Goal: Contribute content: Add original content to the website for others to see

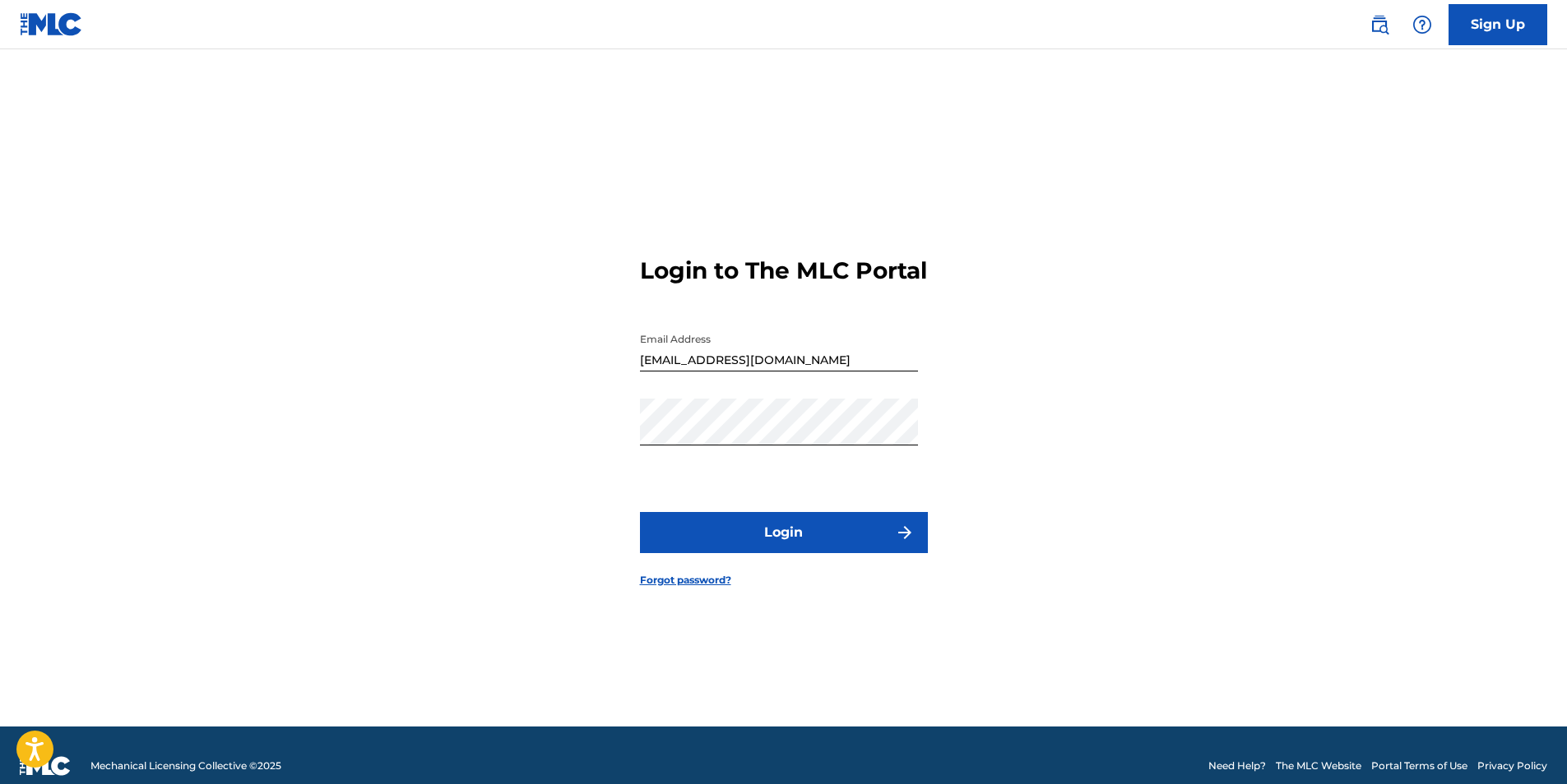
click at [785, 550] on button "Login" at bounding box center [784, 532] width 288 height 41
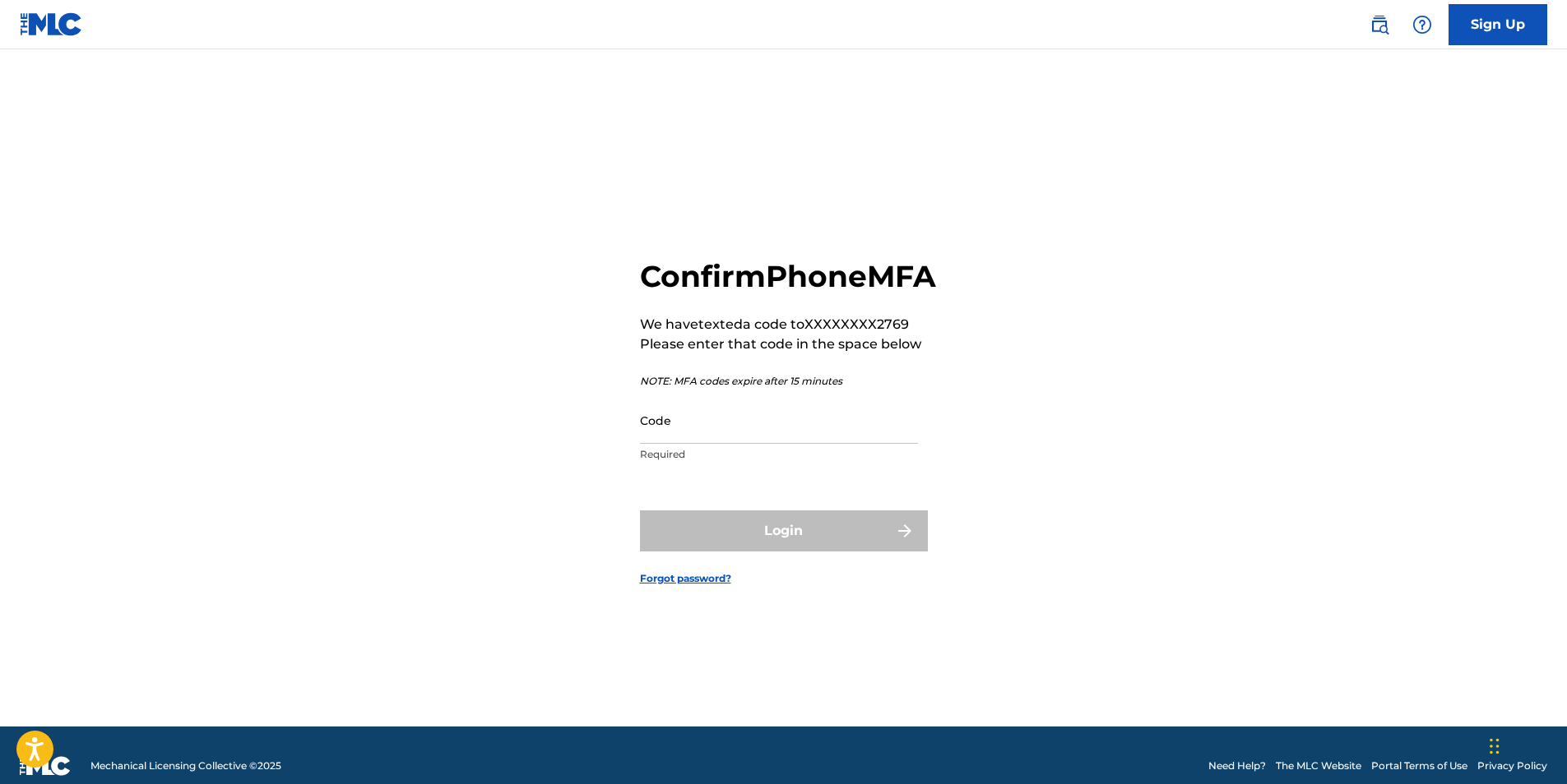
click at [668, 431] on input "Code" at bounding box center [779, 420] width 278 height 47
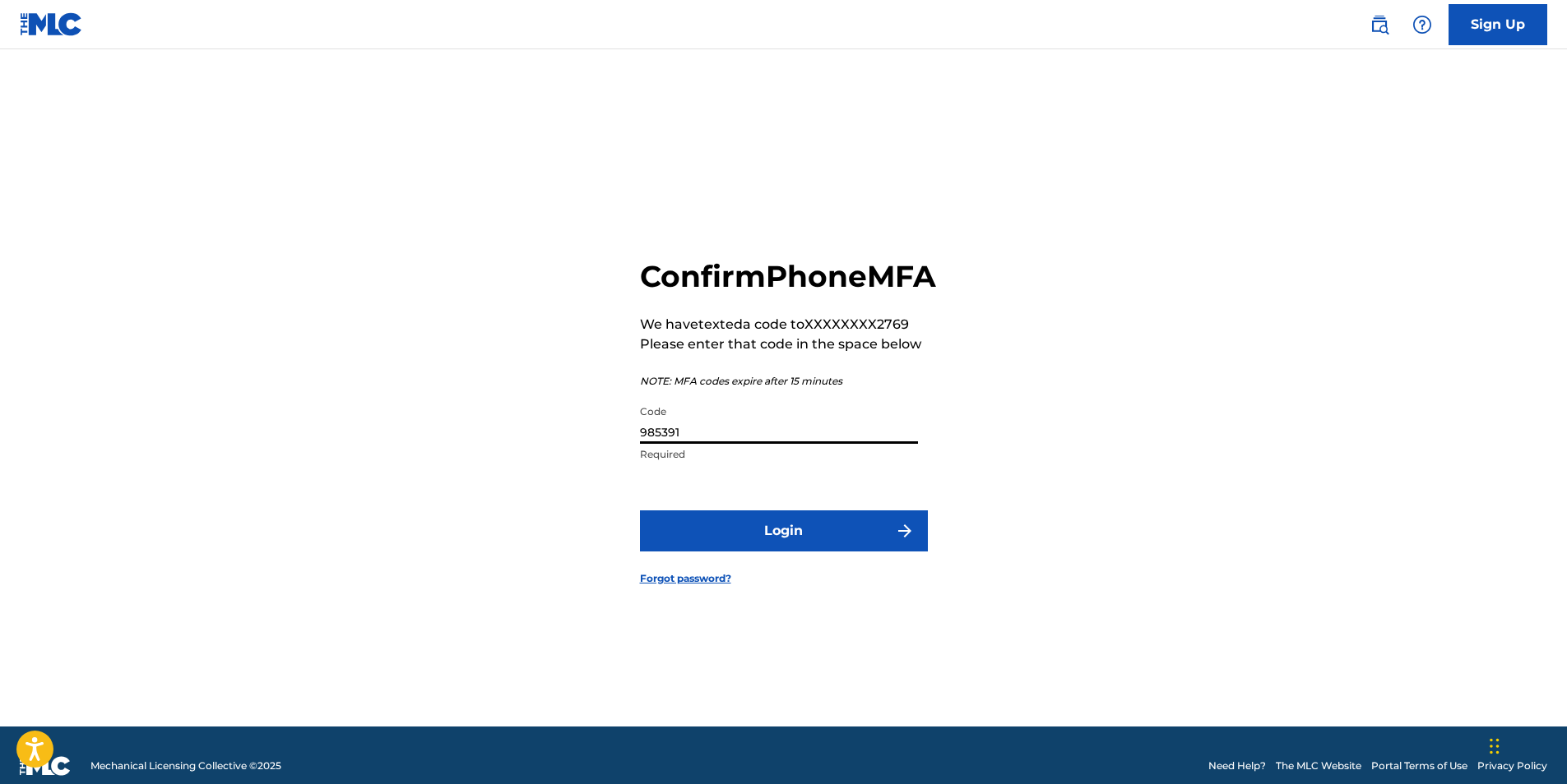
type input "985391"
click at [640, 511] on button "Login" at bounding box center [784, 531] width 288 height 41
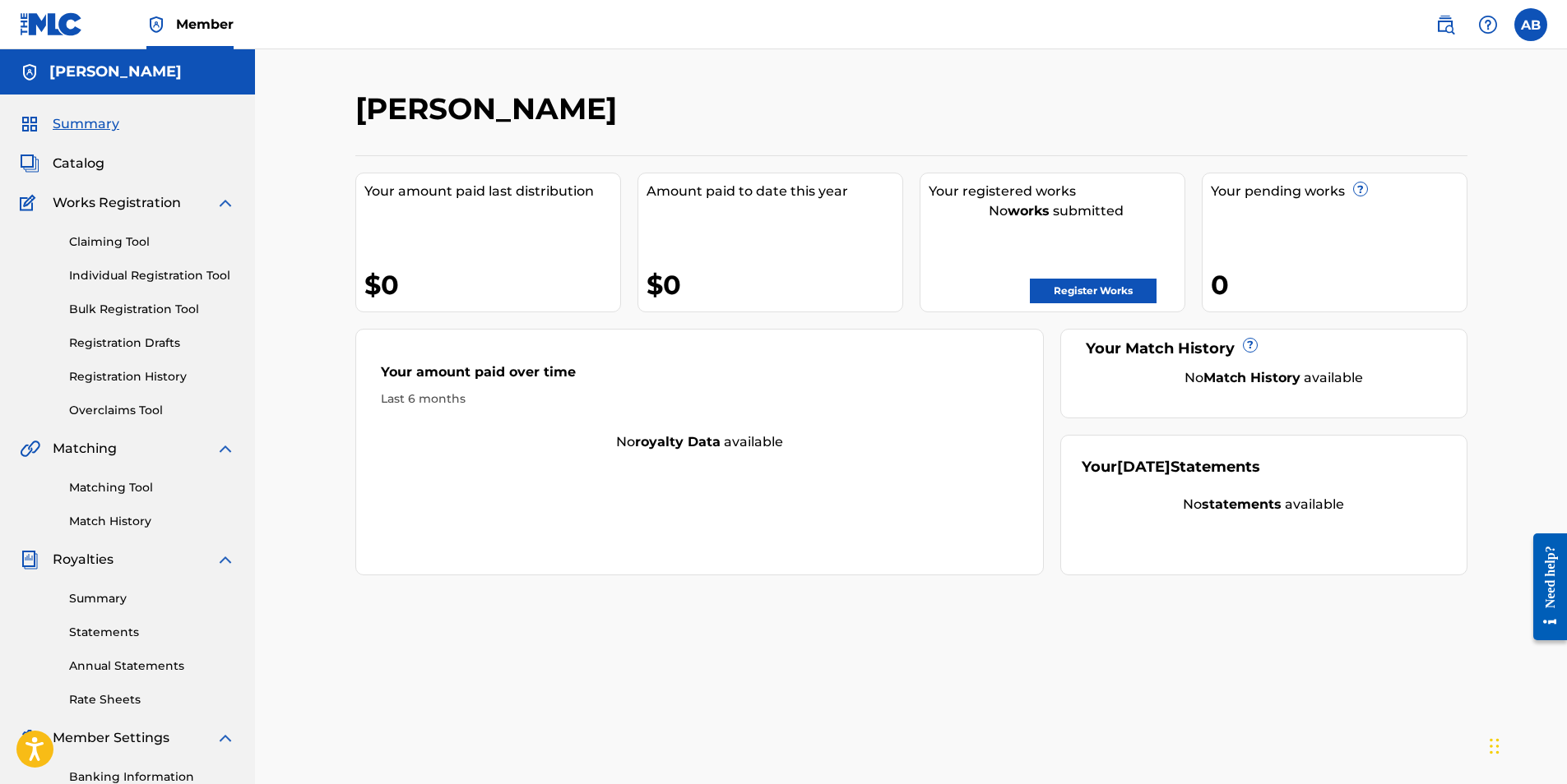
click at [1078, 294] on link "Register Works" at bounding box center [1093, 291] width 127 height 25
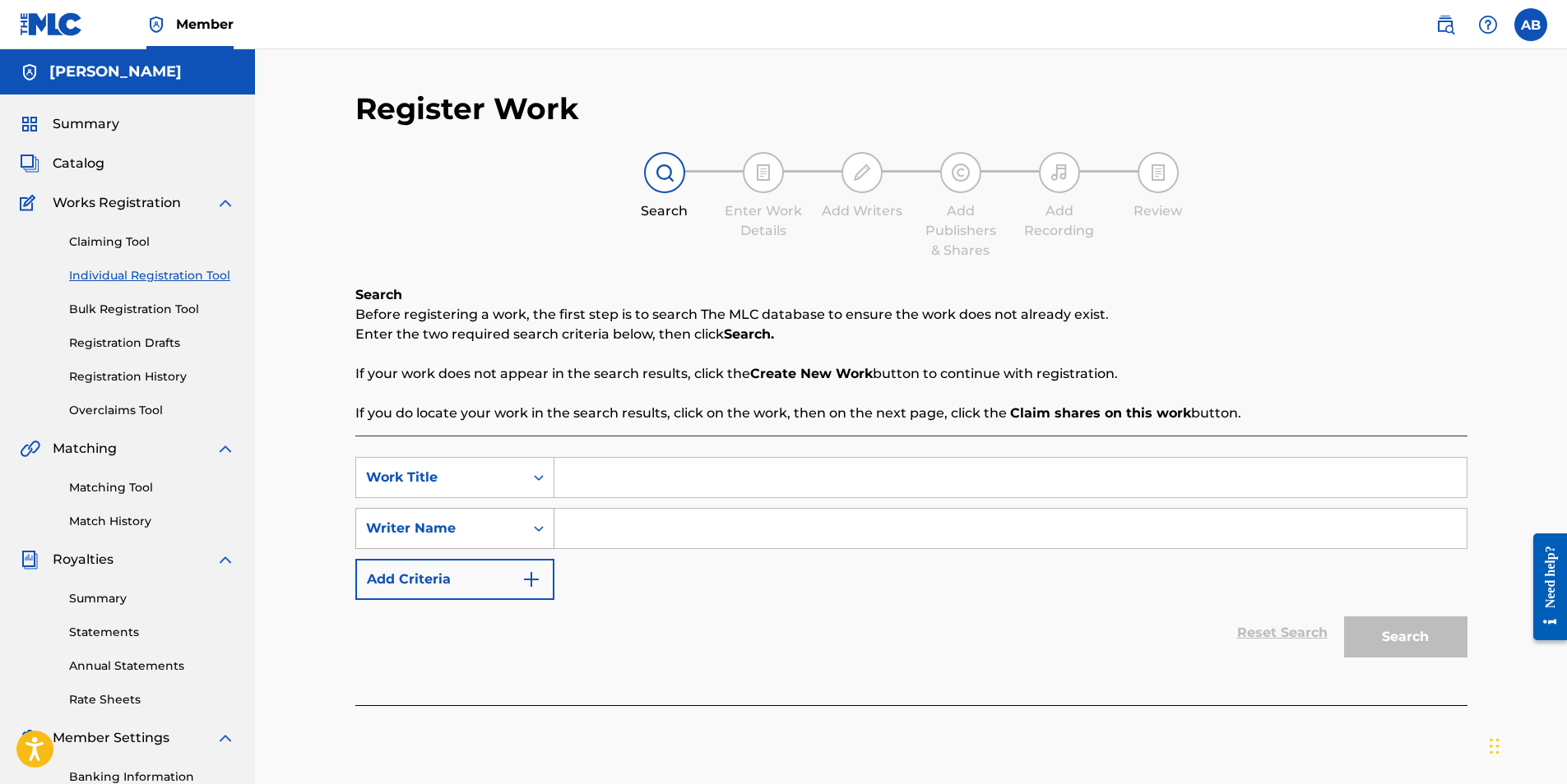
click at [531, 530] on icon "Search Form" at bounding box center [539, 529] width 17 height 17
click at [555, 238] on div "Search Enter Work Details Add Writers Add Publishers & Shares Add Recording Rev…" at bounding box center [911, 205] width 1112 height 108
click at [637, 483] on input "Search Form" at bounding box center [1010, 478] width 912 height 40
type input "Got you Open"
click at [653, 531] on input "Search Form" at bounding box center [1010, 529] width 912 height 40
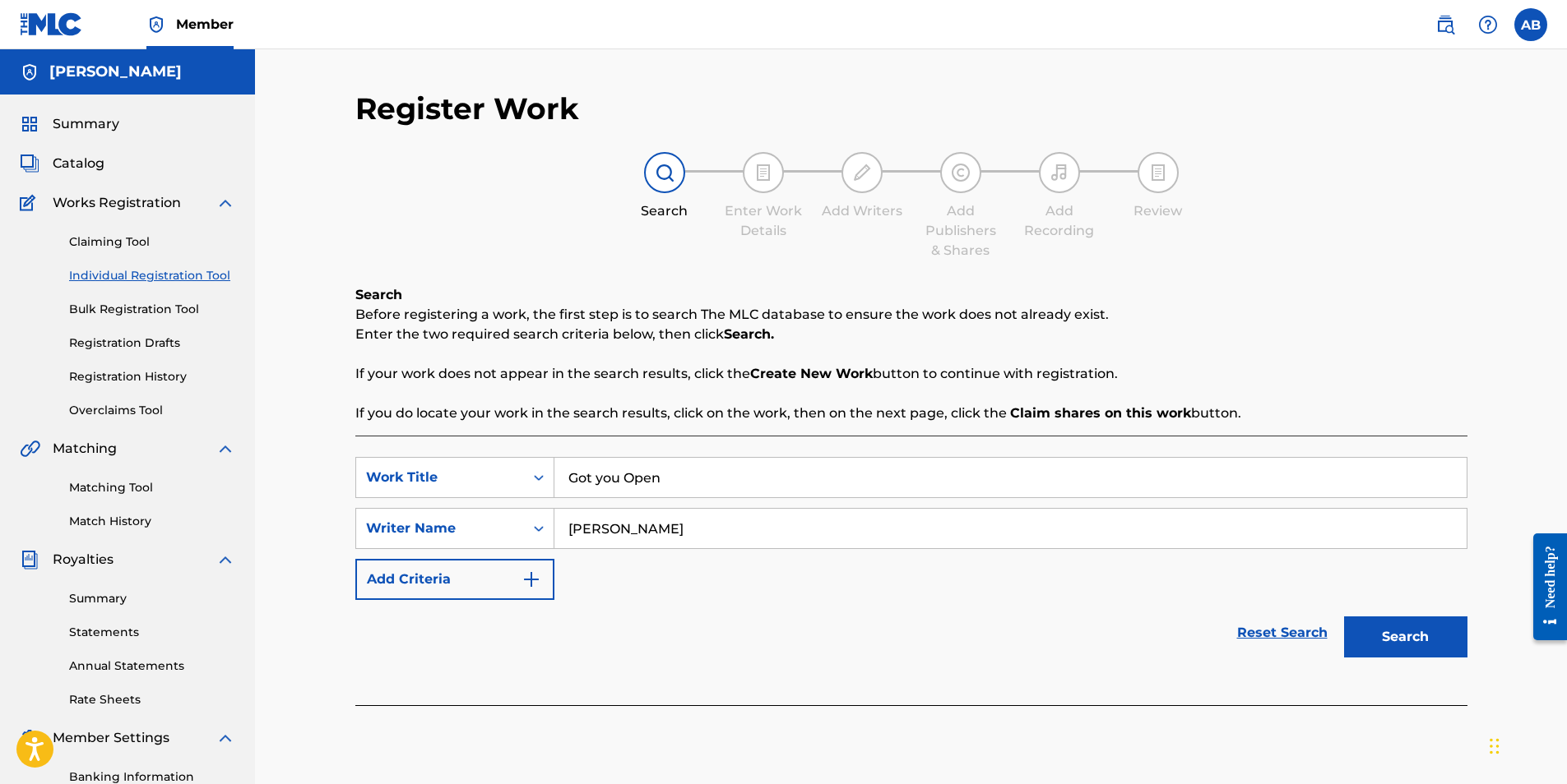
type input "[PERSON_NAME]"
click at [1410, 637] on button "Search" at bounding box center [1405, 637] width 123 height 41
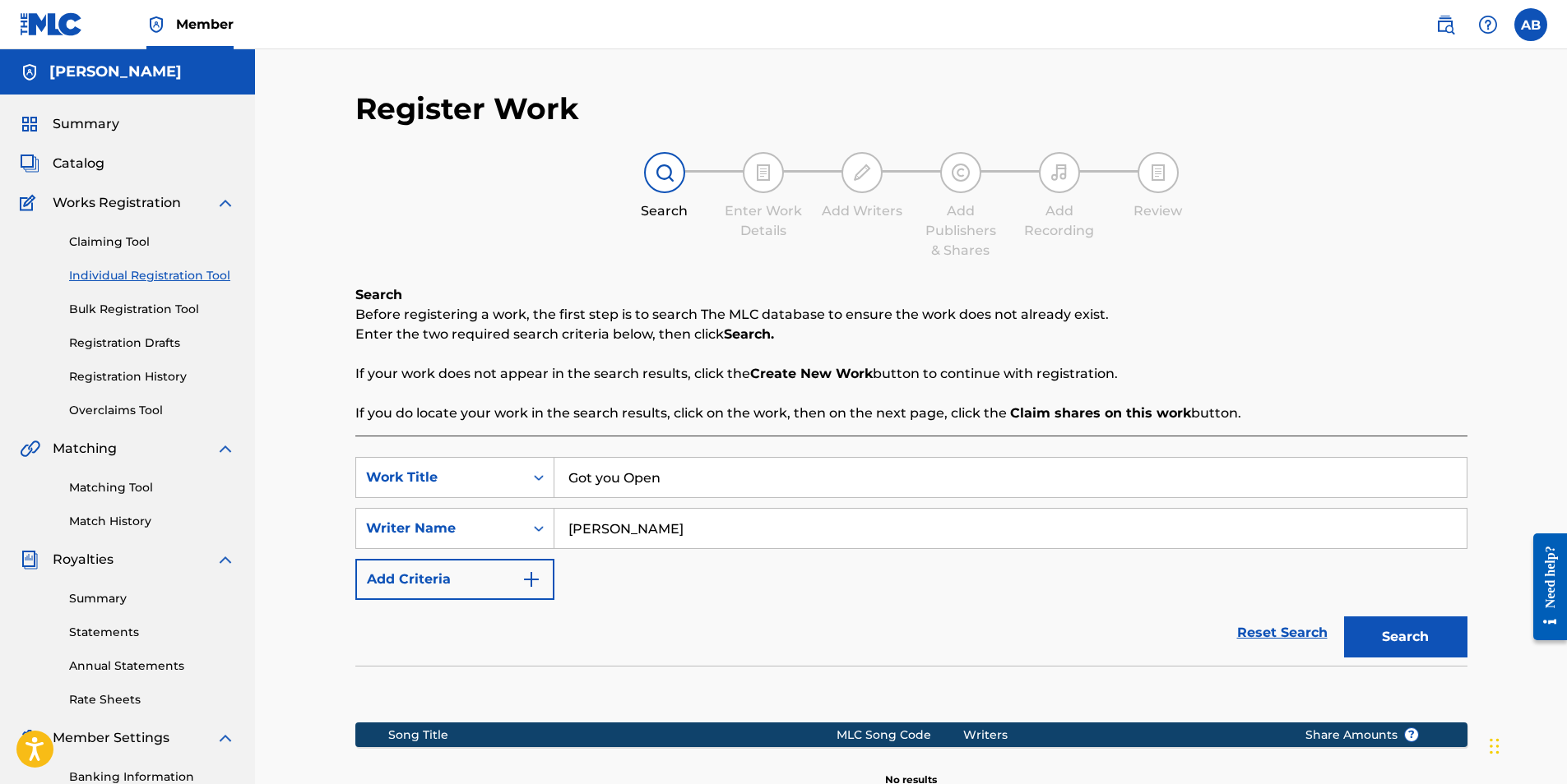
click at [89, 243] on link "Claiming Tool" at bounding box center [152, 242] width 166 height 18
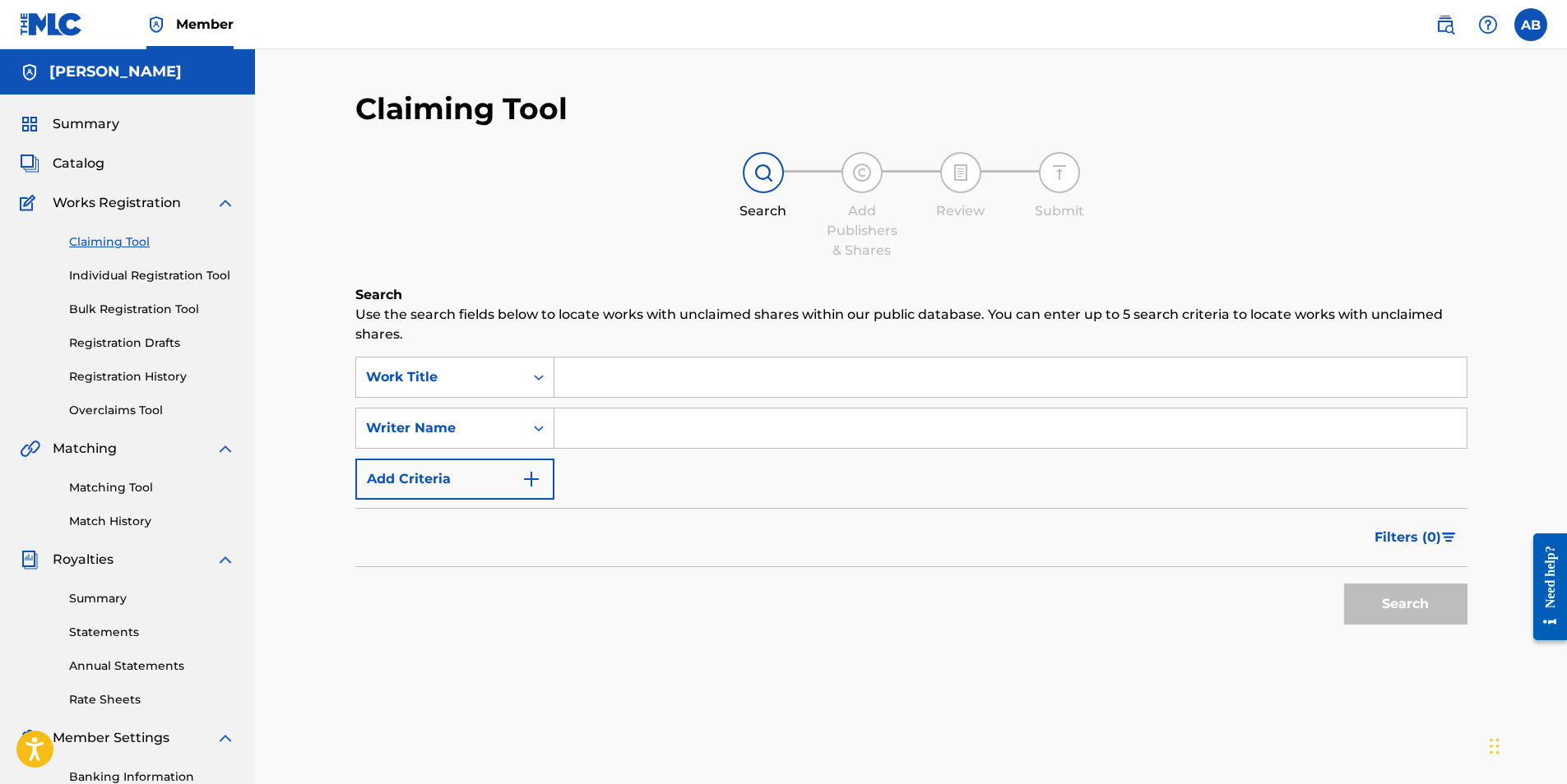
click at [151, 280] on link "Individual Registration Tool" at bounding box center [152, 276] width 166 height 18
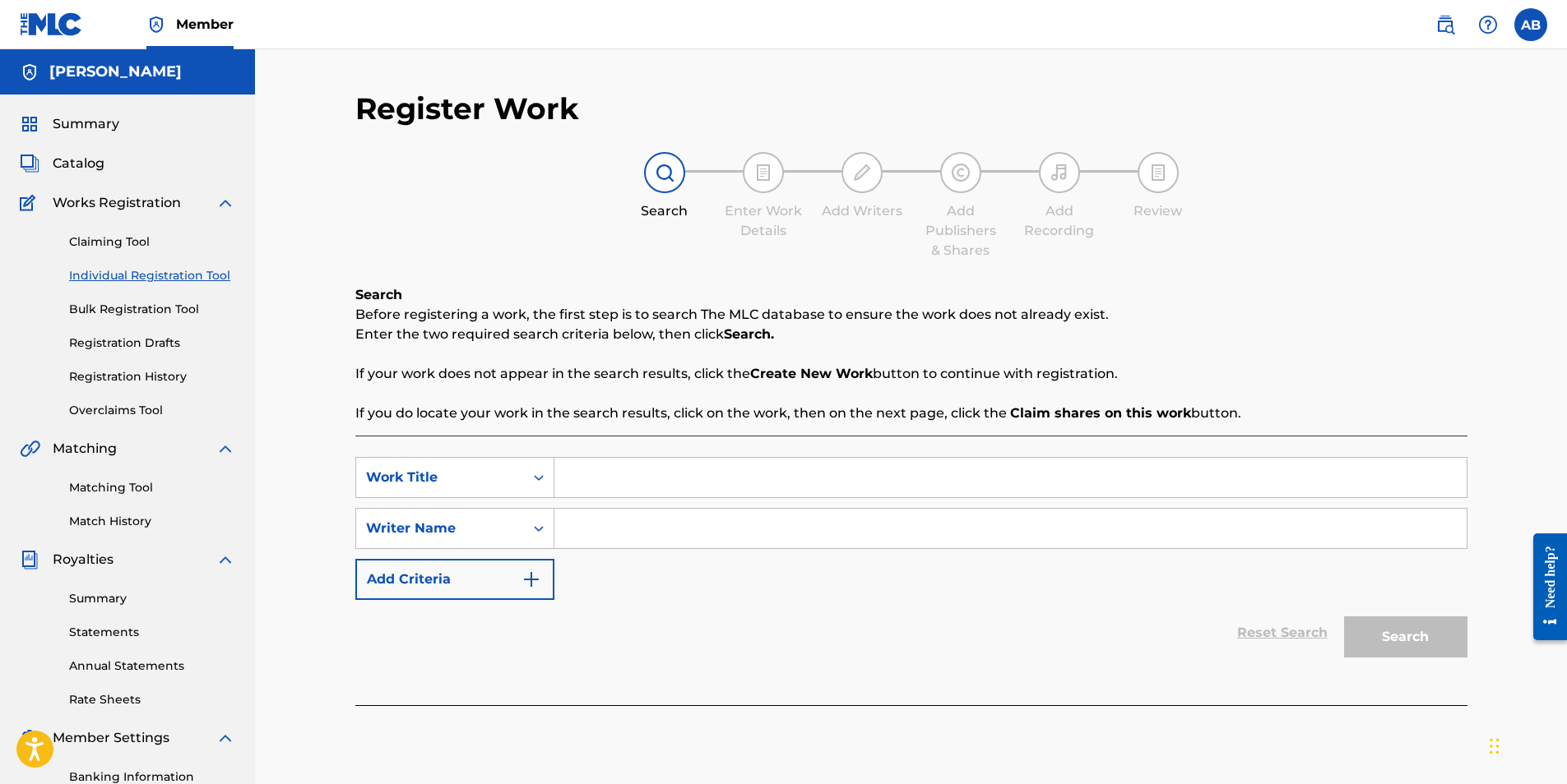
click at [432, 583] on button "Add Criteria" at bounding box center [455, 579] width 199 height 41
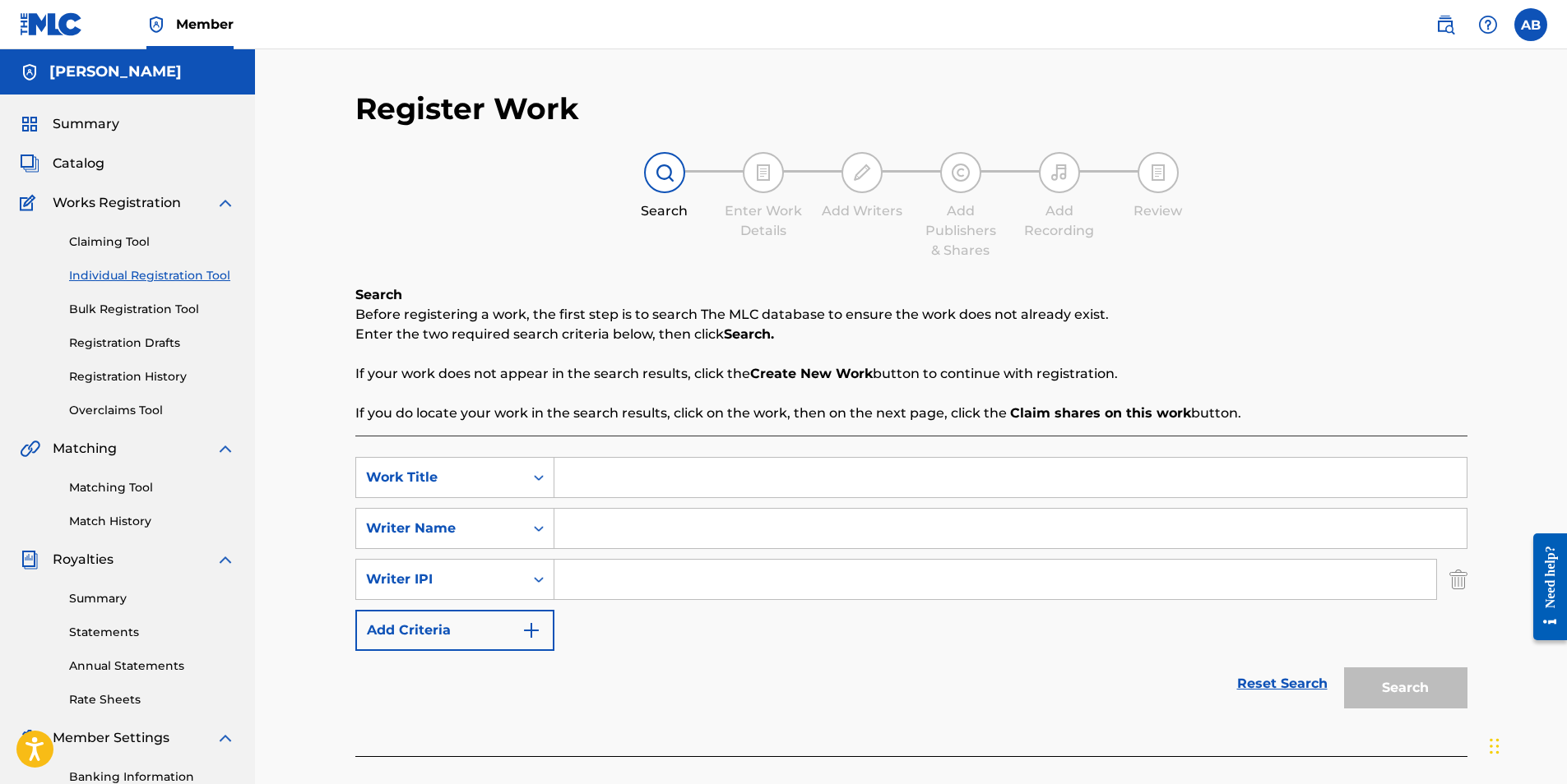
click at [233, 210] on img at bounding box center [225, 203] width 19 height 19
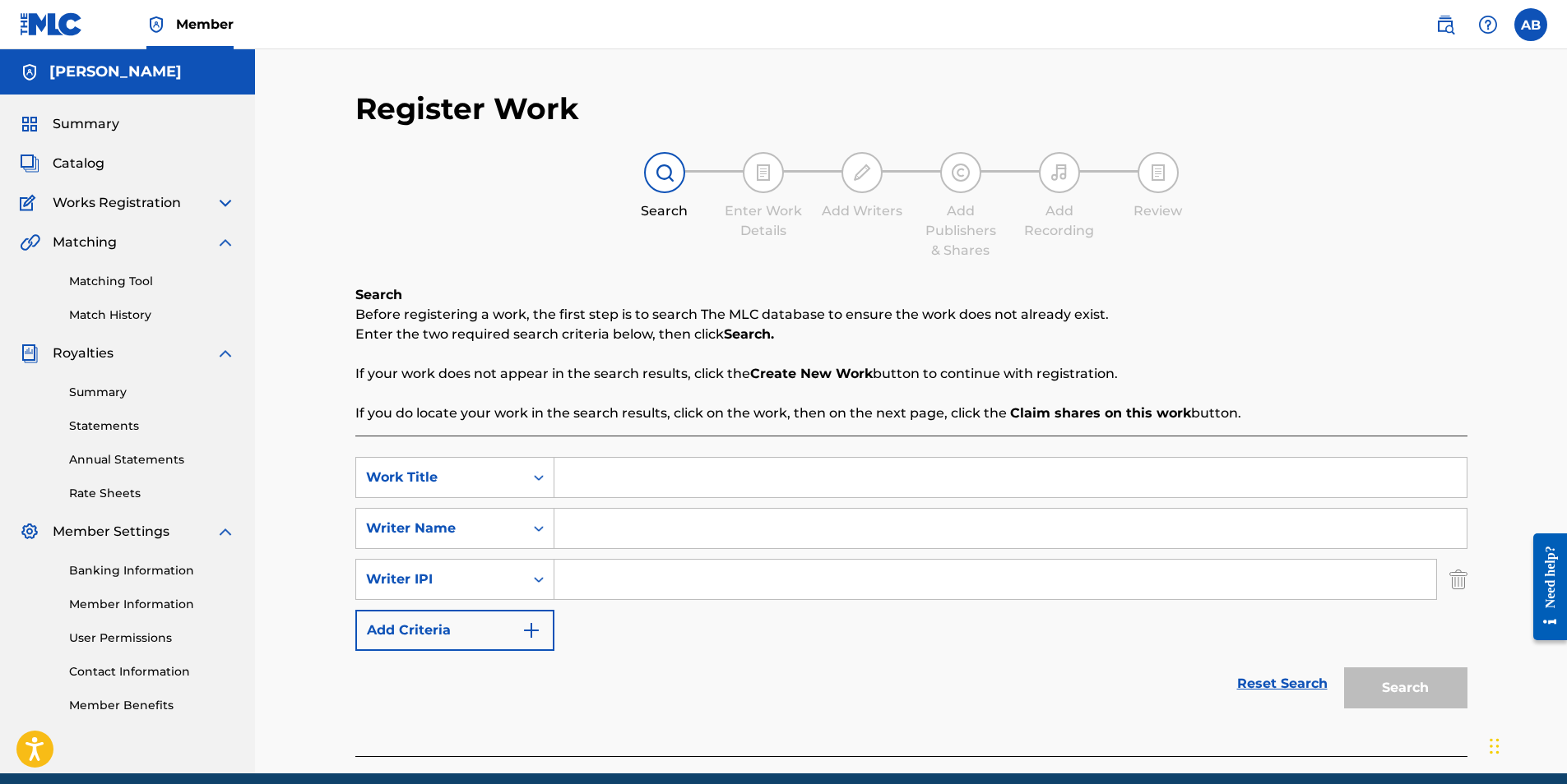
click at [226, 203] on img at bounding box center [225, 203] width 19 height 19
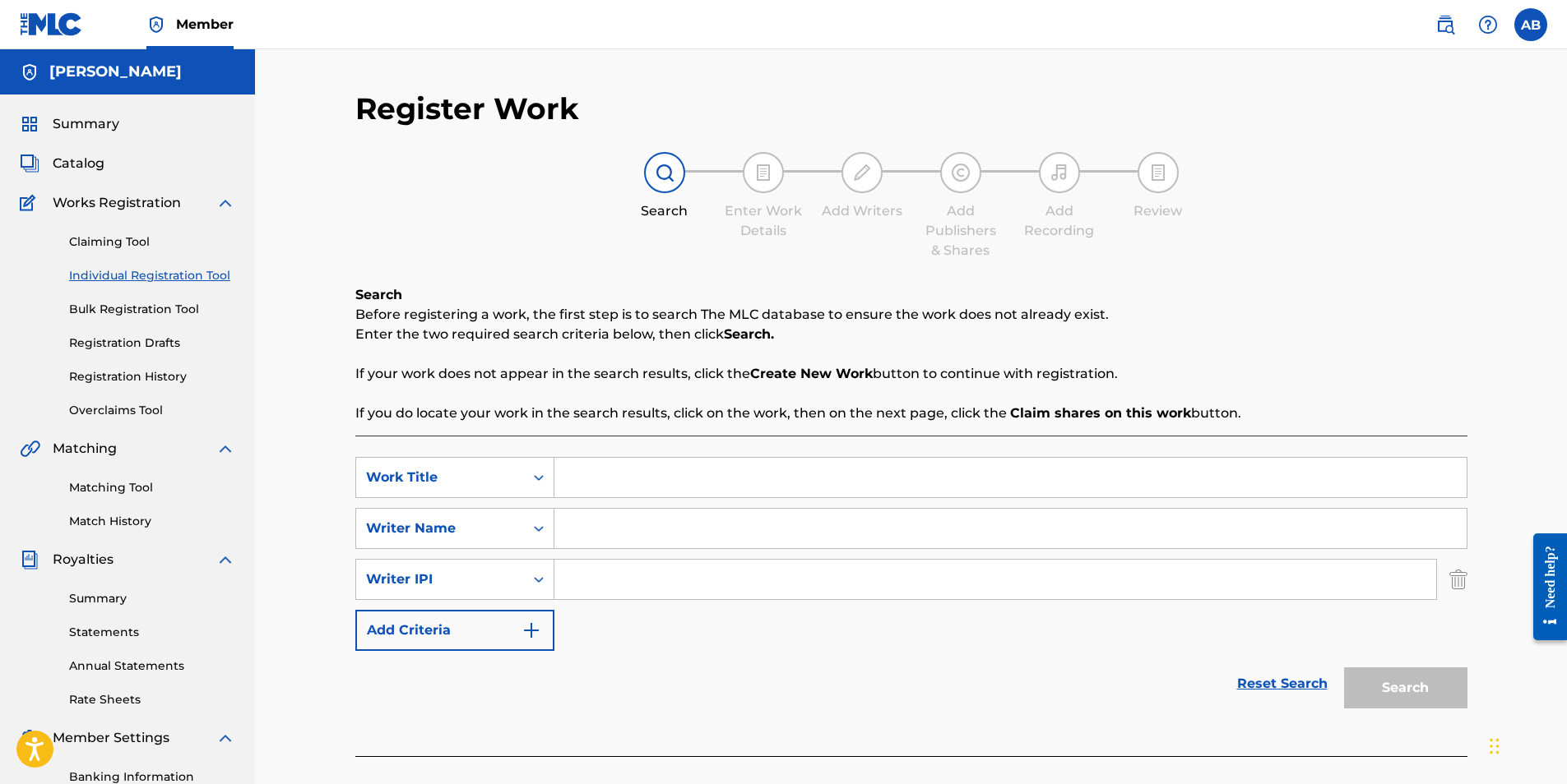
click at [94, 169] on span "Catalog" at bounding box center [79, 163] width 52 height 19
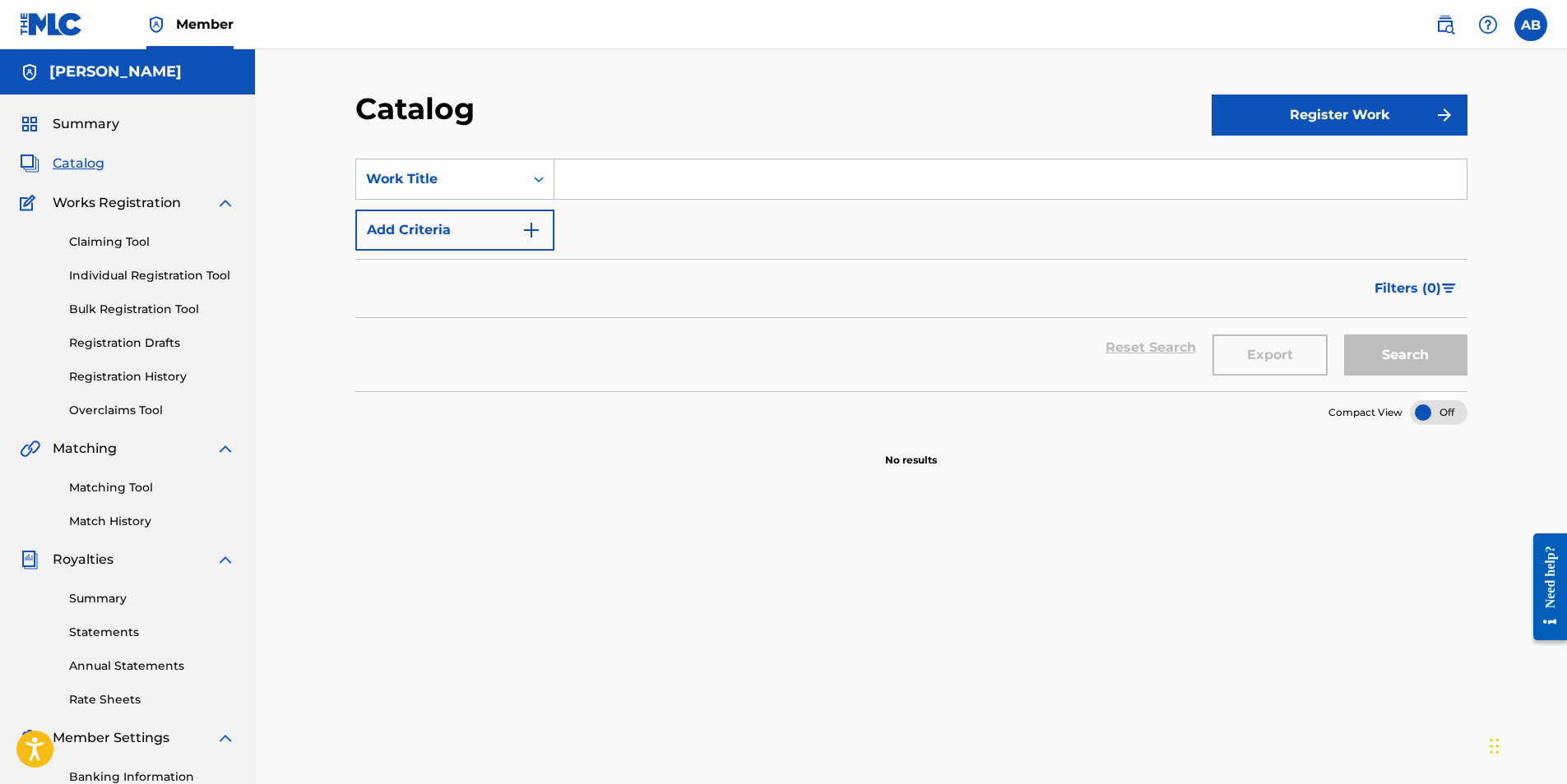
click at [1322, 131] on button "Register Work" at bounding box center [1339, 115] width 256 height 41
click at [1278, 170] on link "Individual" at bounding box center [1339, 168] width 256 height 40
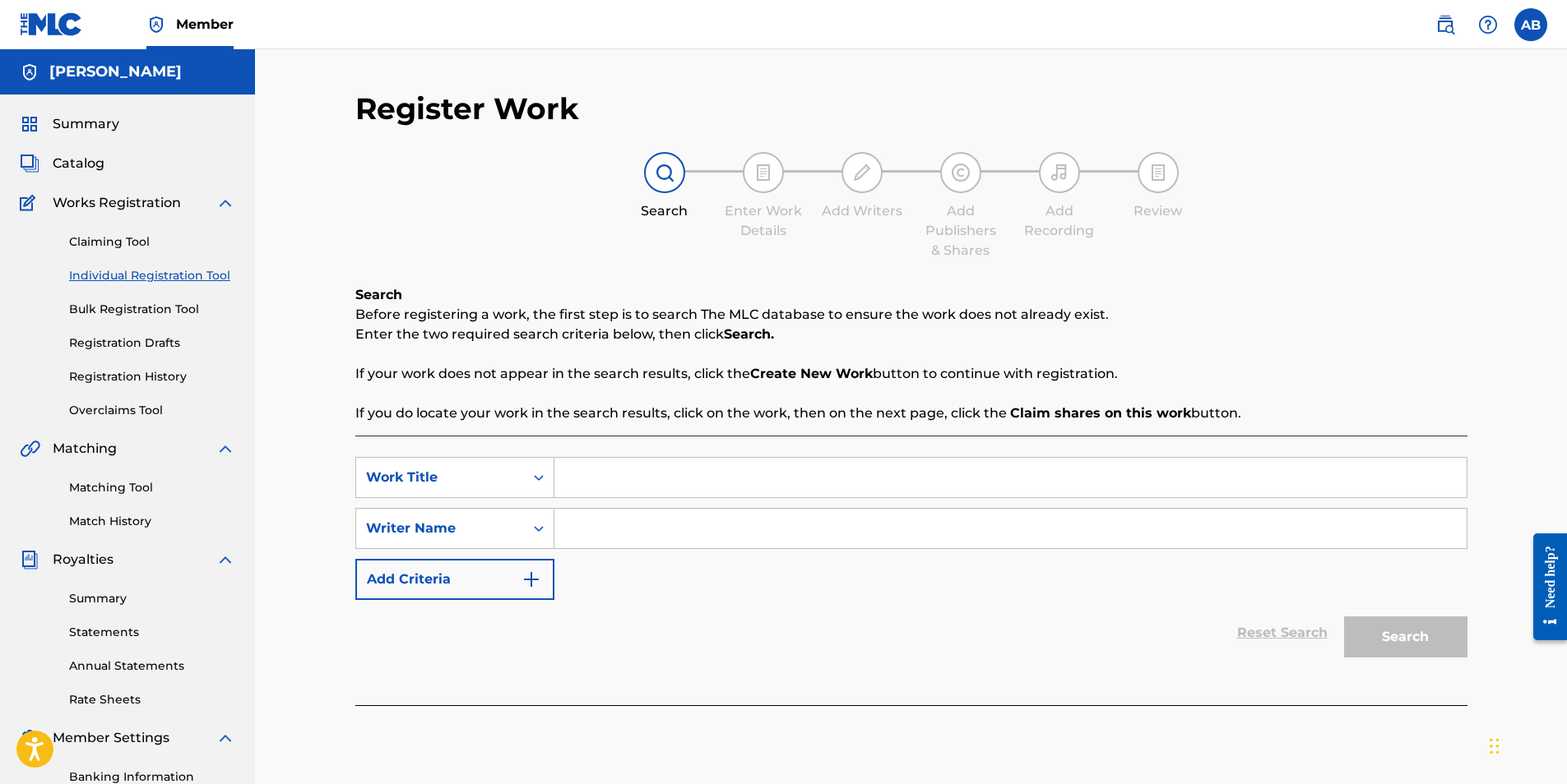
click at [601, 487] on input "Search Form" at bounding box center [1010, 478] width 912 height 40
click at [464, 558] on div "SearchWithCriteria5d577473-cc7f-412b-84d0-26102a9e6baa Work Title SearchWithCri…" at bounding box center [911, 529] width 1112 height 143
click at [449, 574] on button "Add Criteria" at bounding box center [455, 579] width 199 height 41
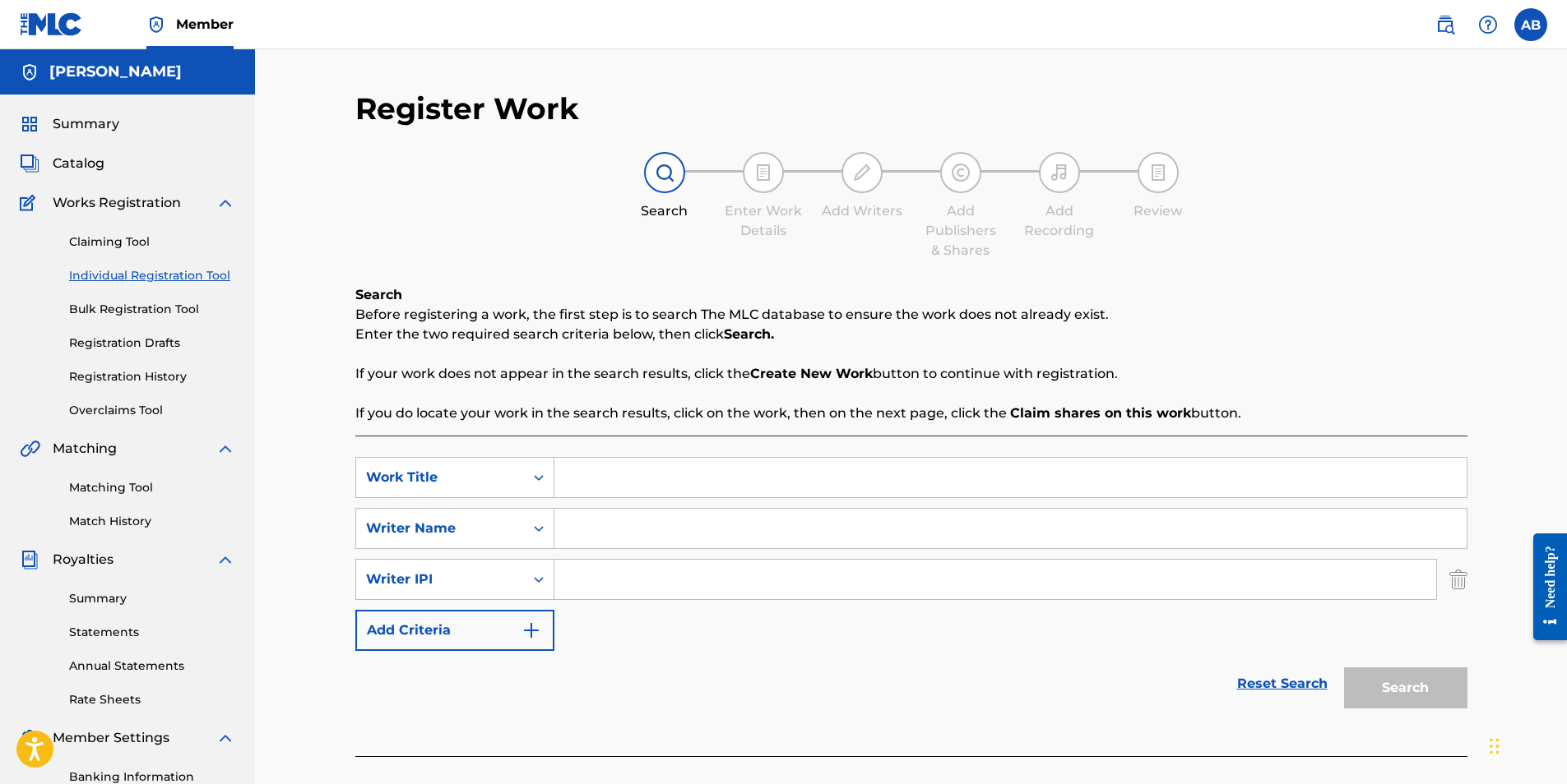
click at [450, 621] on button "Add Criteria" at bounding box center [455, 630] width 199 height 41
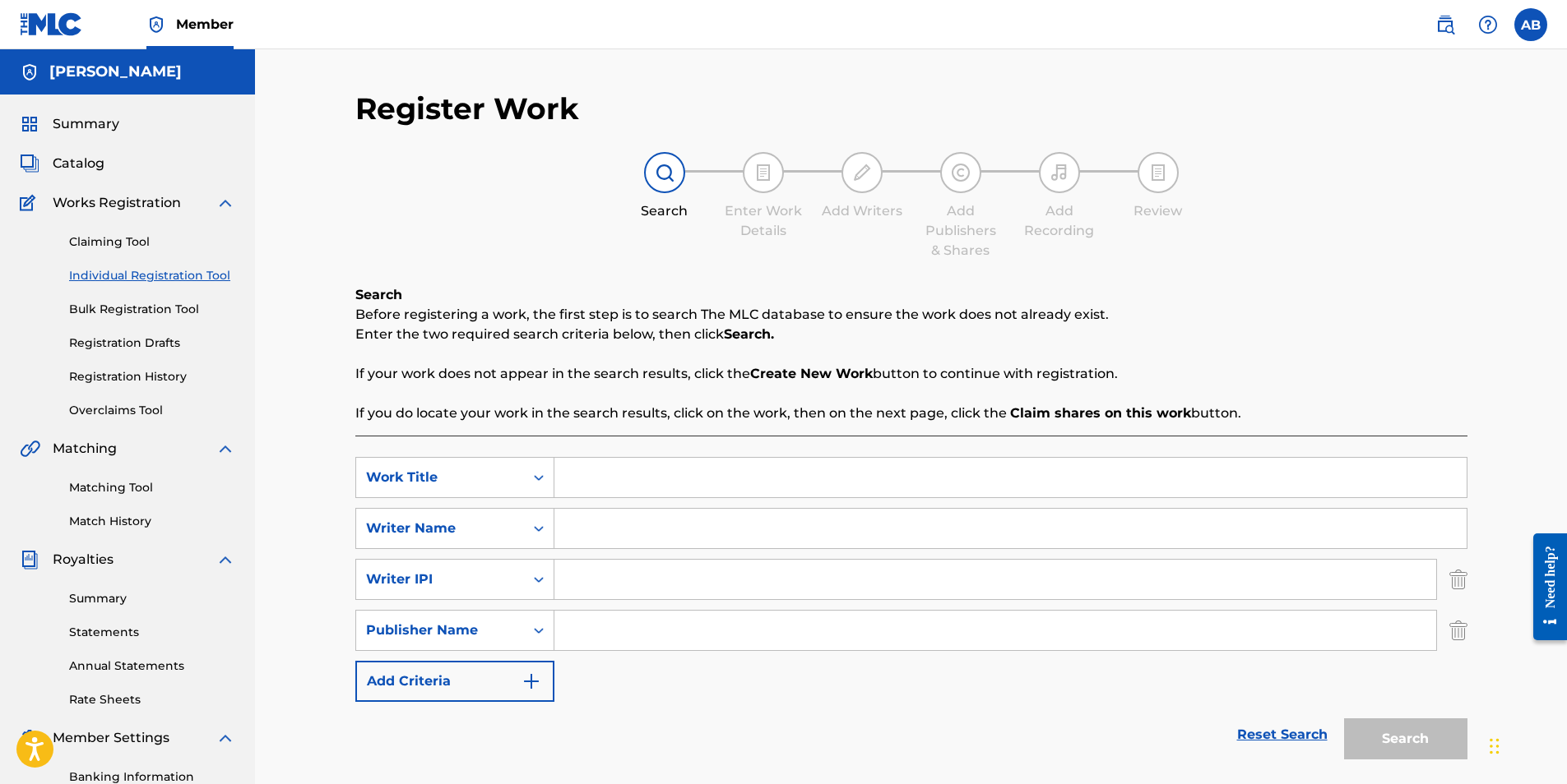
click at [447, 689] on button "Add Criteria" at bounding box center [455, 681] width 199 height 41
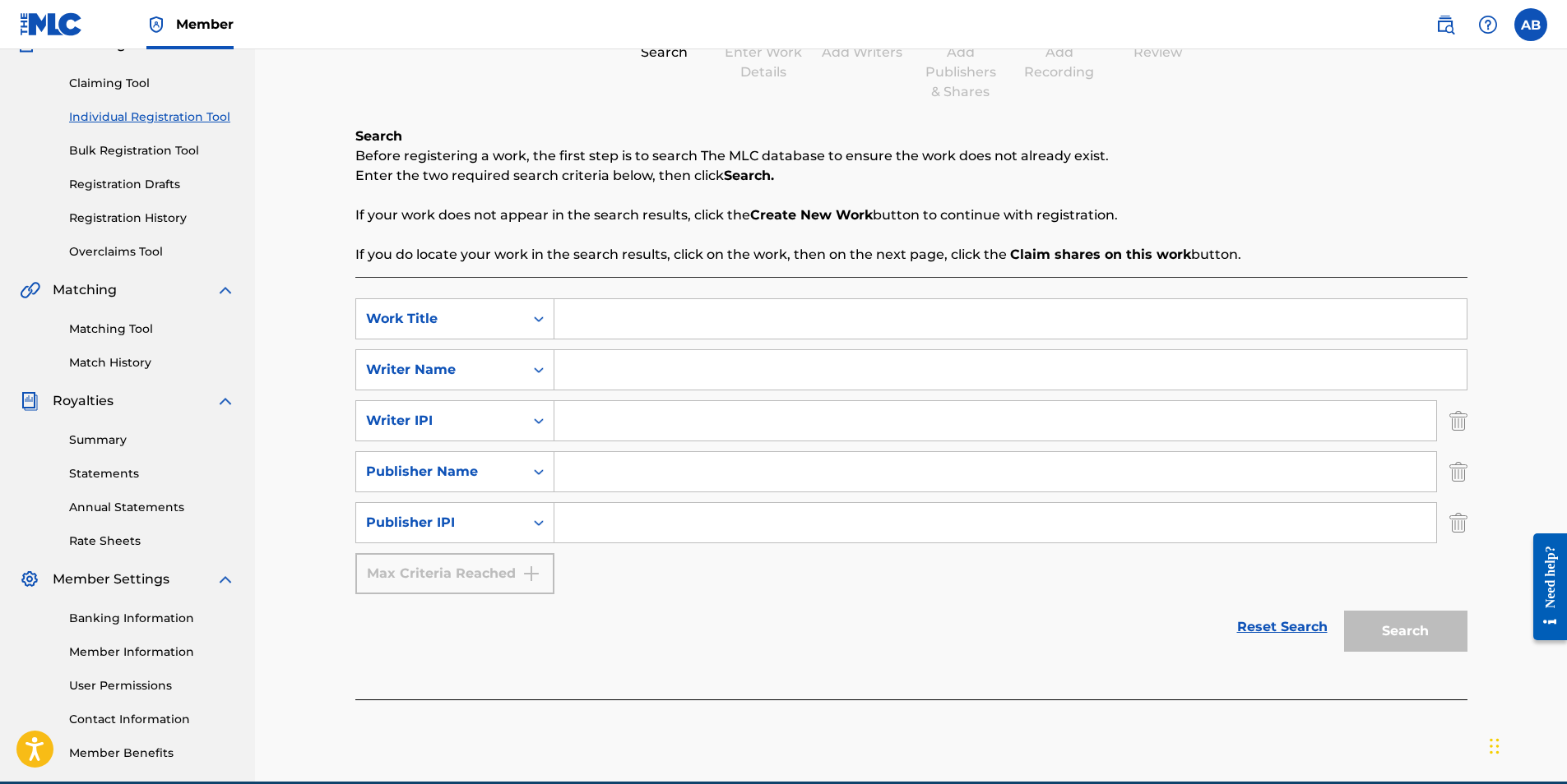
scroll to position [235, 0]
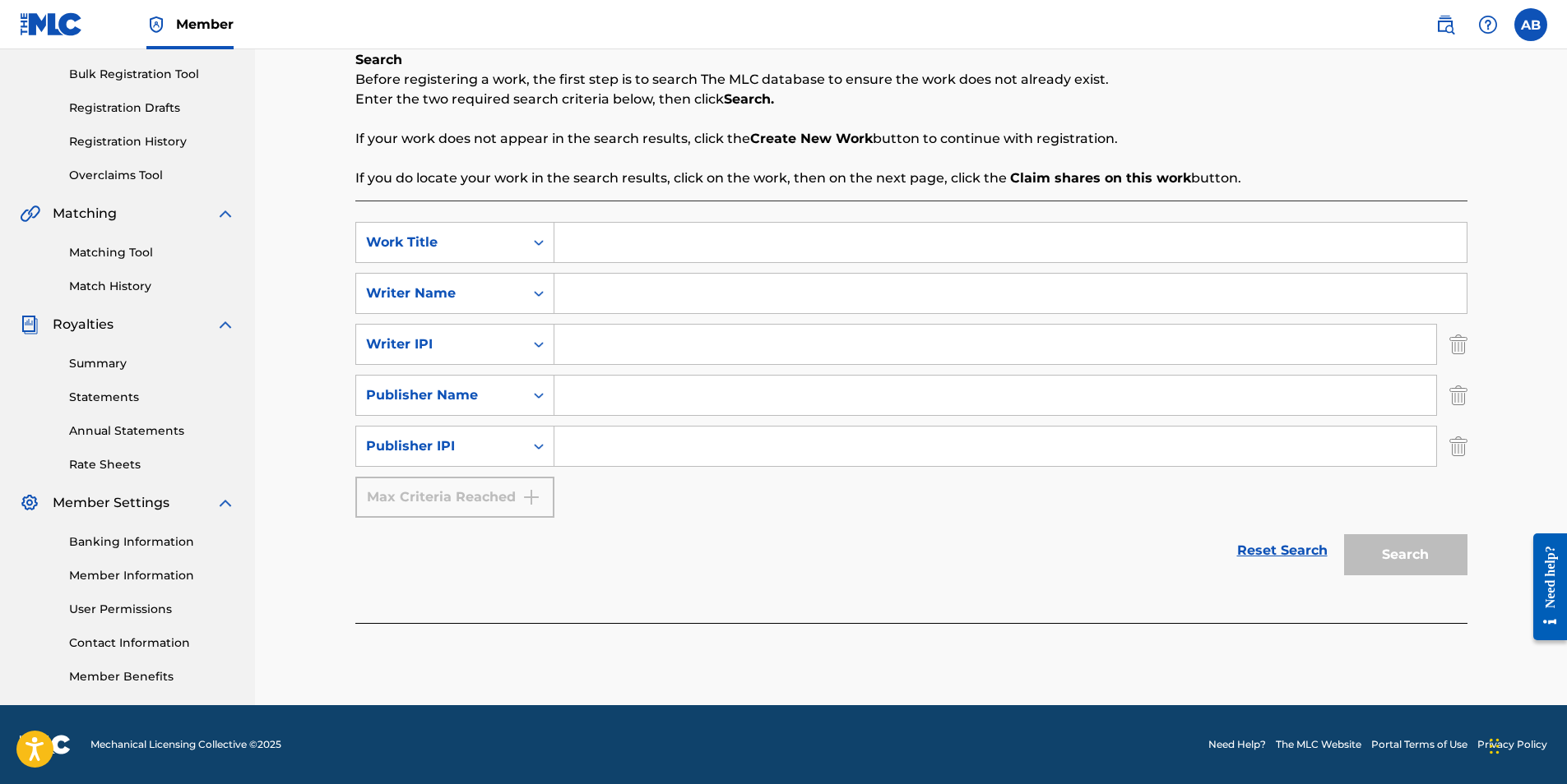
click at [512, 494] on div "Max Criteria Reached" at bounding box center [455, 497] width 199 height 41
click at [644, 236] on input "Search Form" at bounding box center [1010, 243] width 912 height 40
type input "Got You Open"
click at [618, 280] on input "Search Form" at bounding box center [1010, 293] width 912 height 40
type input "[PERSON_NAME]"
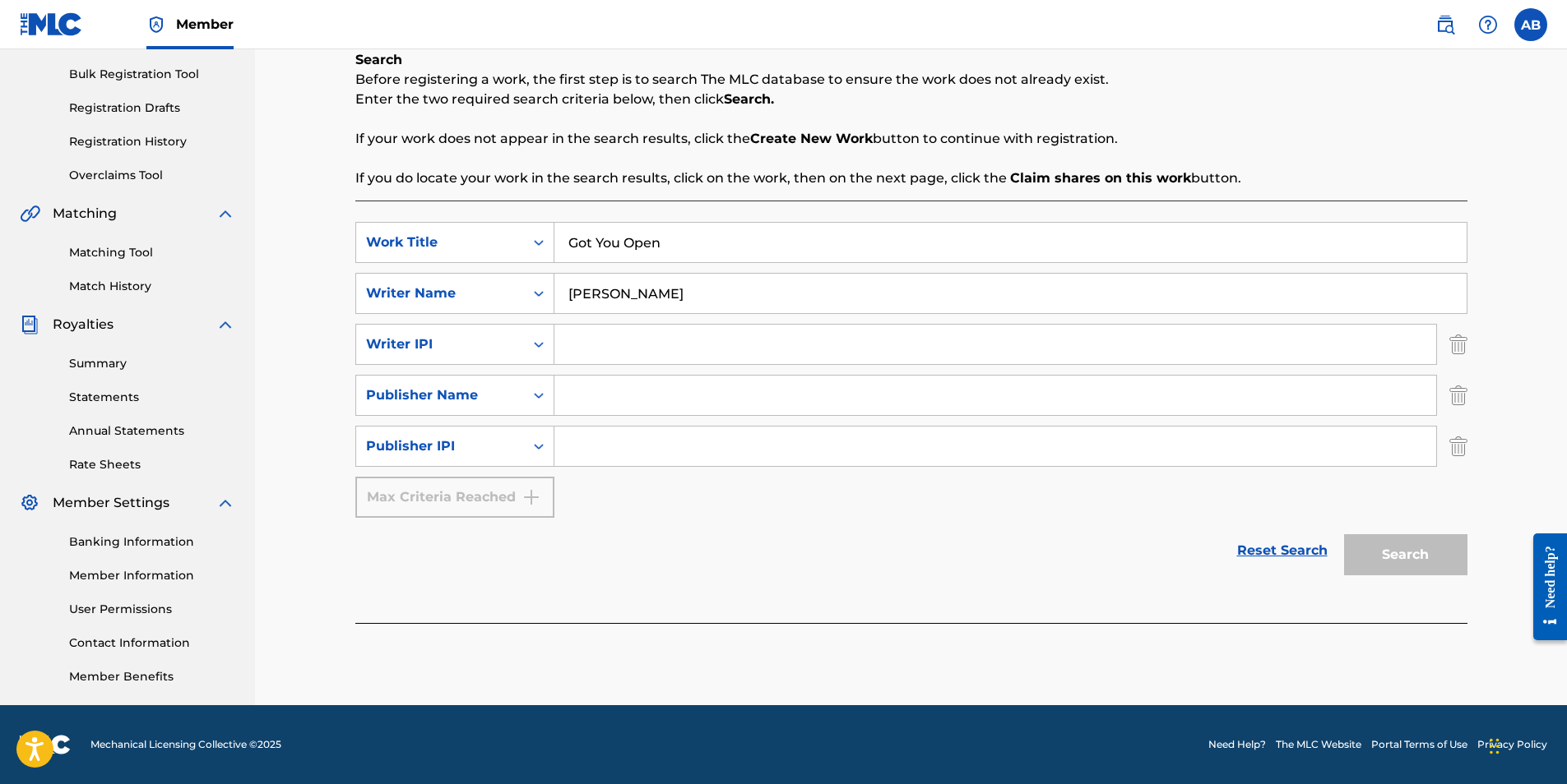
click at [1216, 516] on div "SearchWithCriteria5d577473-cc7f-412b-84d0-26102a9e6baa Work Title Got You Open …" at bounding box center [911, 370] width 1112 height 296
click at [1453, 445] on img "Search Form" at bounding box center [1459, 446] width 19 height 41
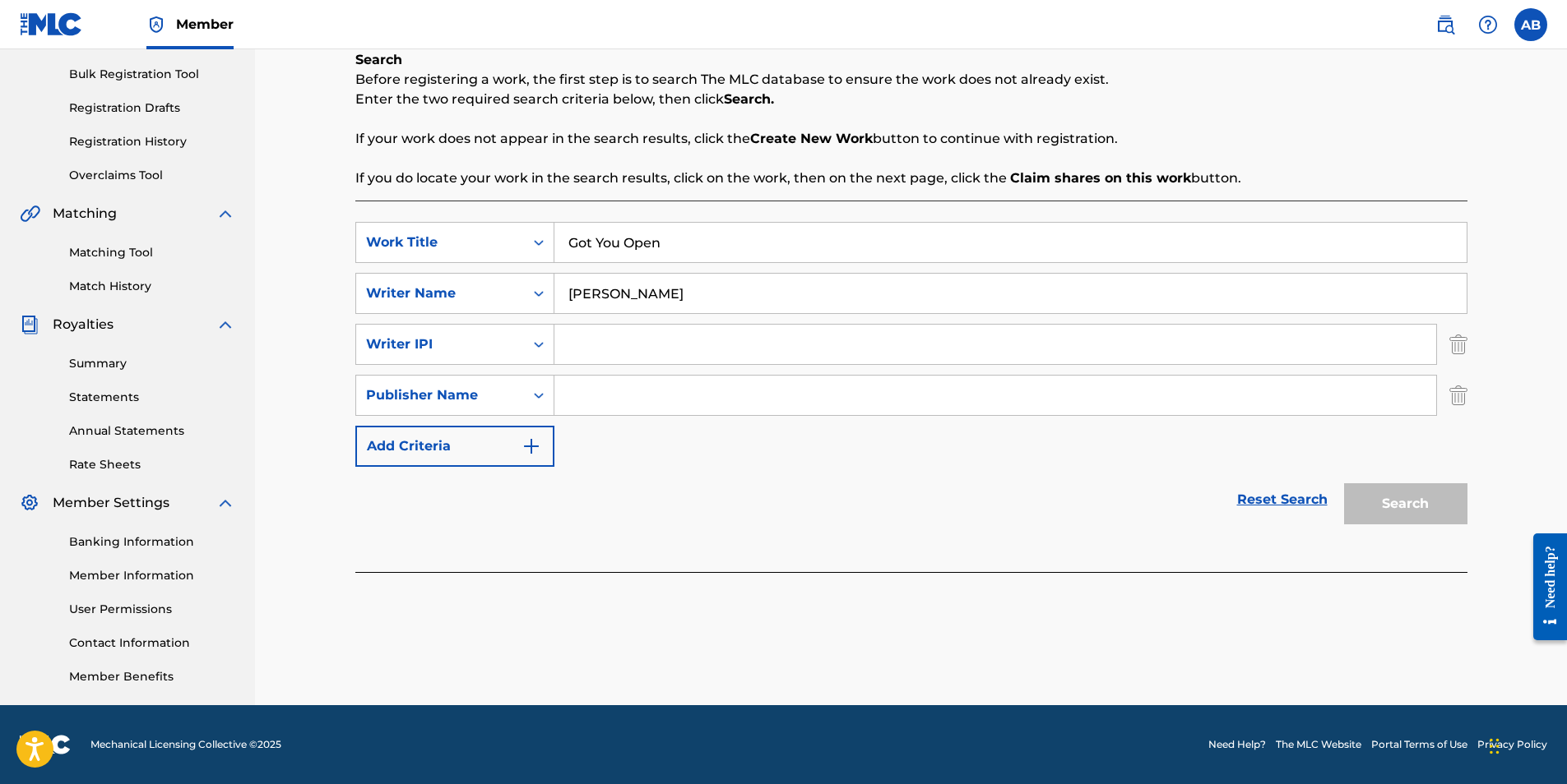
click at [1459, 391] on img "Search Form" at bounding box center [1459, 395] width 19 height 41
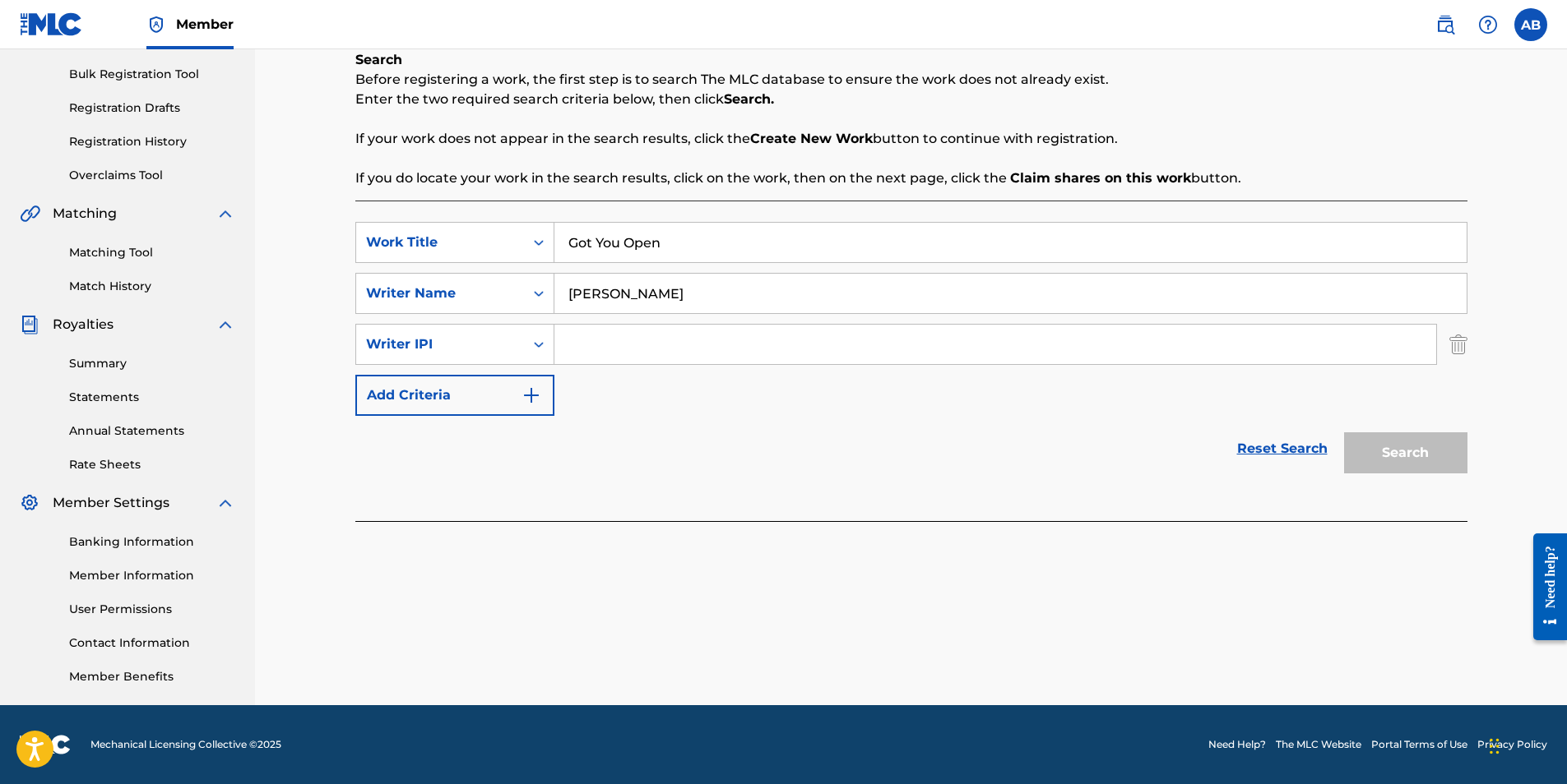
click at [1458, 352] on img "Search Form" at bounding box center [1459, 344] width 19 height 41
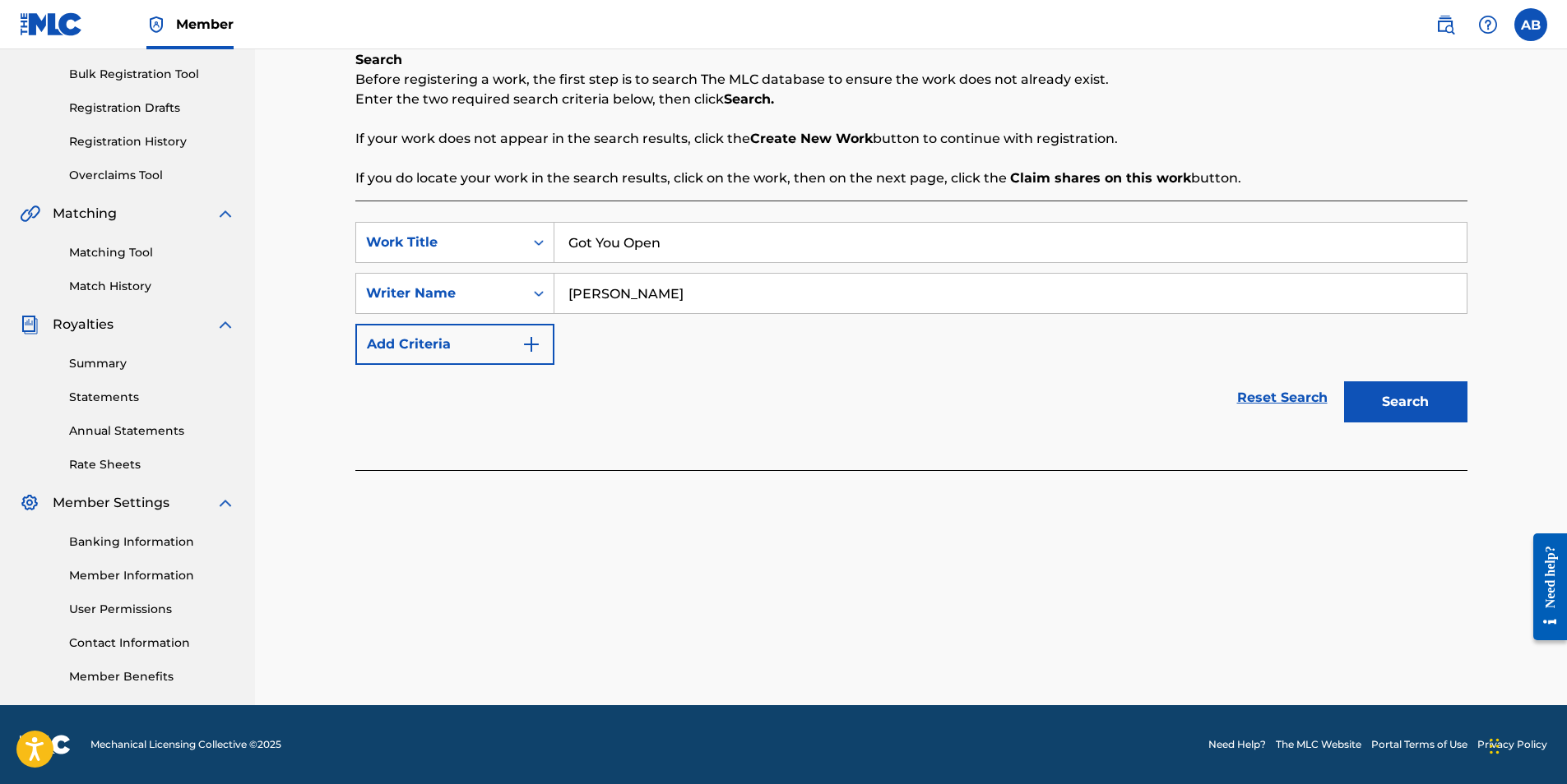
click at [1428, 394] on button "Search" at bounding box center [1405, 402] width 123 height 41
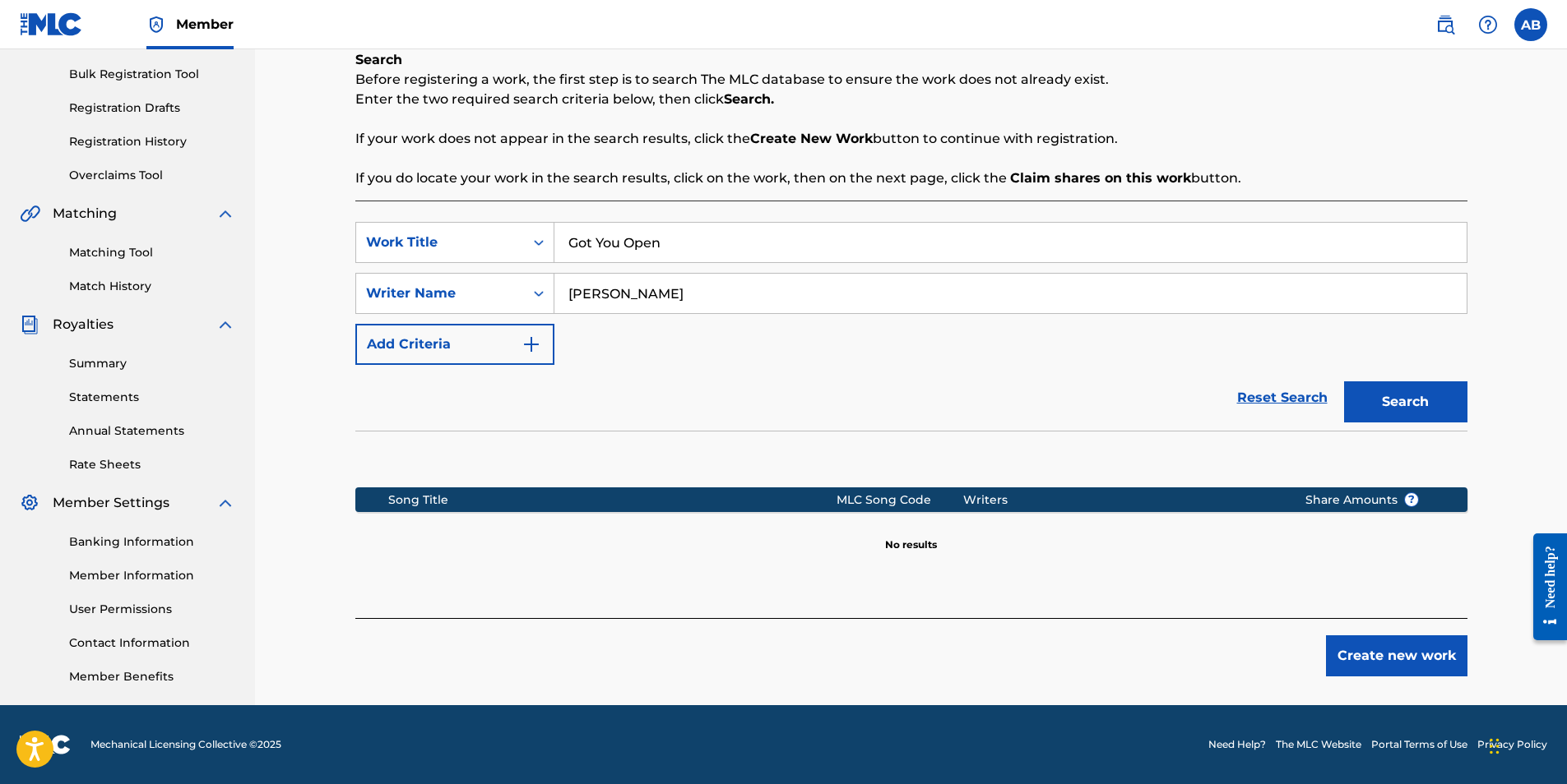
click at [1403, 666] on button "Create new work" at bounding box center [1397, 656] width 142 height 41
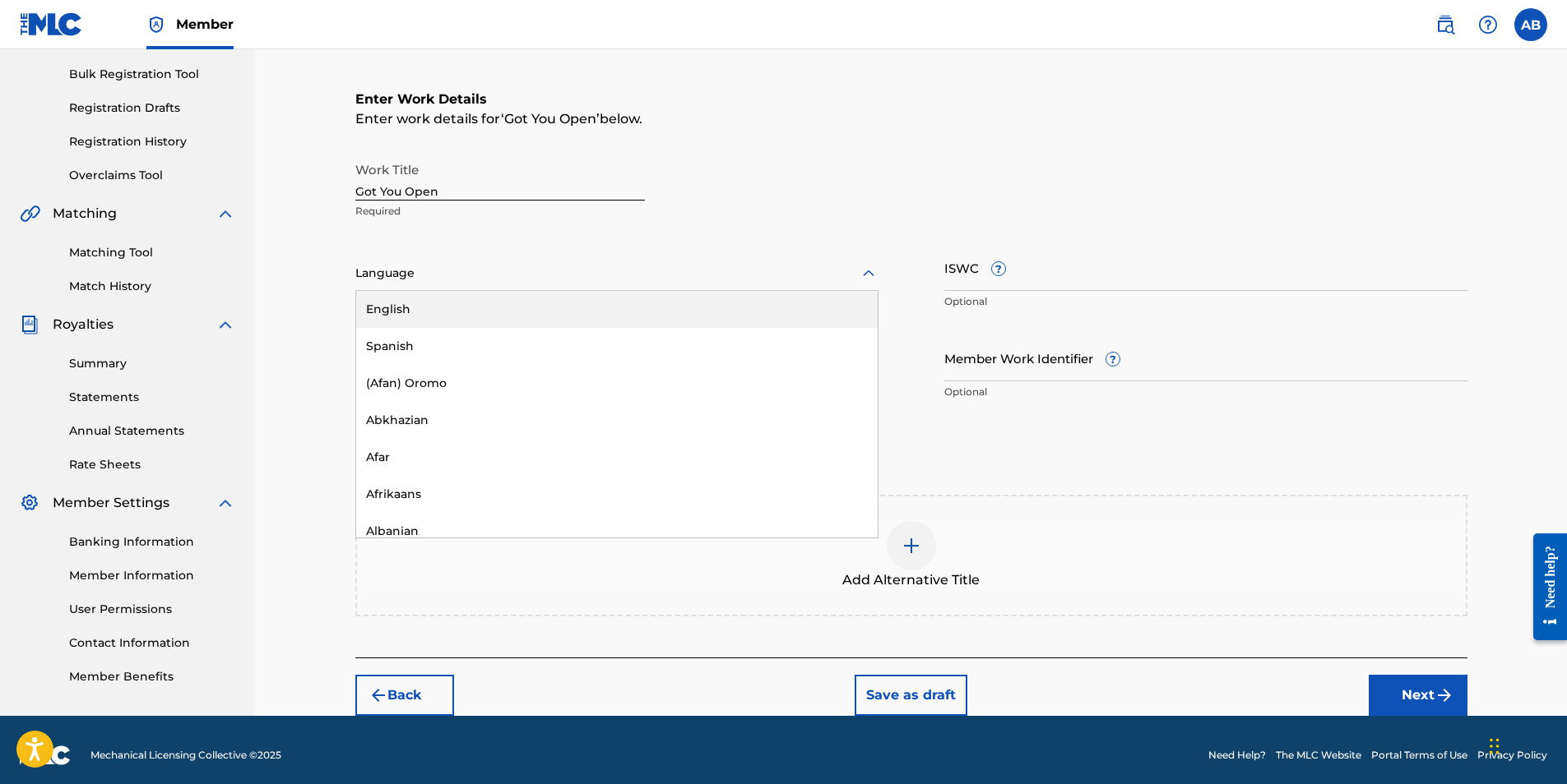
click at [842, 272] on div at bounding box center [617, 273] width 523 height 20
click at [488, 311] on div "English" at bounding box center [617, 309] width 521 height 37
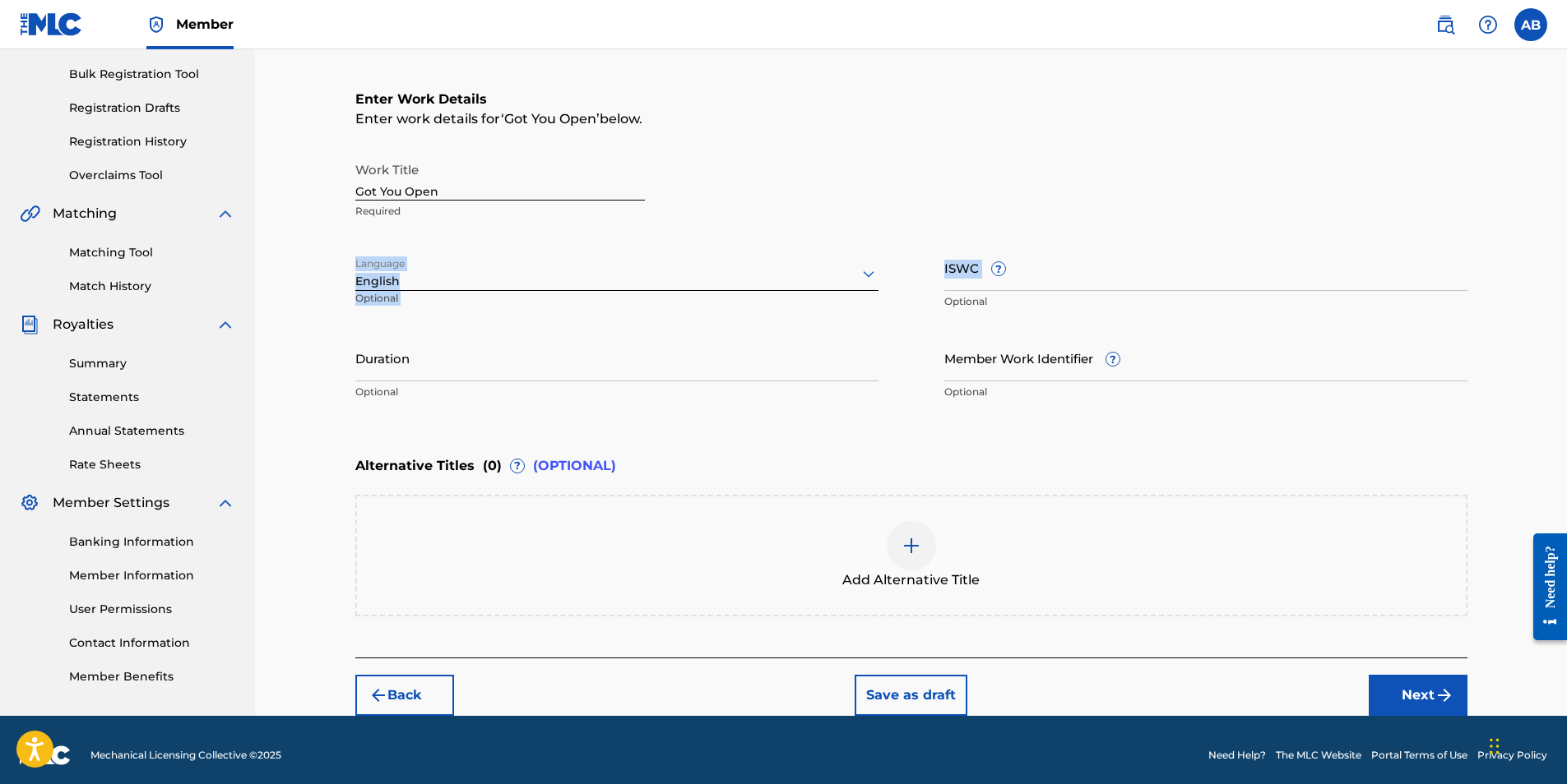
drag, startPoint x: 996, startPoint y: 269, endPoint x: 722, endPoint y: 207, distance: 280.9
click at [722, 207] on div "Work Title Got You Open Required Language English Optional ISWC ? Optional Dura…" at bounding box center [911, 280] width 1112 height 255
click at [575, 364] on input "Duration" at bounding box center [617, 358] width 523 height 47
click at [422, 363] on input "Duration" at bounding box center [617, 358] width 523 height 47
type input "02:40"
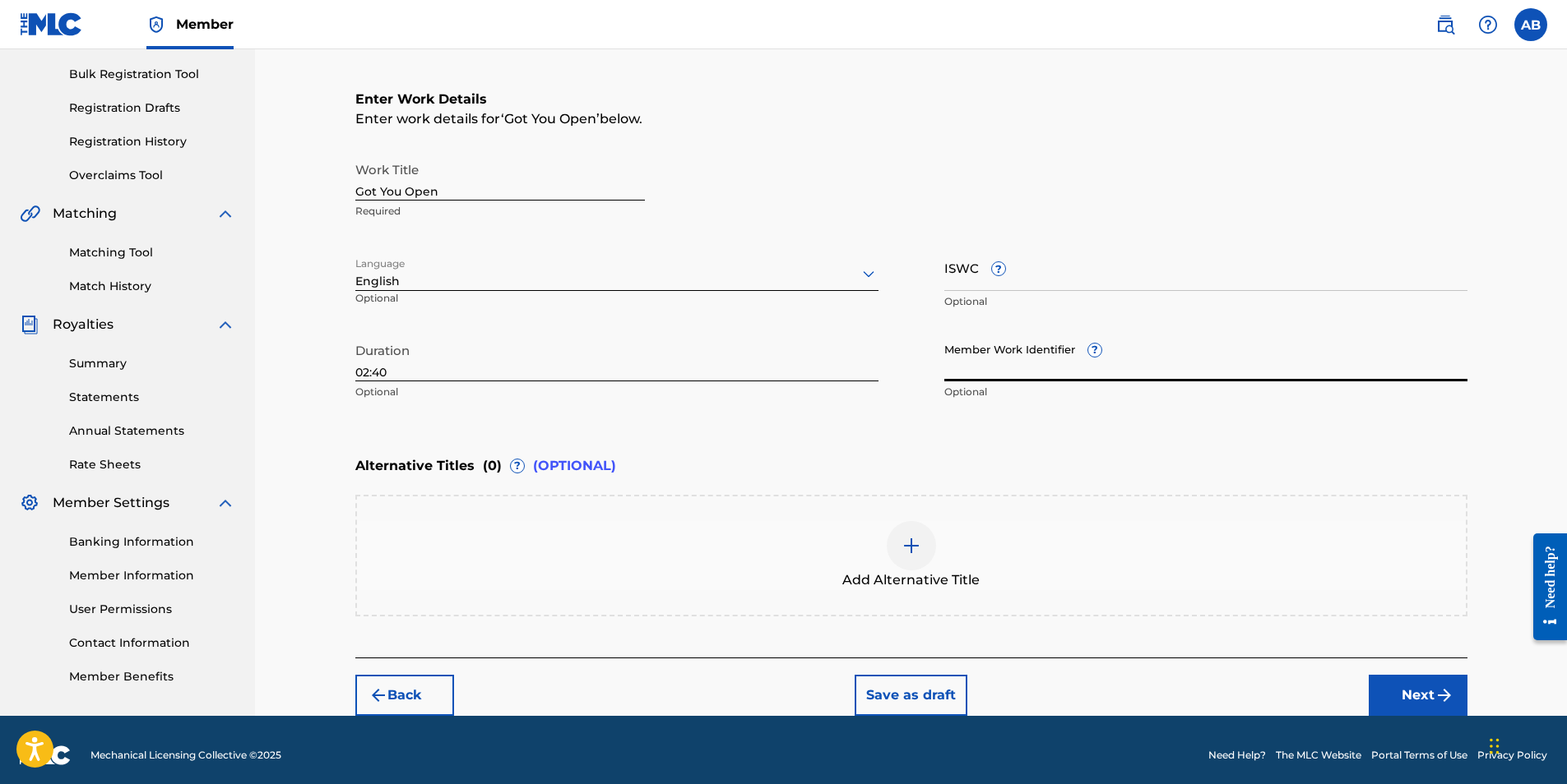
click at [1035, 357] on input "Member Work Identifier ?" at bounding box center [1206, 358] width 523 height 47
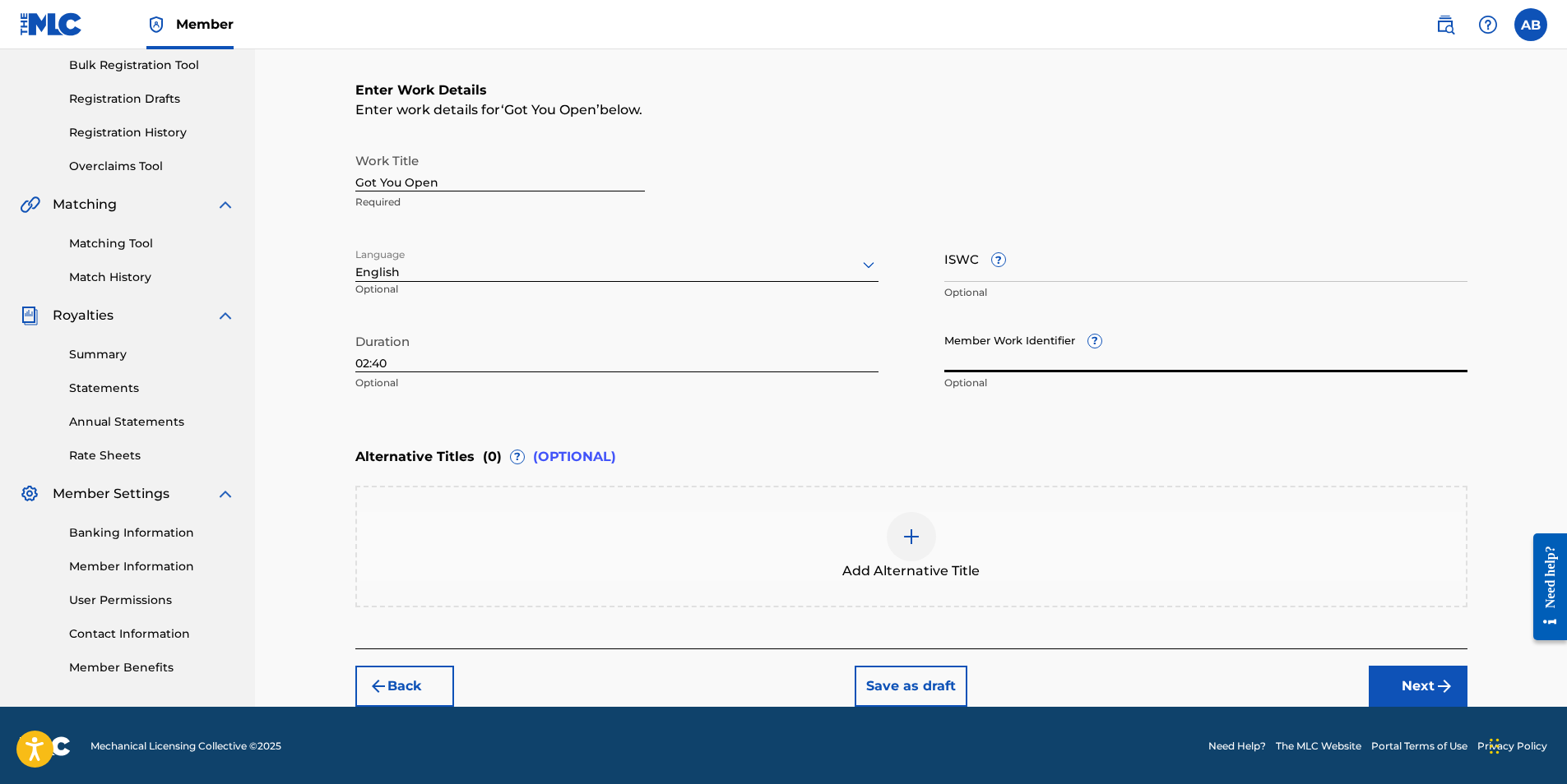
scroll to position [246, 0]
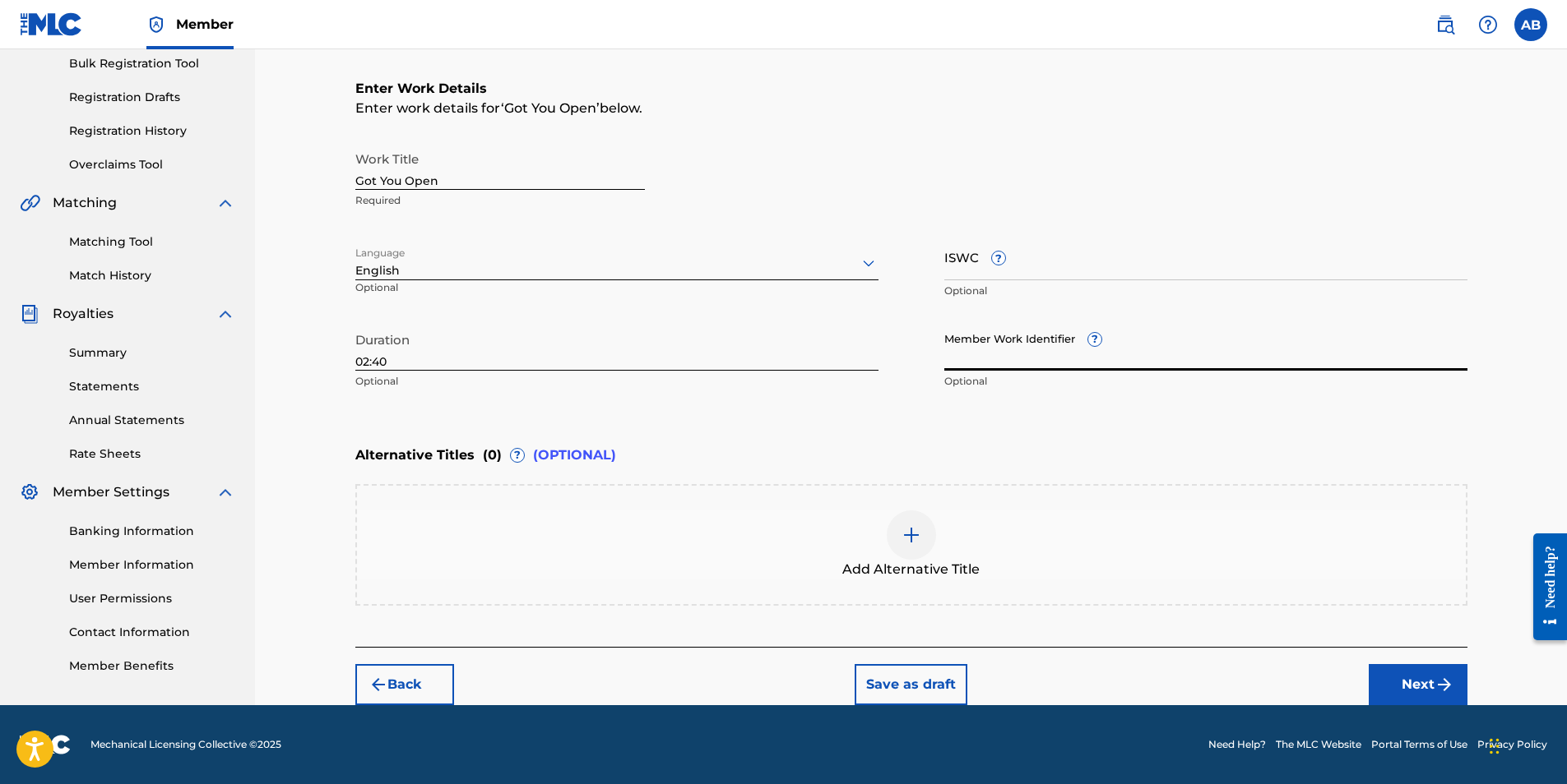
click at [1415, 688] on button "Next" at bounding box center [1418, 685] width 99 height 41
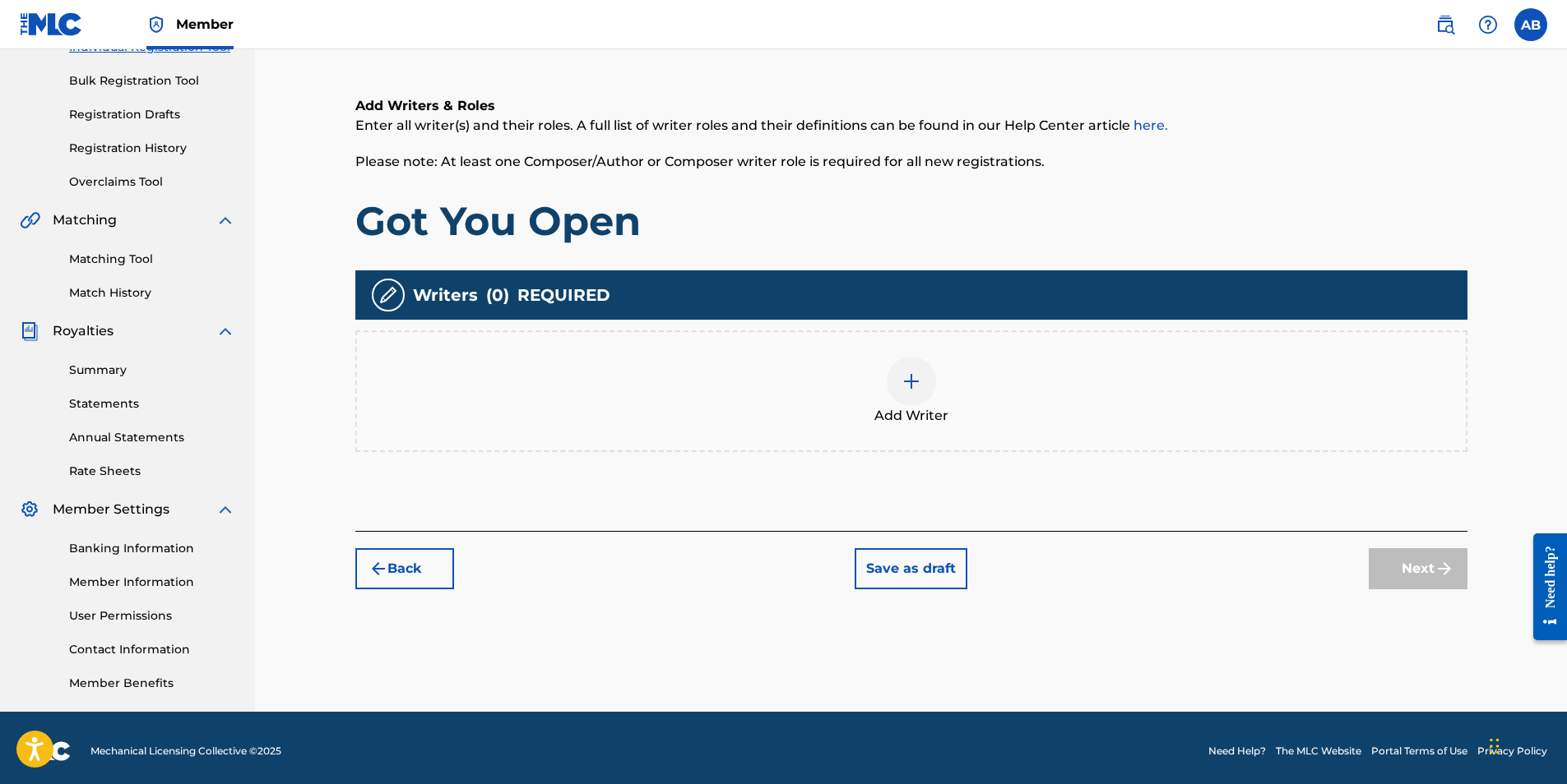
scroll to position [235, 0]
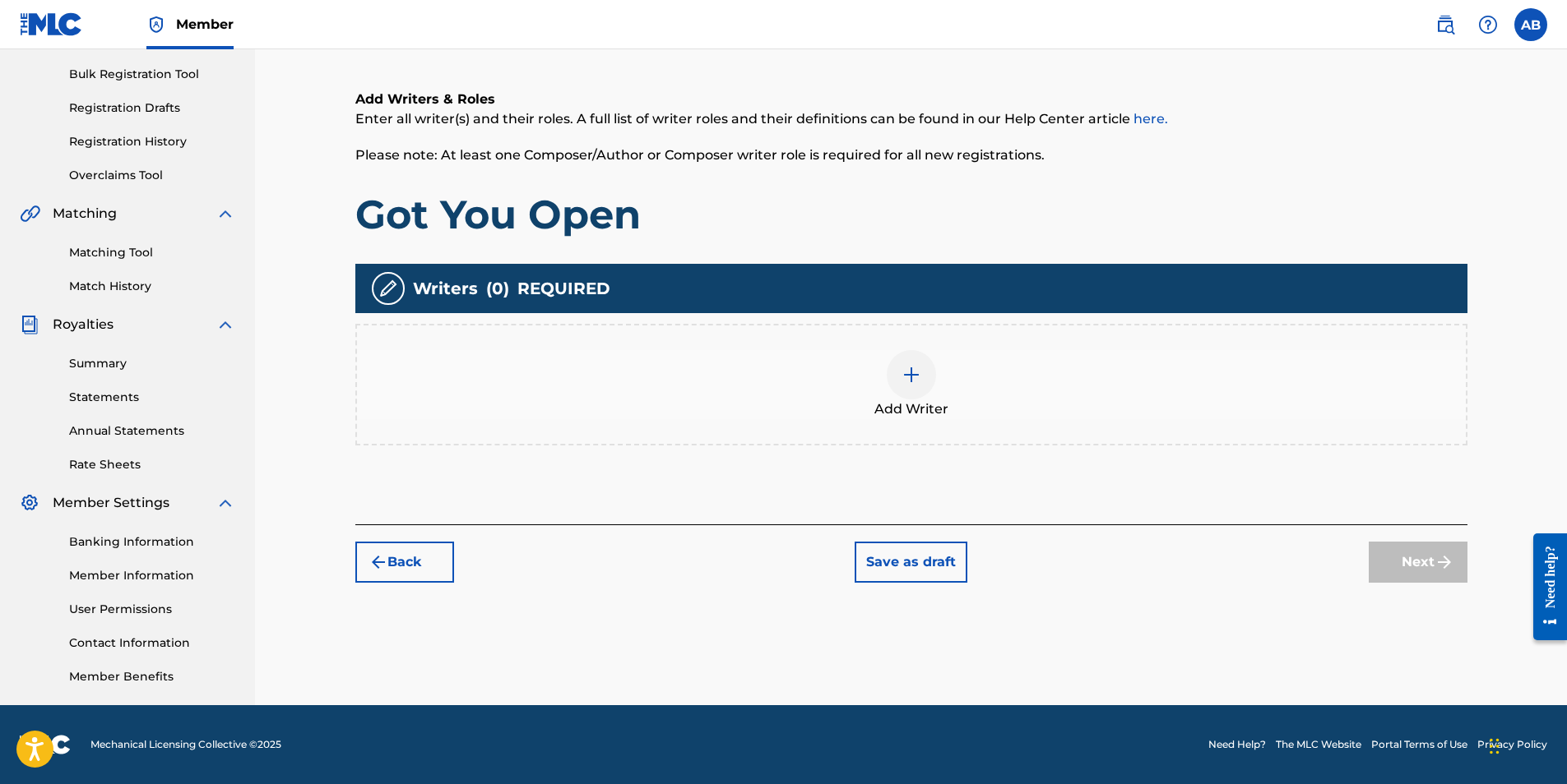
click at [910, 380] on img at bounding box center [911, 374] width 19 height 19
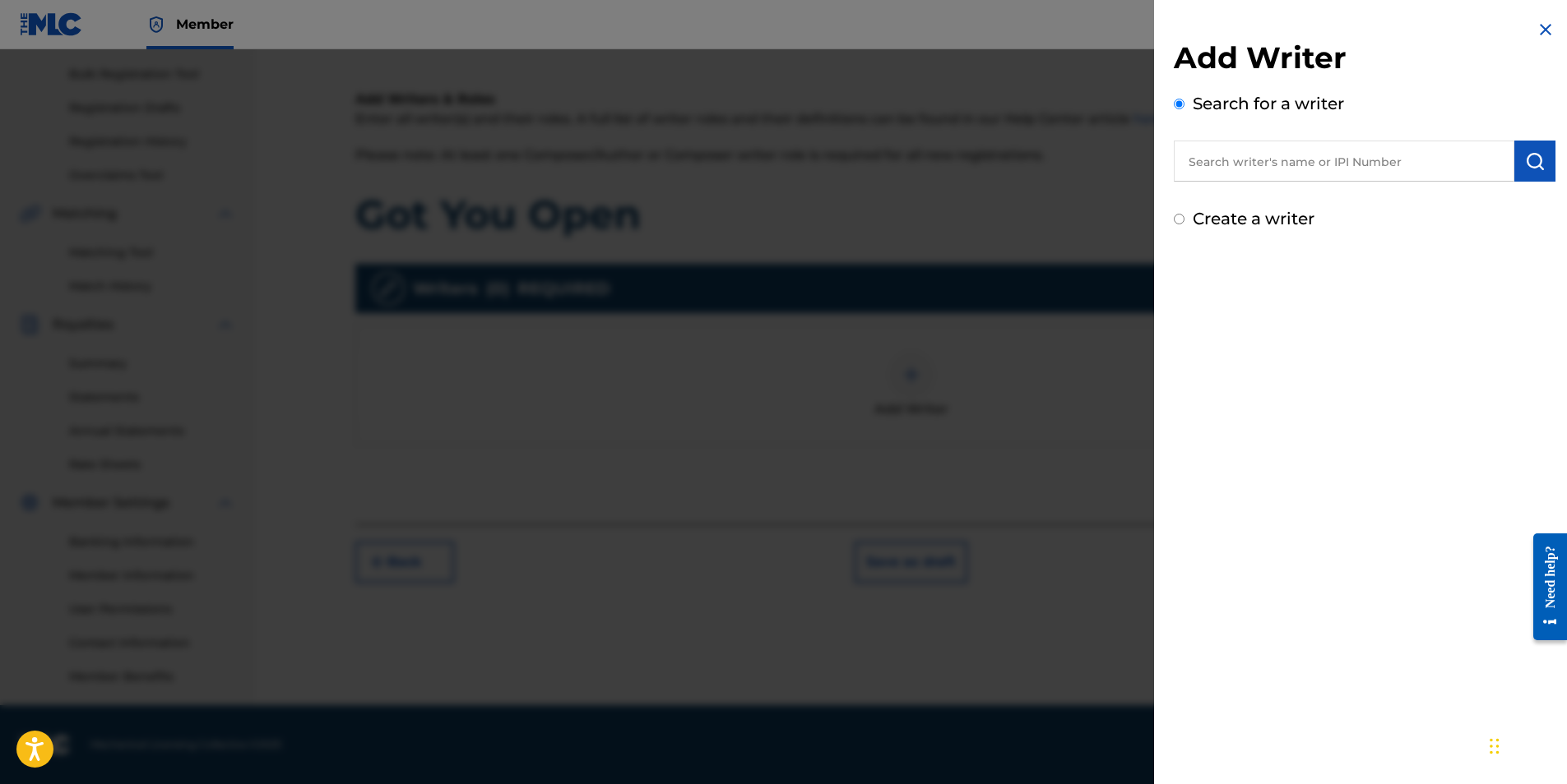
click at [1215, 150] on input "text" at bounding box center [1345, 161] width 341 height 41
type input "[PERSON_NAME]"
click at [1526, 166] on img "submit" at bounding box center [1535, 160] width 19 height 19
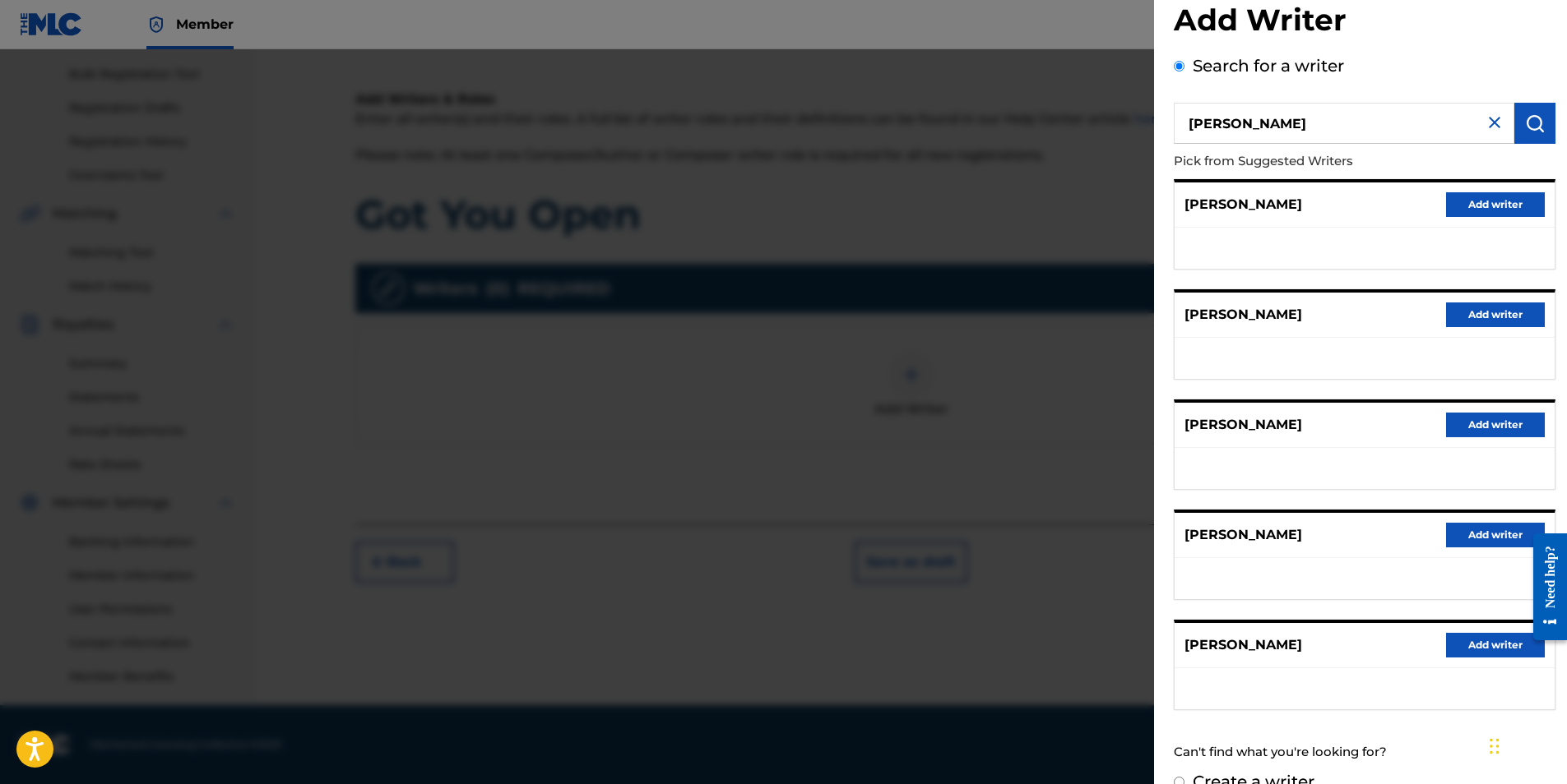
scroll to position [68, 0]
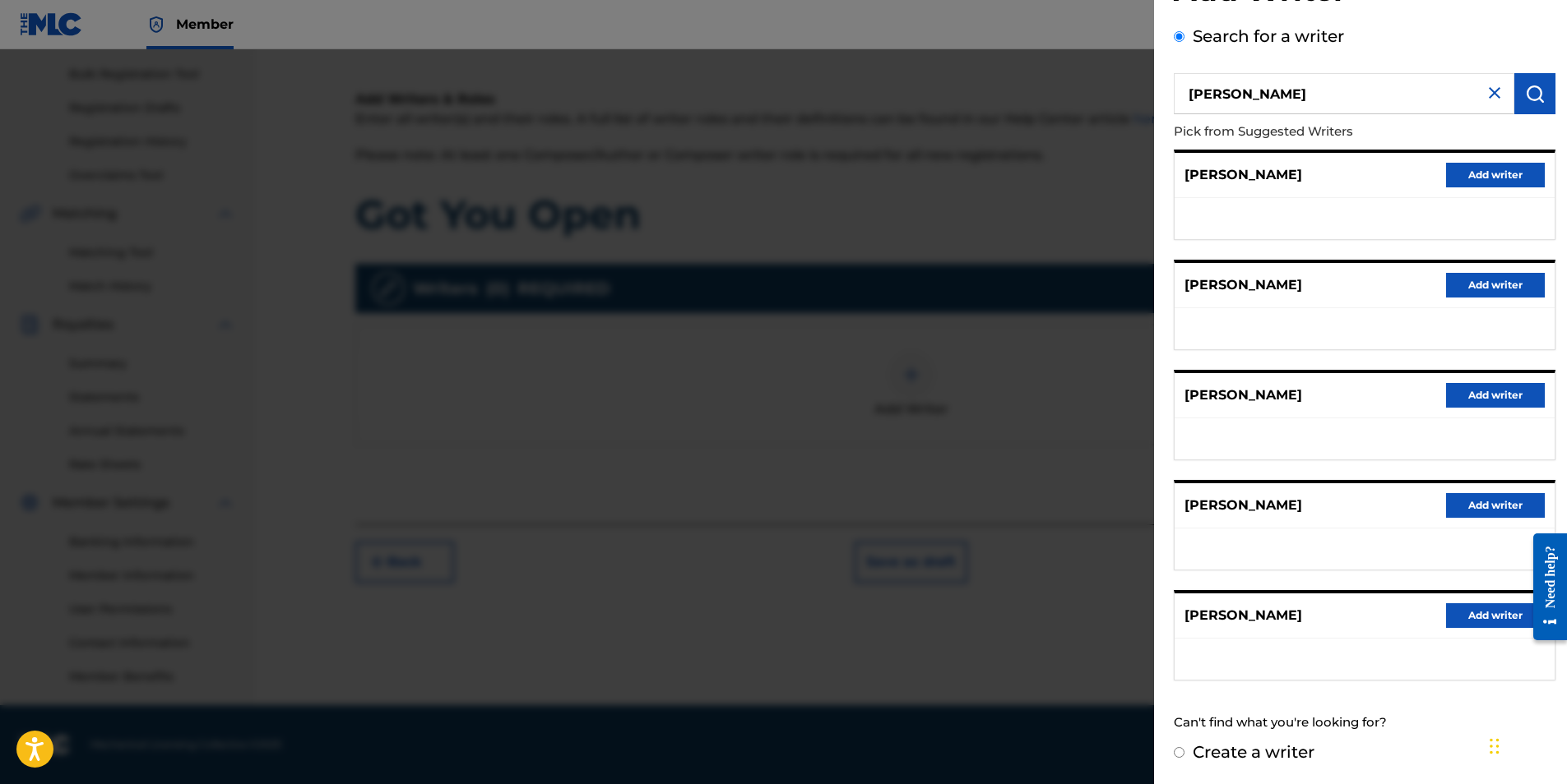
click at [1177, 750] on input "Create a writer" at bounding box center [1180, 753] width 11 height 11
radio input "false"
radio input "true"
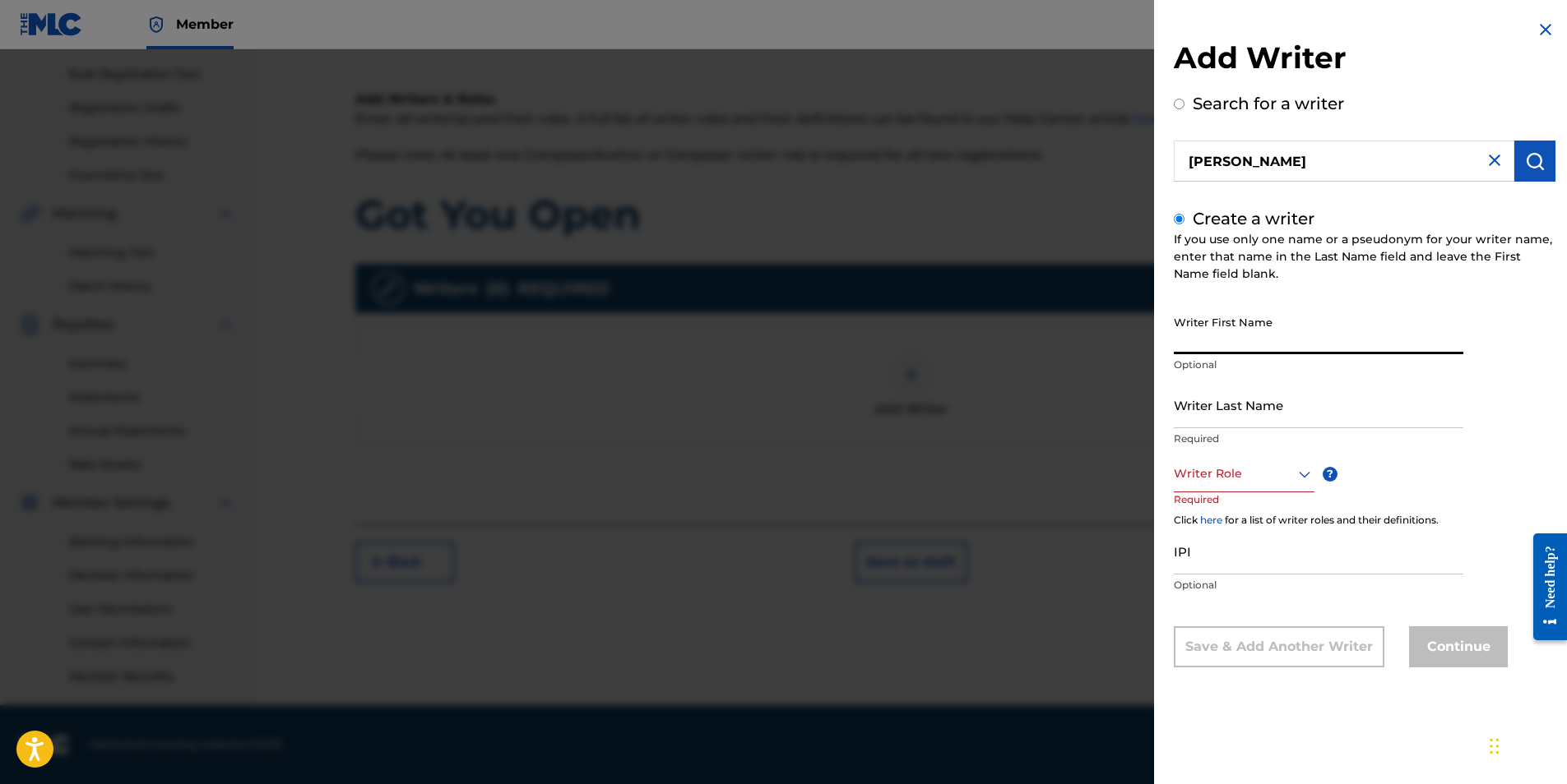
click at [1227, 330] on input "Writer First Name" at bounding box center [1319, 330] width 290 height 47
type input "[PERSON_NAME]"
click at [1304, 472] on icon at bounding box center [1304, 474] width 19 height 19
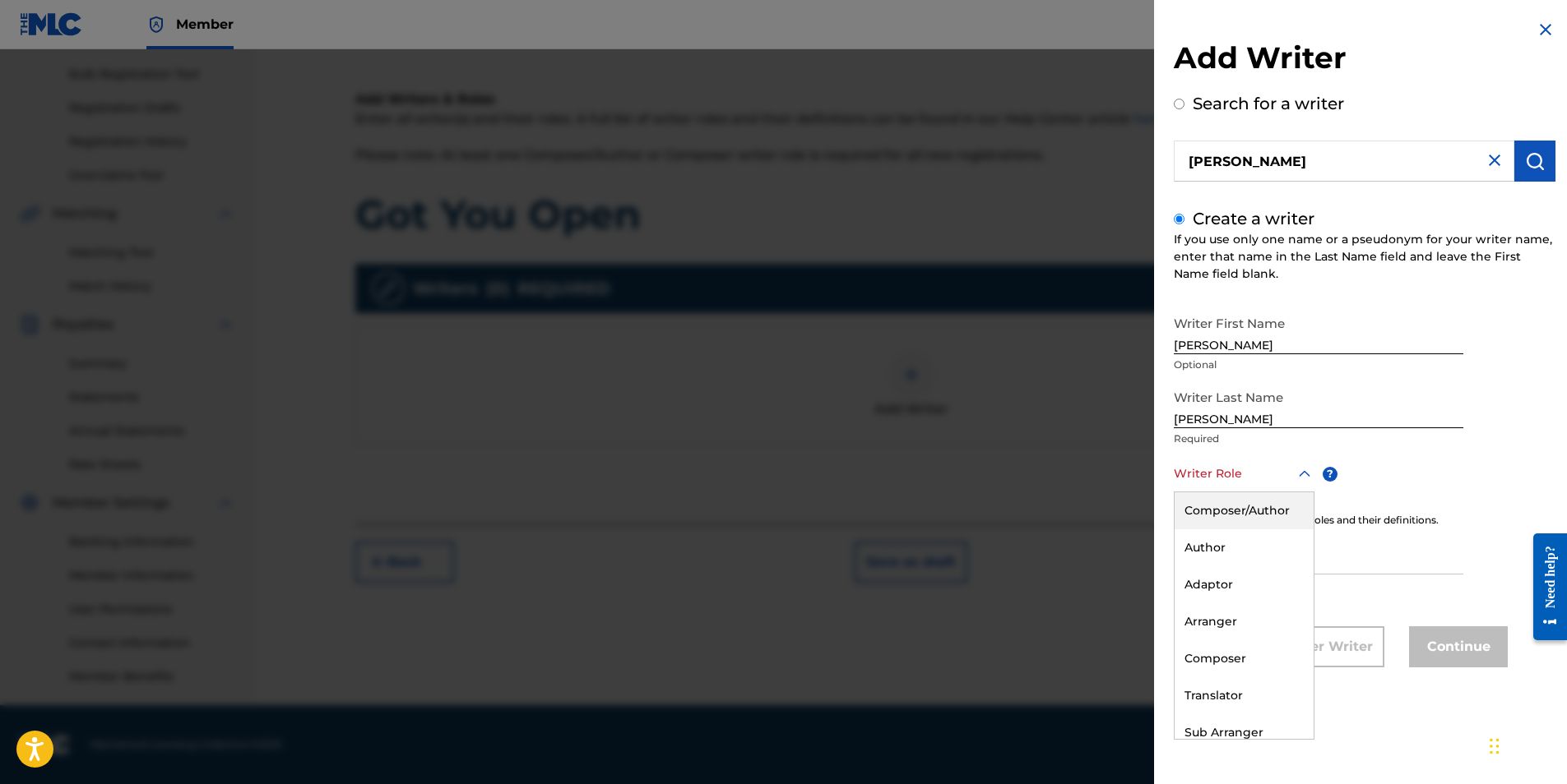
click at [1249, 512] on div "Composer/Author" at bounding box center [1244, 511] width 139 height 37
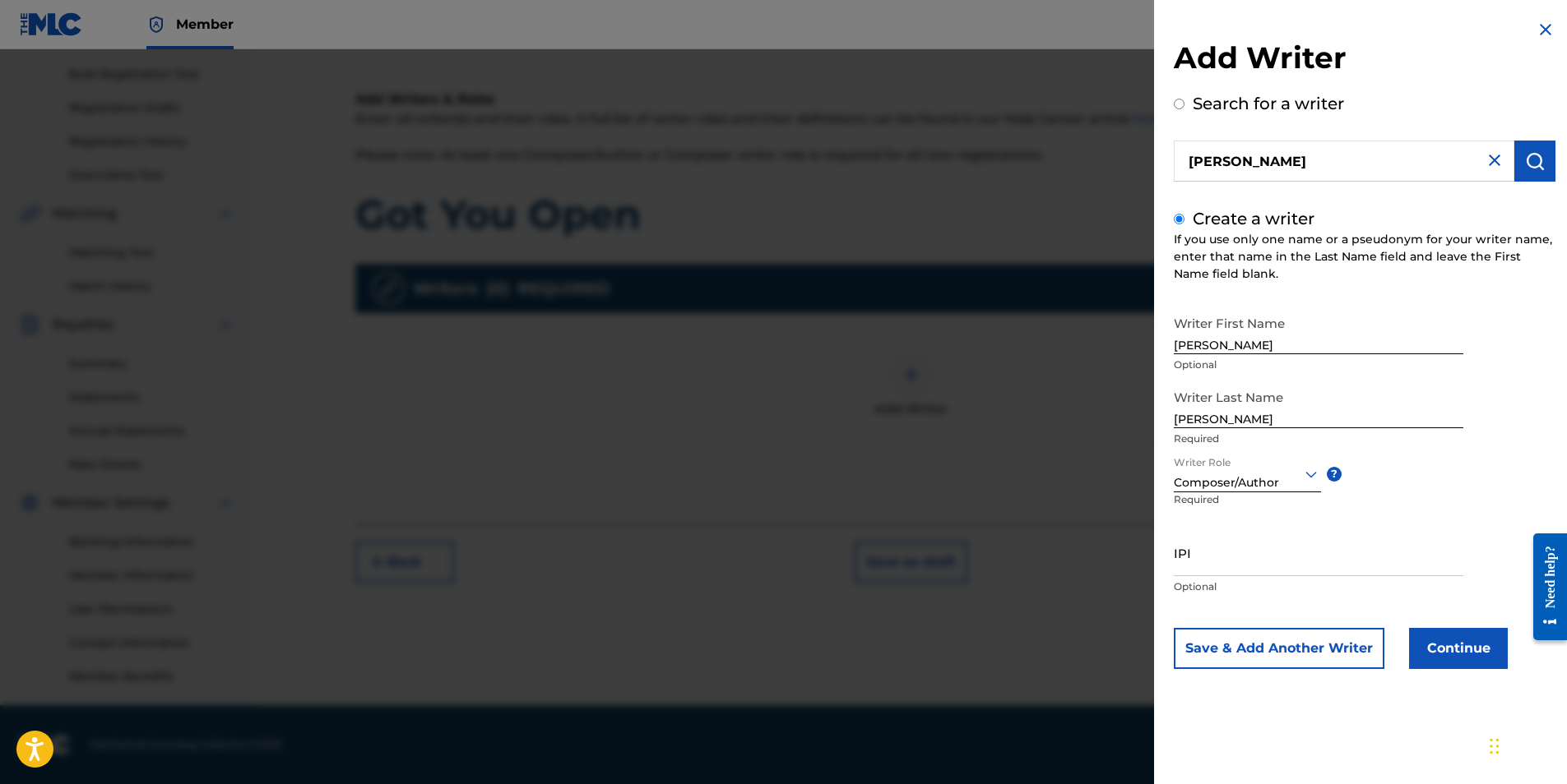
click at [1202, 565] on input "IPI" at bounding box center [1319, 553] width 290 height 47
paste input "01309464255"
type input "01309464255"
click at [1351, 720] on div "Add Writer Search for a writer [PERSON_NAME] Create a writer If you use only on…" at bounding box center [1364, 392] width 421 height 784
click at [1490, 655] on button "Continue" at bounding box center [1459, 649] width 99 height 41
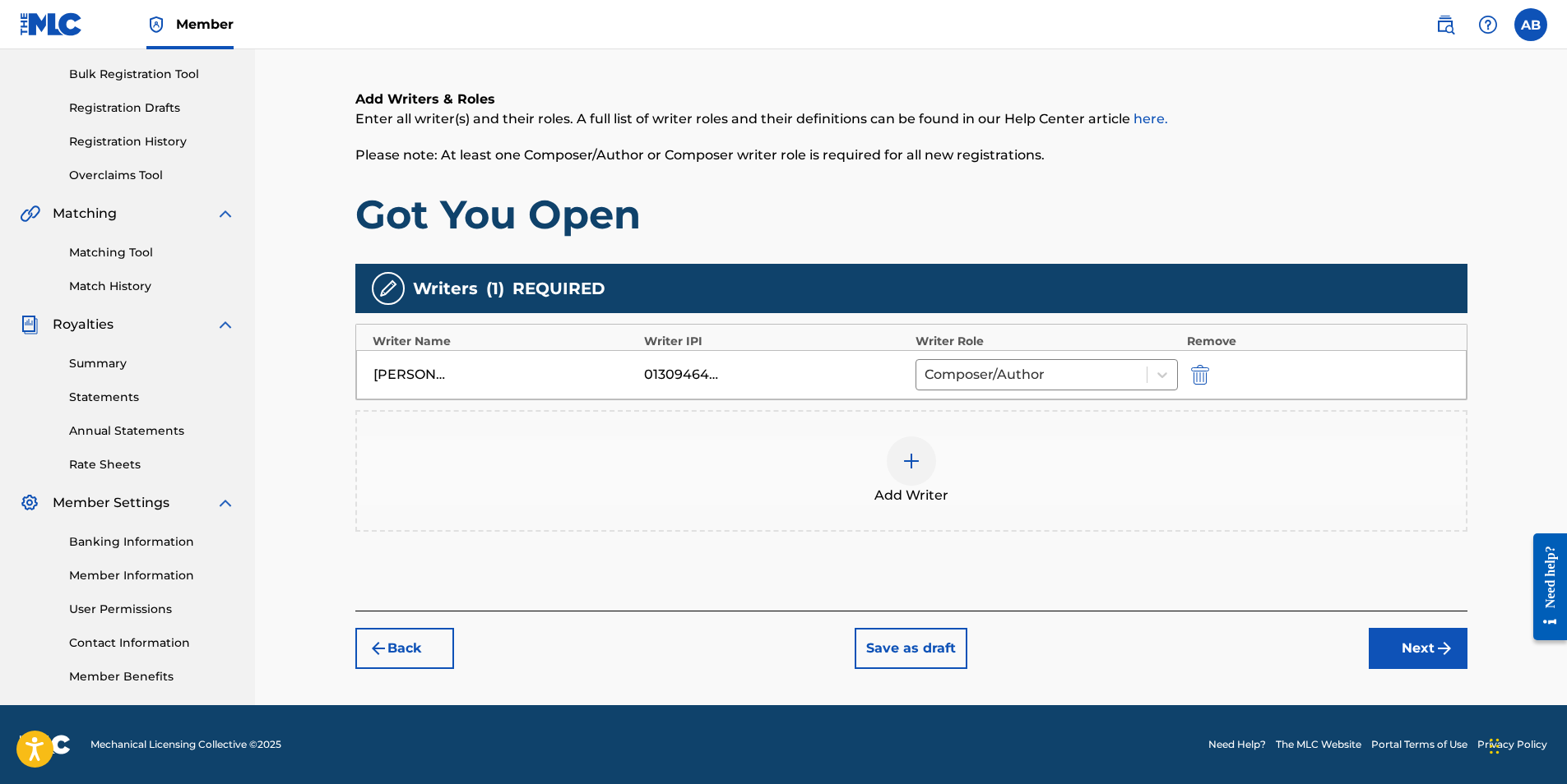
click at [1408, 651] on button "Next" at bounding box center [1418, 649] width 99 height 41
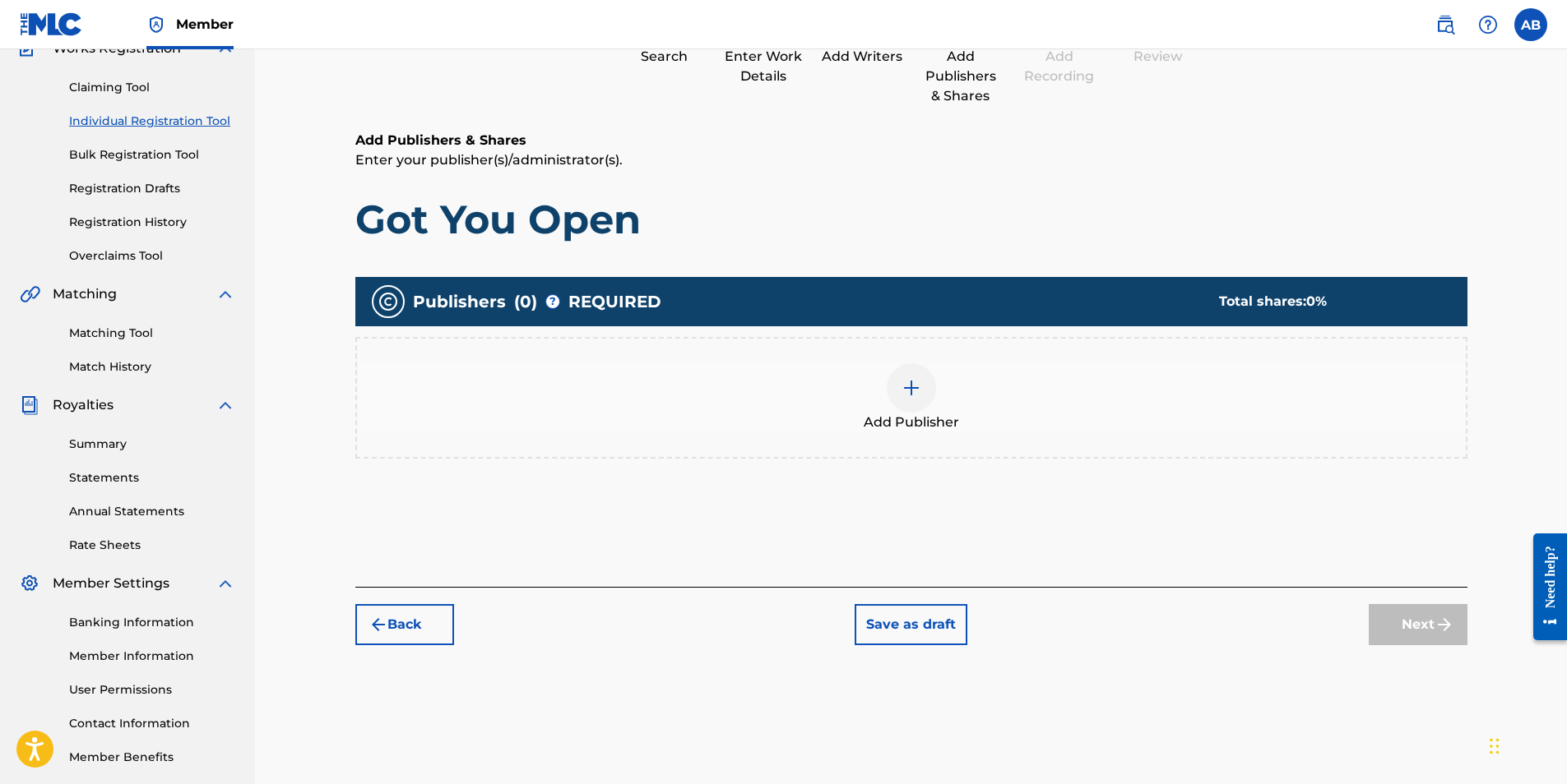
scroll to position [74, 0]
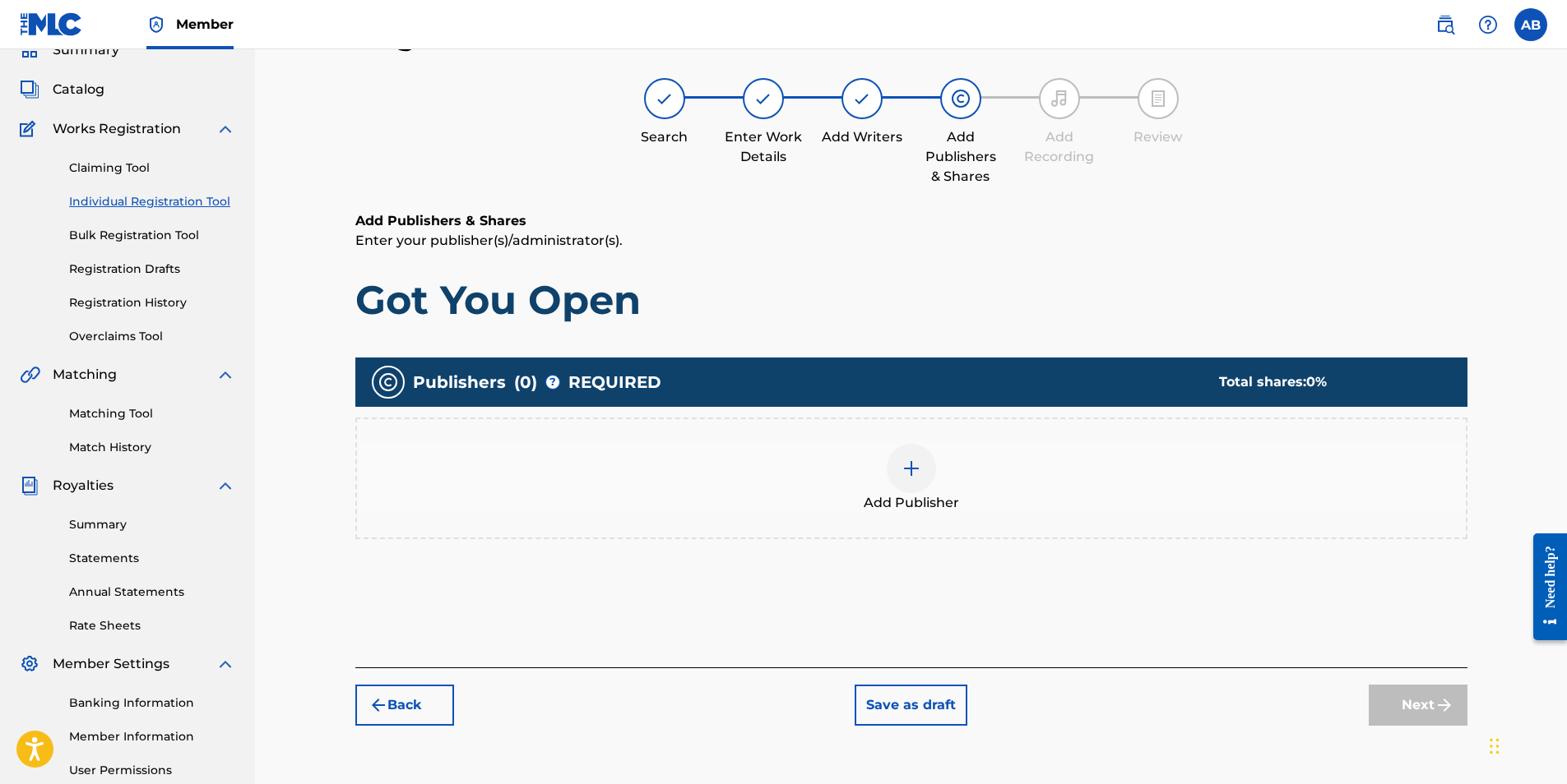
click at [909, 476] on img at bounding box center [911, 468] width 19 height 19
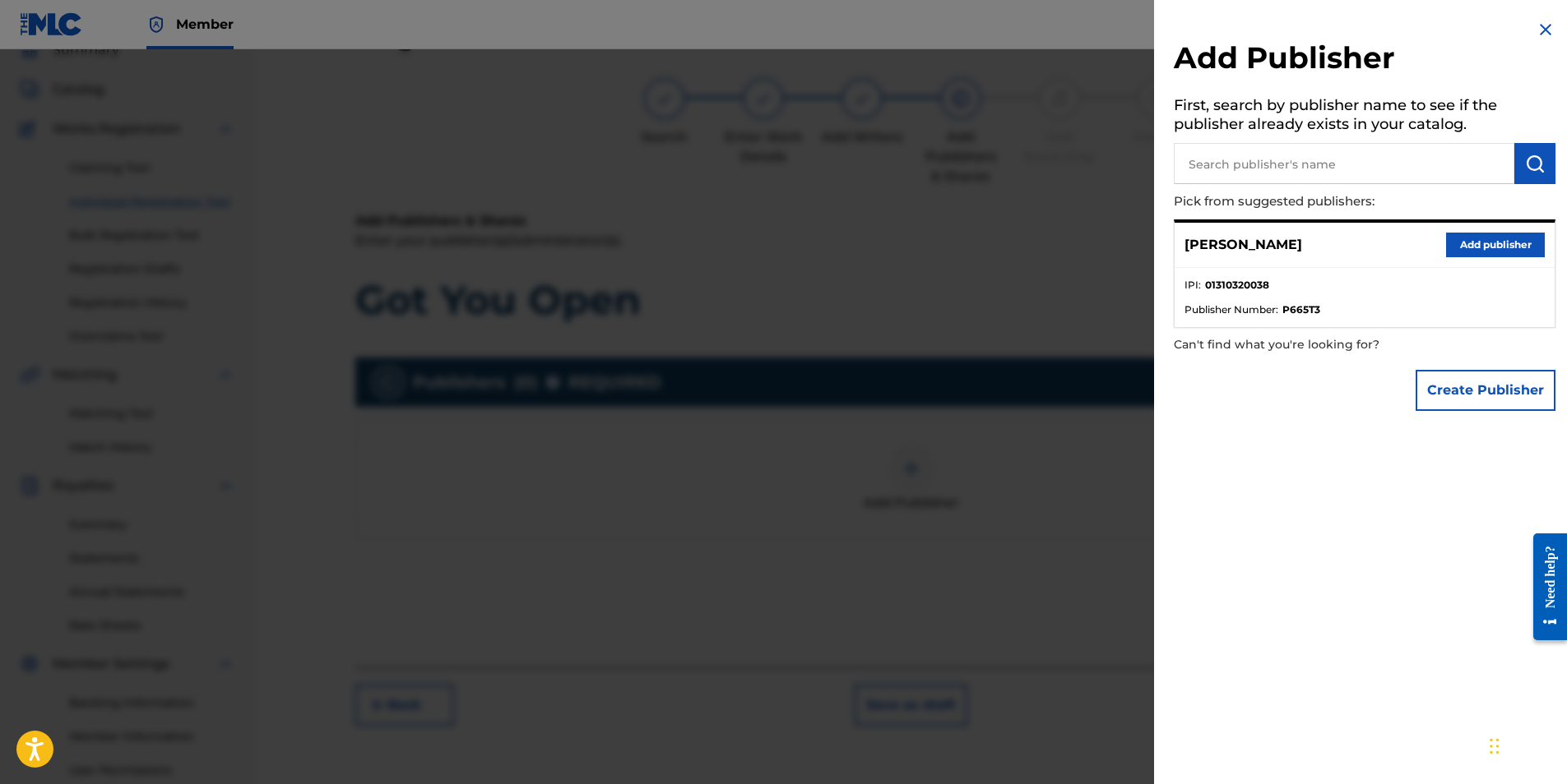
click at [1486, 392] on button "Create Publisher" at bounding box center [1486, 391] width 140 height 41
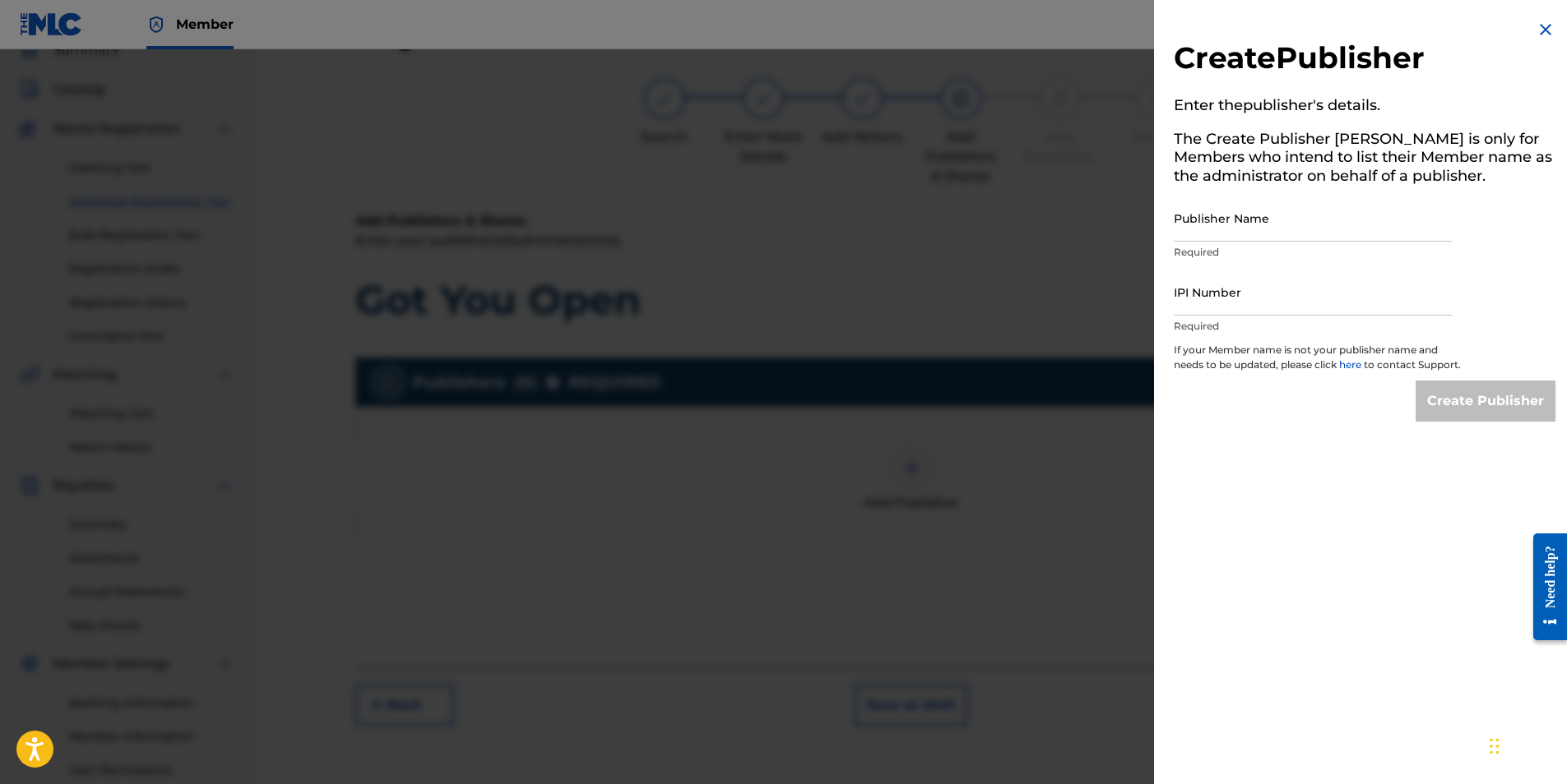
click at [1218, 229] on input "Publisher Name" at bounding box center [1313, 218] width 278 height 47
drag, startPoint x: 1219, startPoint y: 232, endPoint x: 1154, endPoint y: 230, distance: 65.0
click at [1154, 230] on div "Create Publisher Enter the publisher 's details. The Create Publisher button is…" at bounding box center [1364, 220] width 421 height 442
paste input "B PUBLISHING"
type input "ARB PUBLISHING"
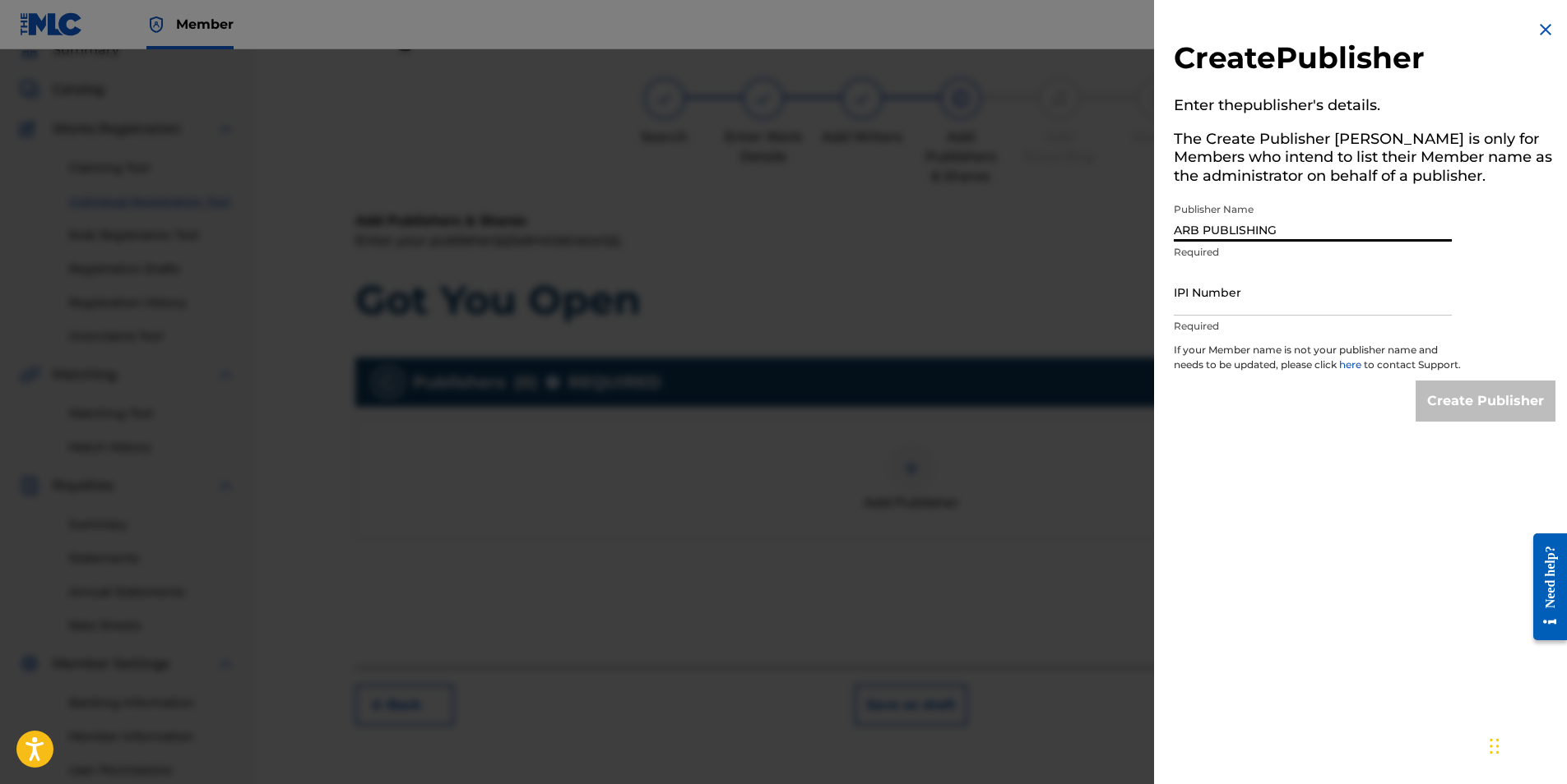
click at [1217, 298] on input "IPI Number" at bounding box center [1313, 292] width 278 height 47
drag, startPoint x: 1217, startPoint y: 298, endPoint x: 1211, endPoint y: 291, distance: 9.2
click at [1211, 291] on input "IPI Number" at bounding box center [1313, 292] width 278 height 47
paste input "01310320038"
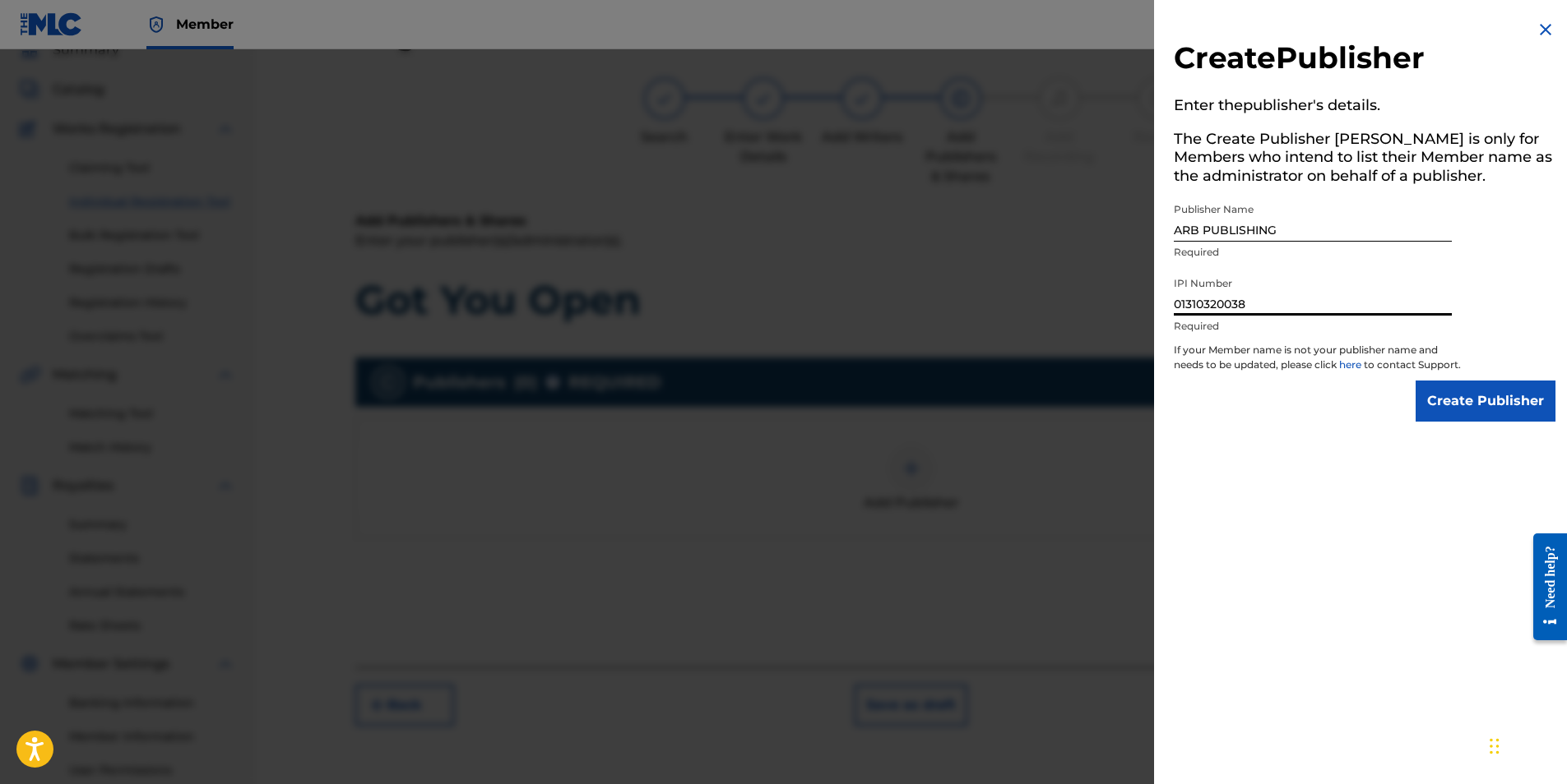
click at [1199, 310] on input "01310320038" at bounding box center [1313, 292] width 278 height 47
type input "01310320038"
click at [1373, 542] on div "Create Publisher Enter the publisher 's details. The Create Publisher button is…" at bounding box center [1364, 392] width 421 height 784
click at [1481, 422] on input "Create Publisher" at bounding box center [1486, 401] width 140 height 41
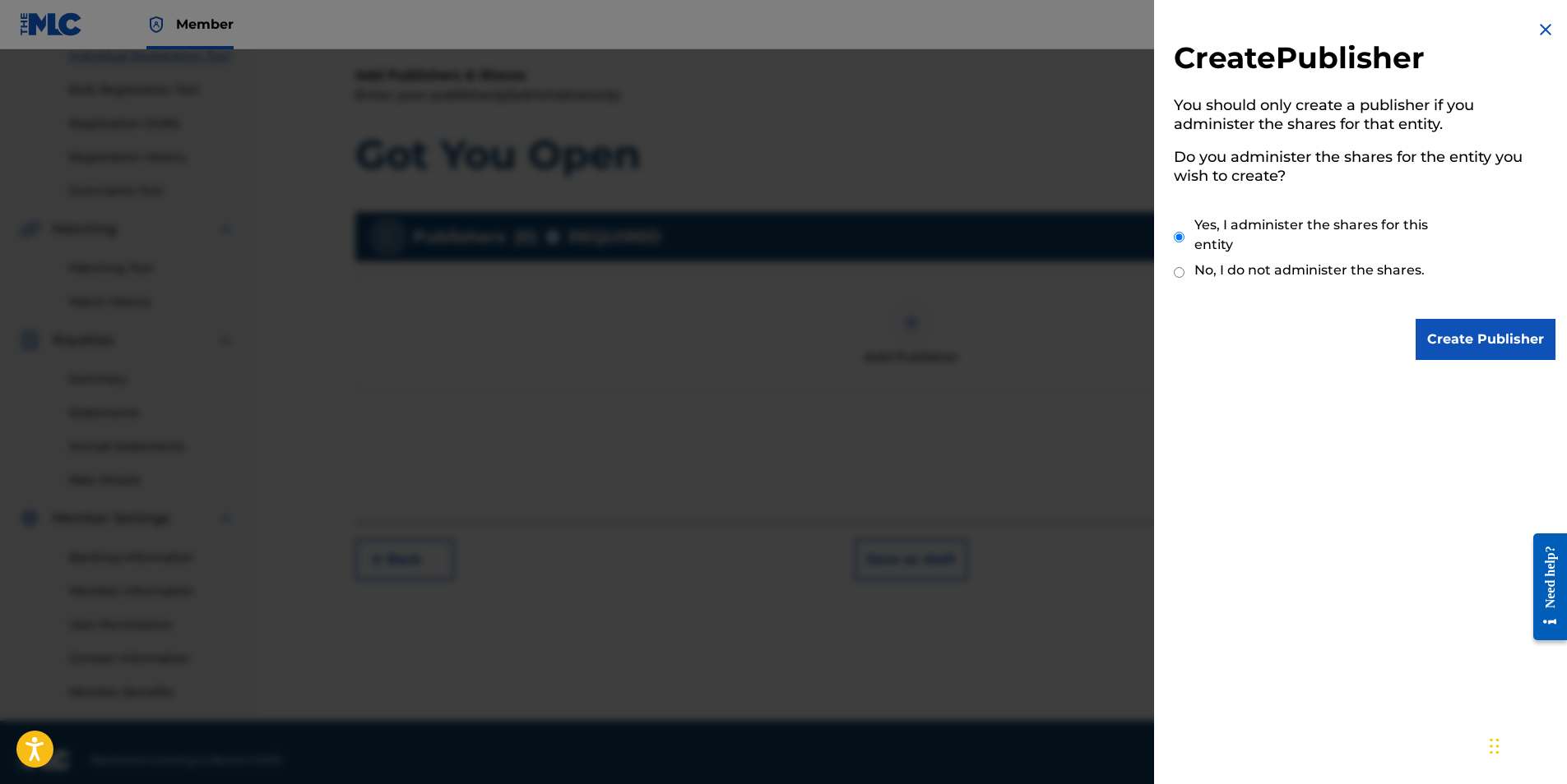
scroll to position [235, 0]
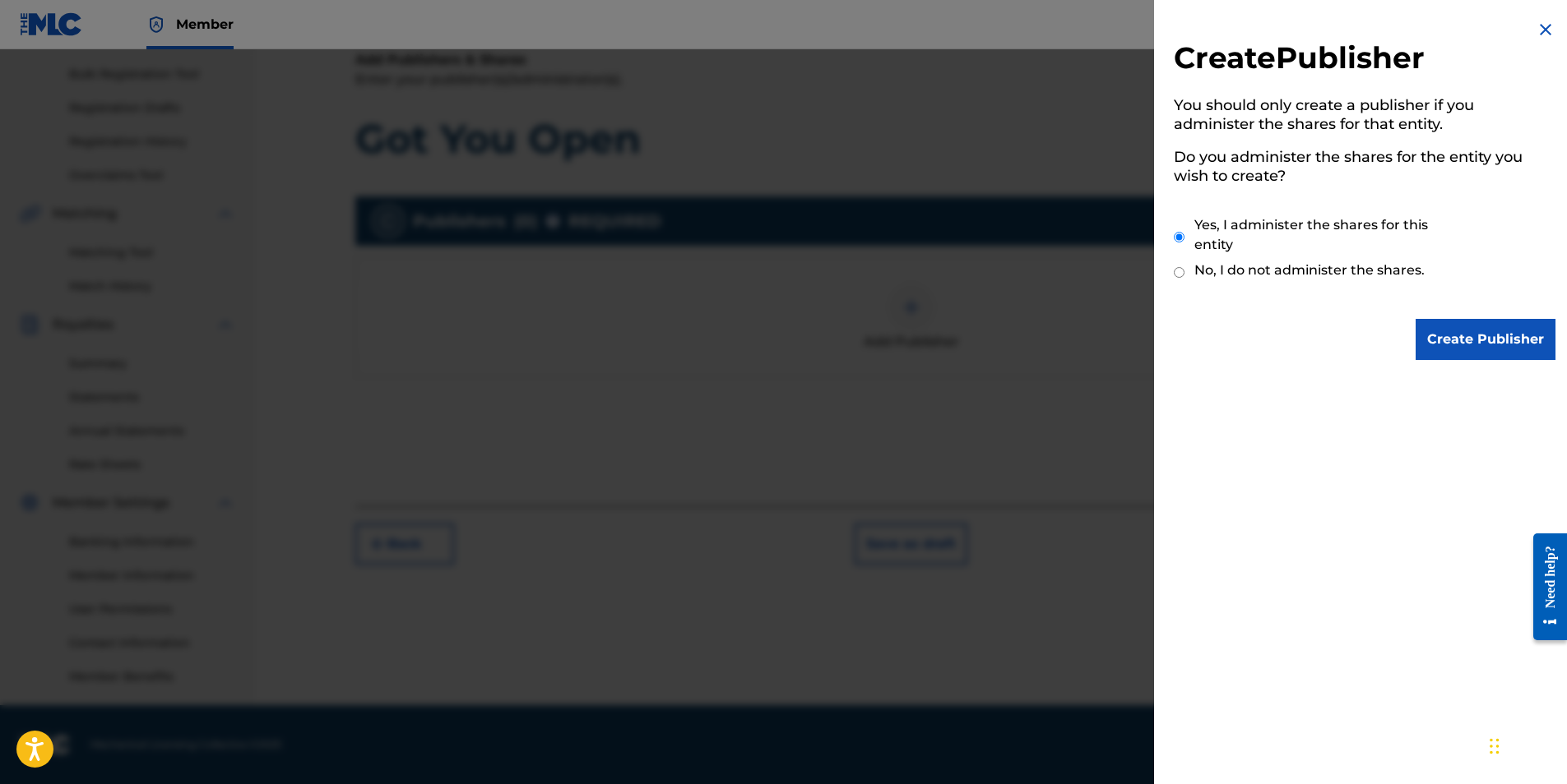
click at [1484, 346] on input "Create Publisher" at bounding box center [1486, 340] width 140 height 41
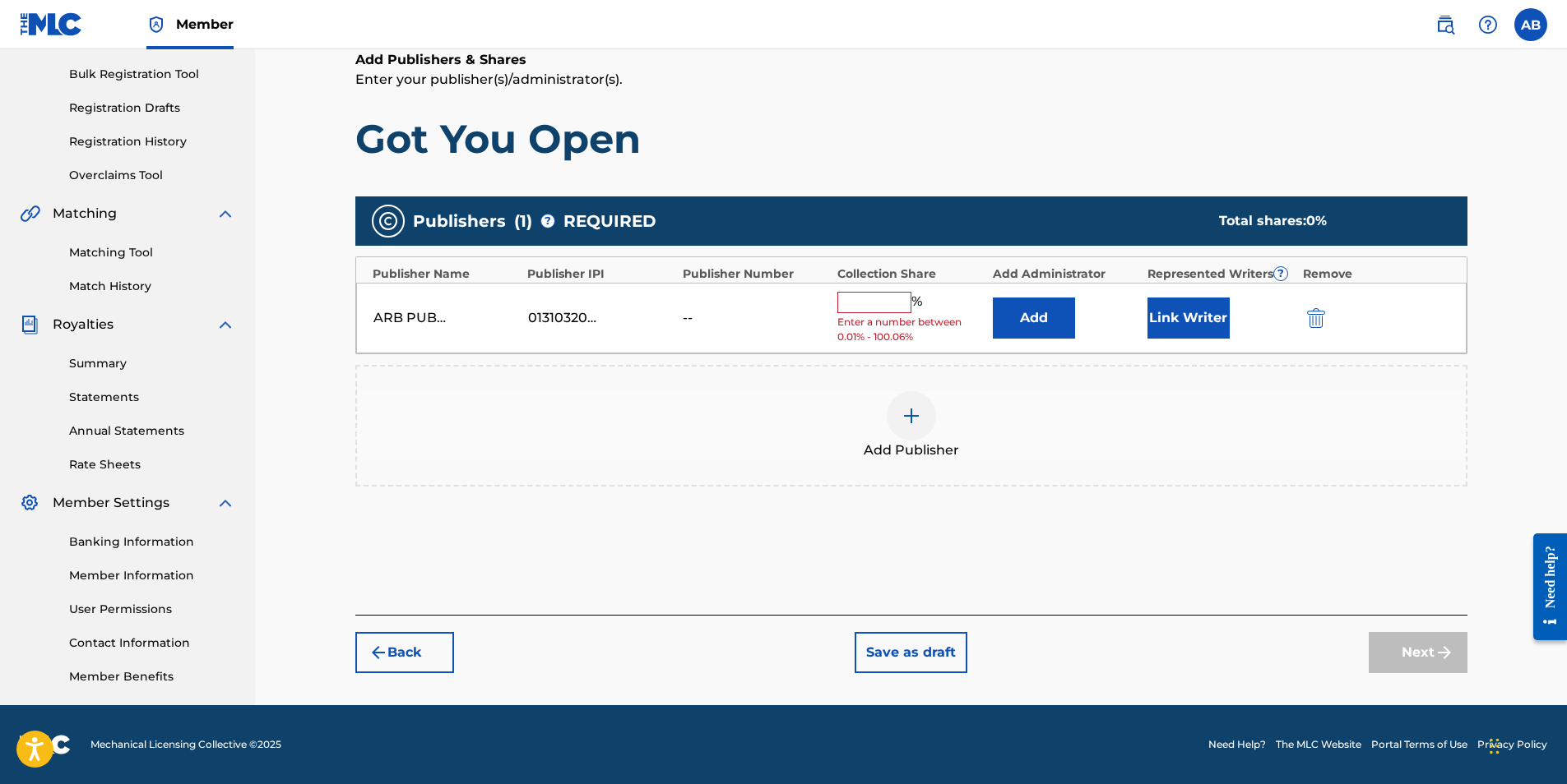
click at [876, 305] on input "text" at bounding box center [874, 302] width 74 height 21
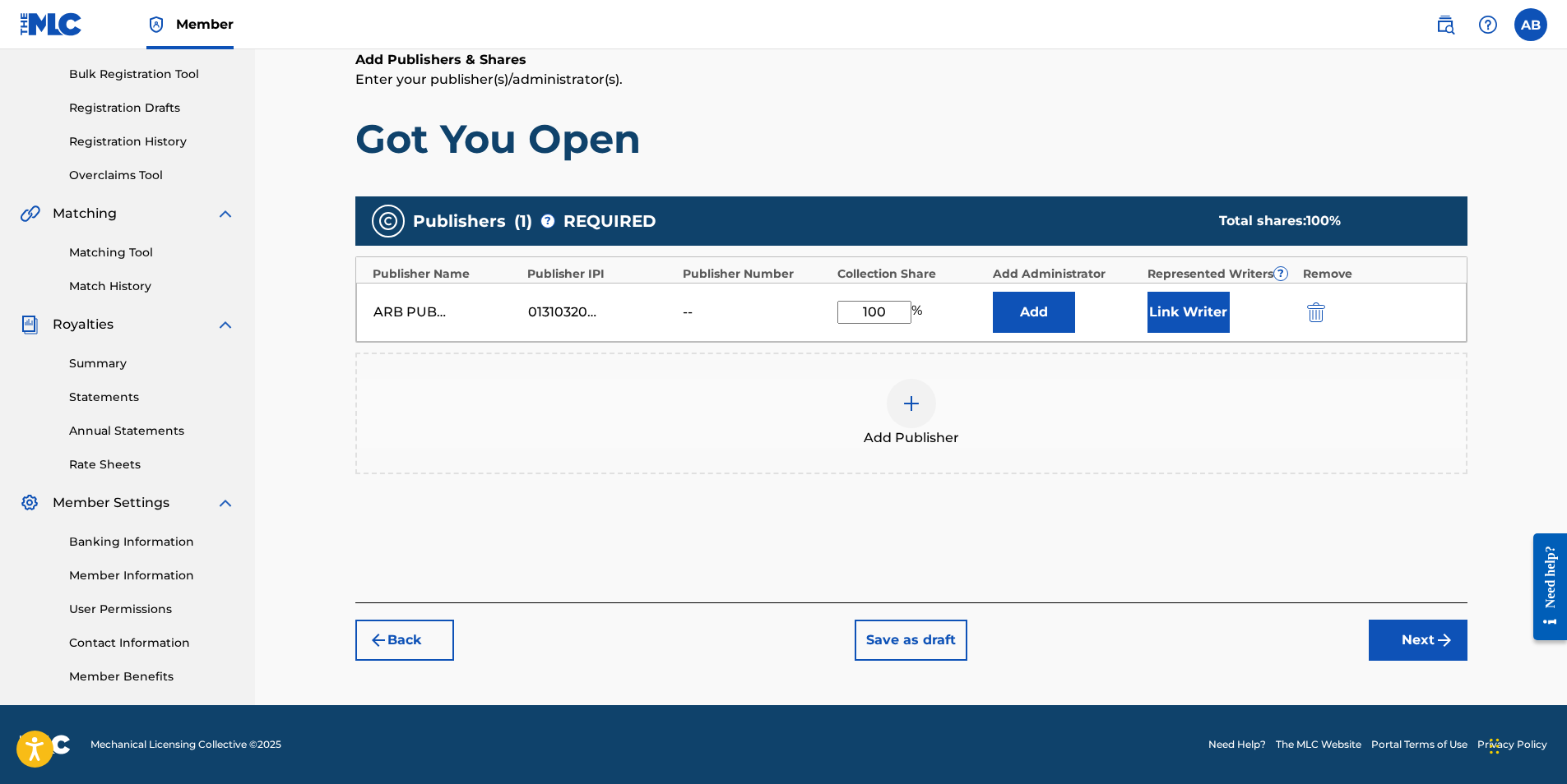
type input "100"
click at [1134, 518] on div "Publishers ( 1 ) ? REQUIRED Total shares: 100 % Publisher Name Publisher IPI Pu…" at bounding box center [911, 359] width 1112 height 342
click at [1410, 641] on button "Next" at bounding box center [1418, 641] width 99 height 41
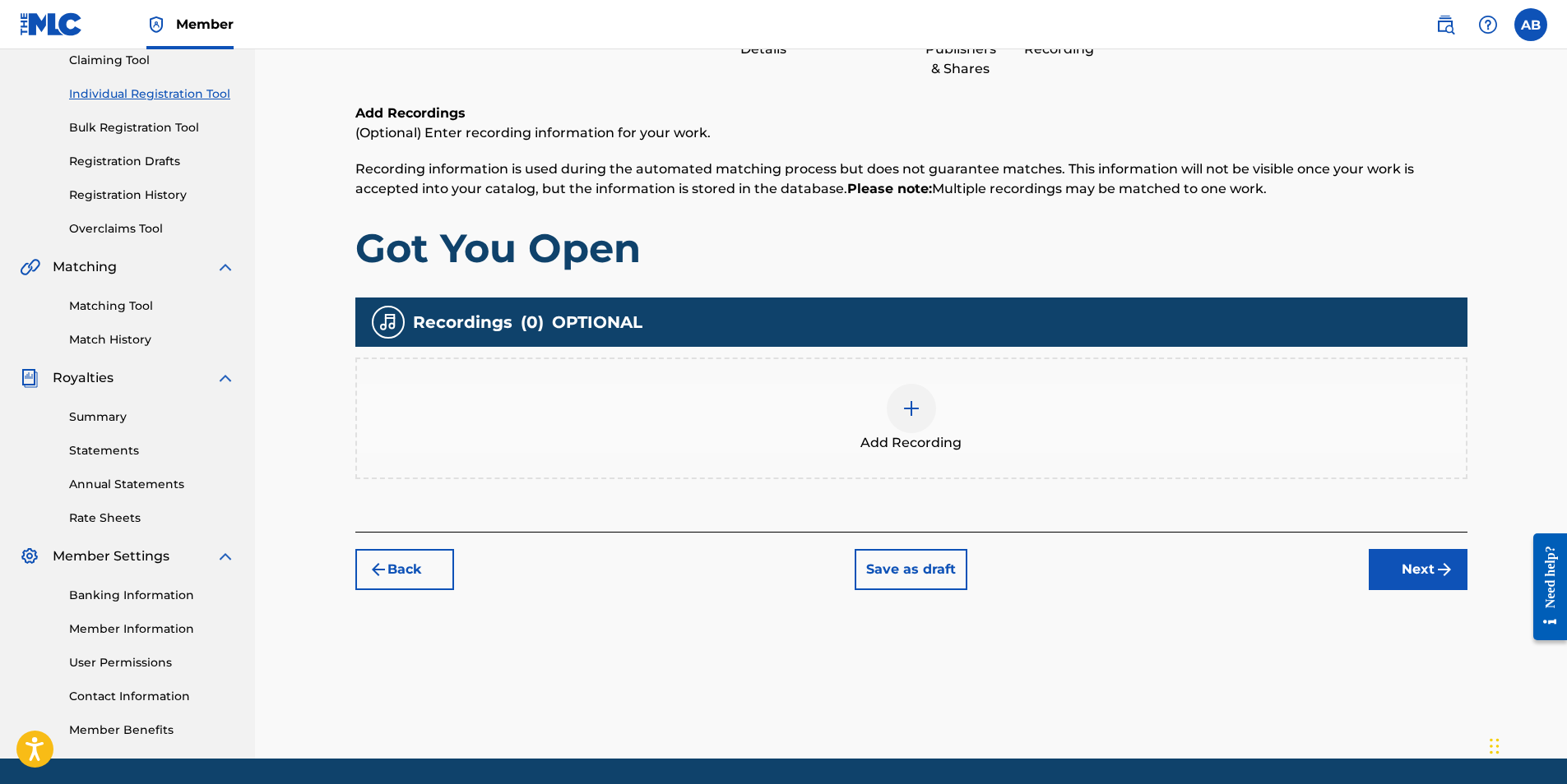
scroll to position [153, 0]
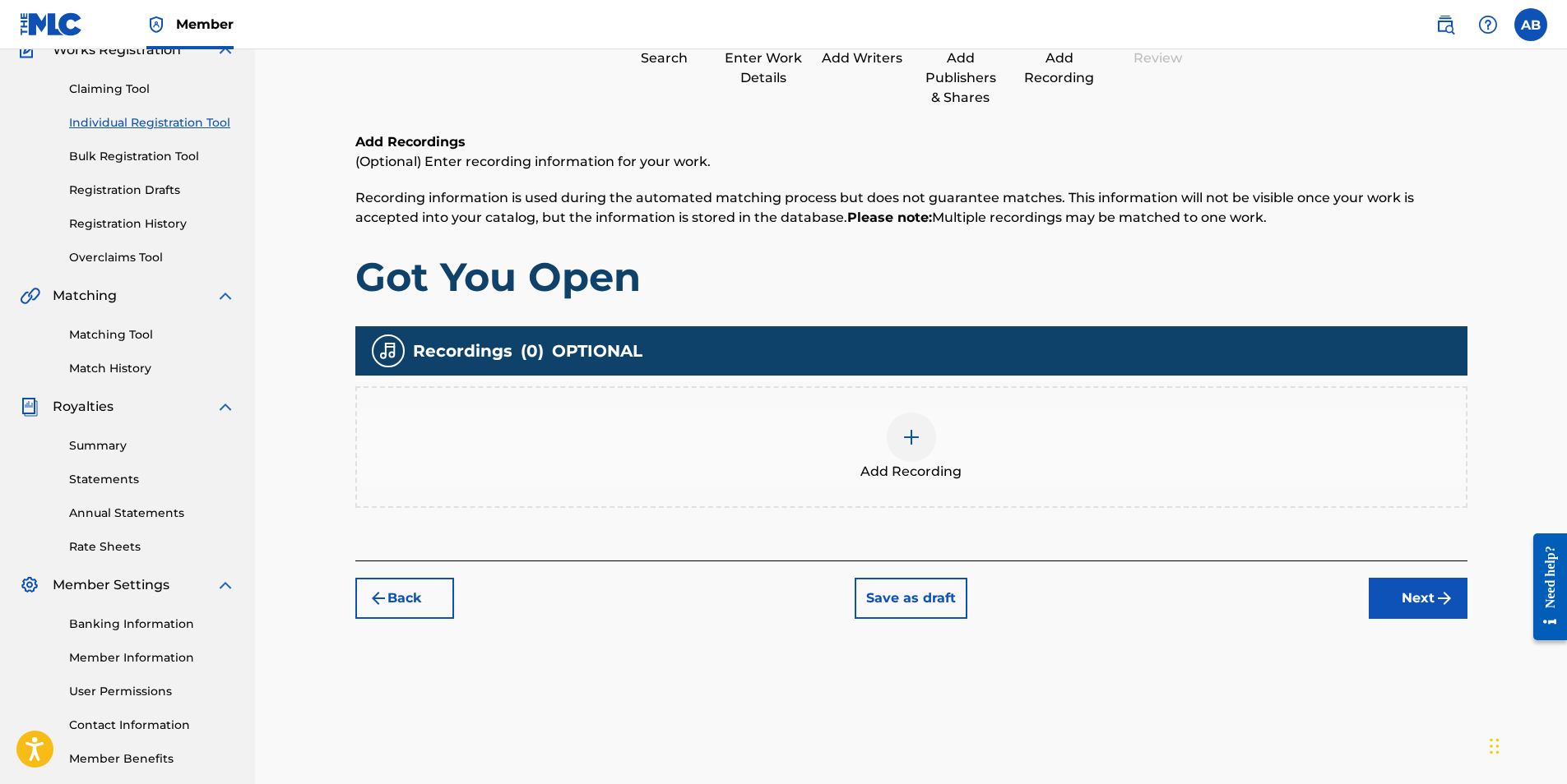
click at [1415, 597] on button "Next" at bounding box center [1418, 598] width 99 height 41
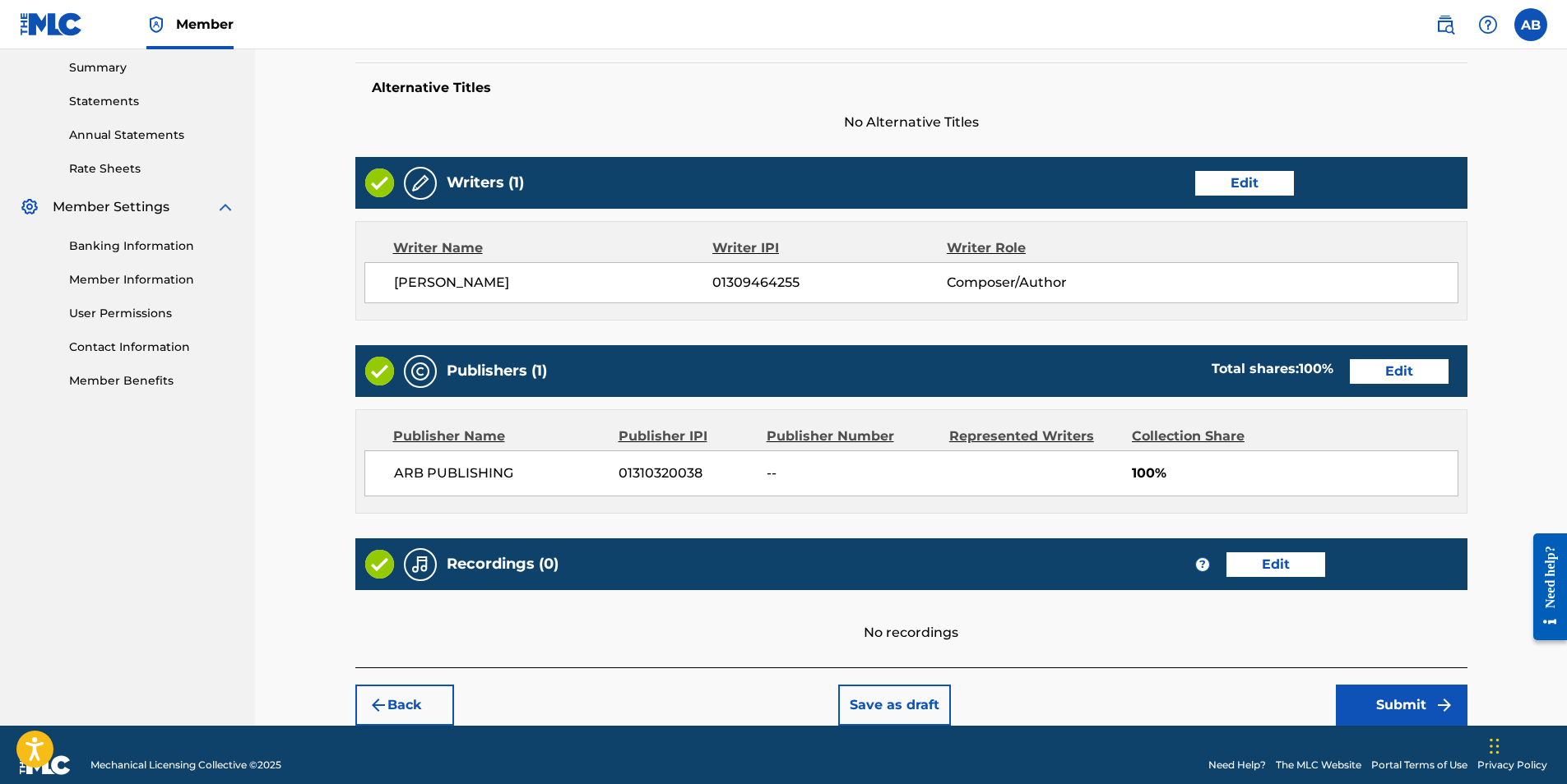
scroll to position [552, 0]
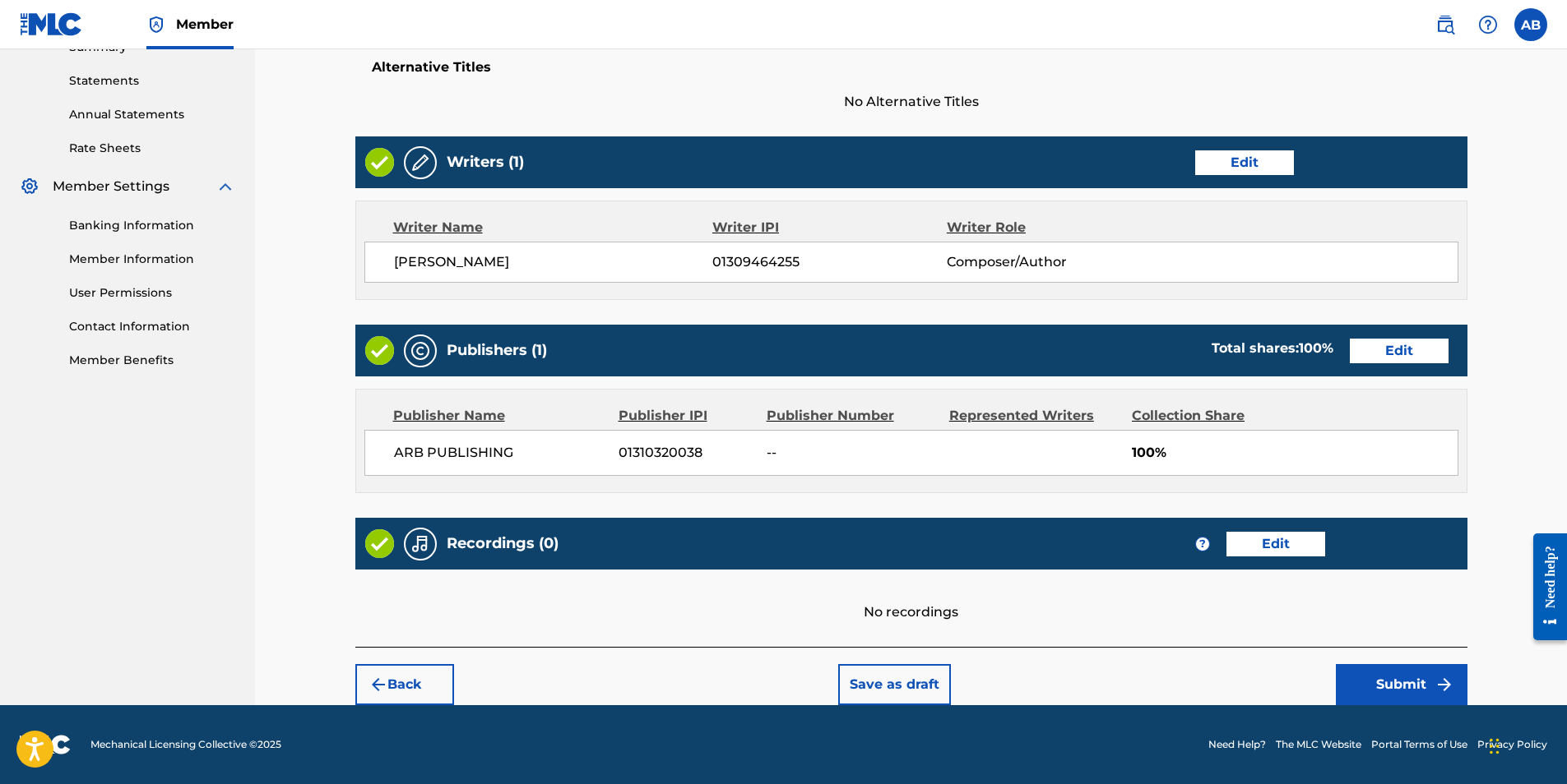
click at [1284, 558] on div "Recordings (0) ? Edit" at bounding box center [911, 544] width 1112 height 52
click at [1287, 547] on button "Edit" at bounding box center [1275, 544] width 99 height 25
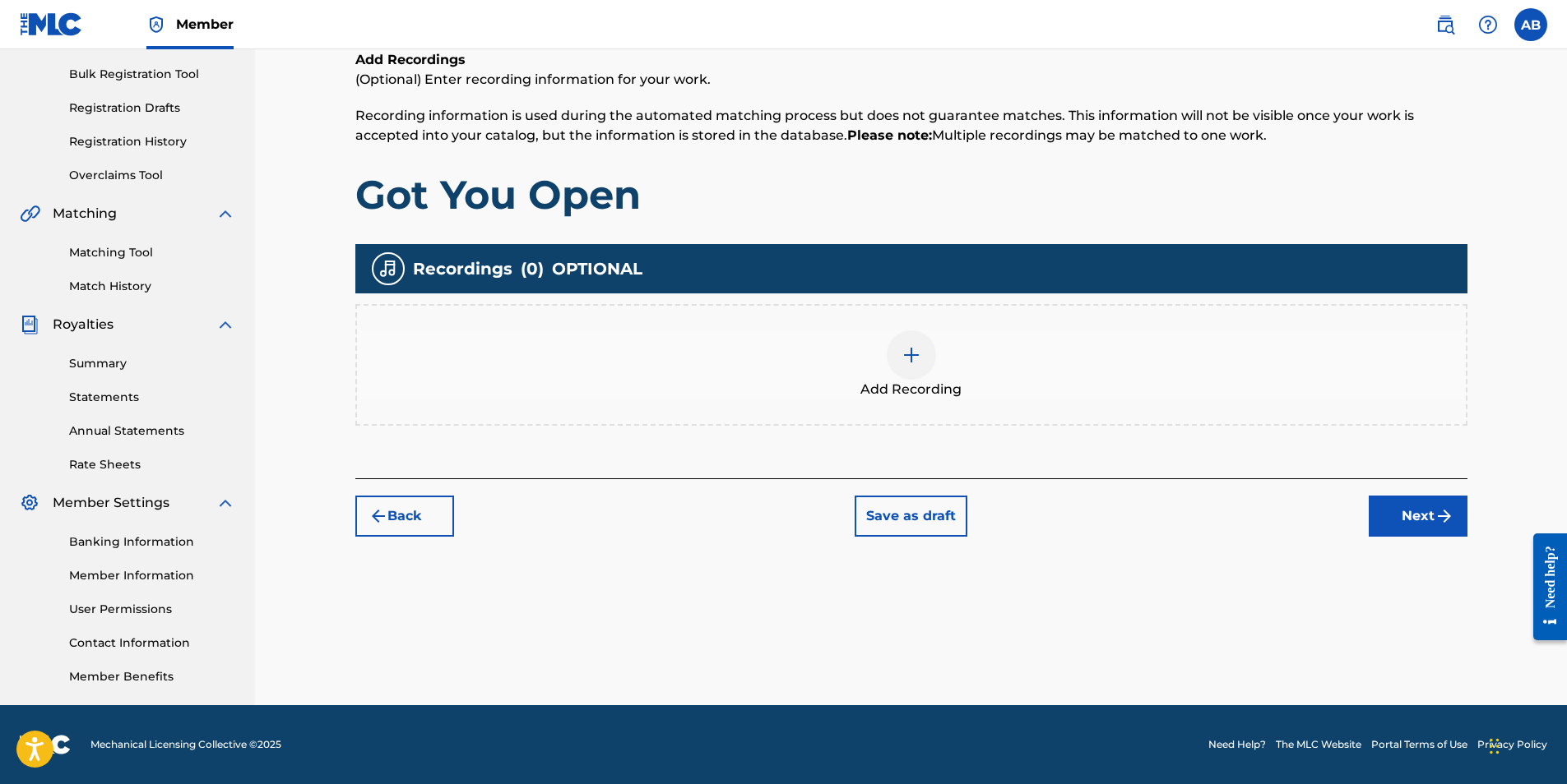
click at [919, 355] on img at bounding box center [911, 355] width 19 height 19
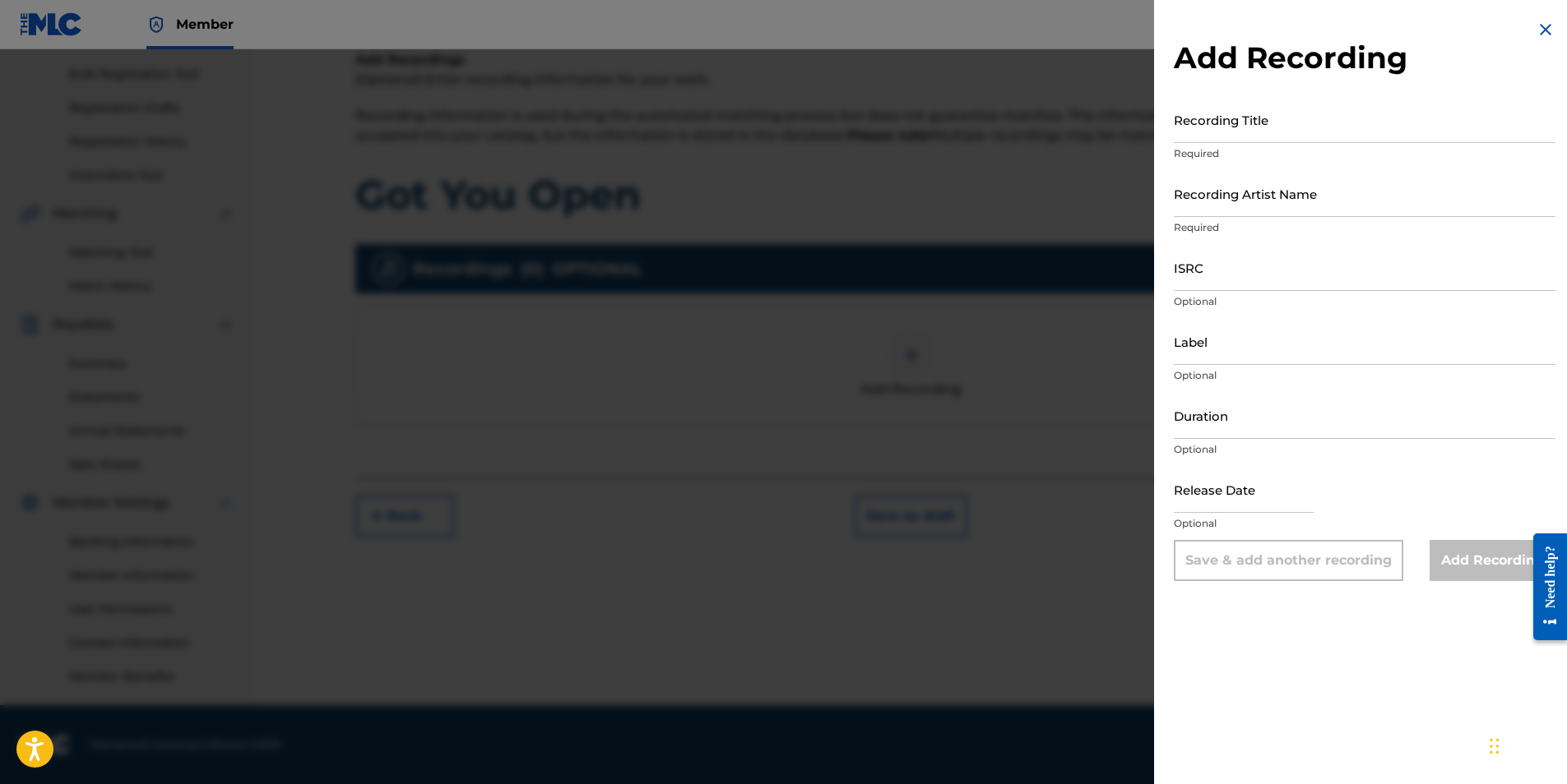
click at [1303, 132] on input "Recording Title" at bounding box center [1365, 119] width 382 height 47
click at [1232, 129] on input "Got" at bounding box center [1365, 119] width 382 height 47
type input "G"
paste input "Got You Open"
type input "Got You Open"
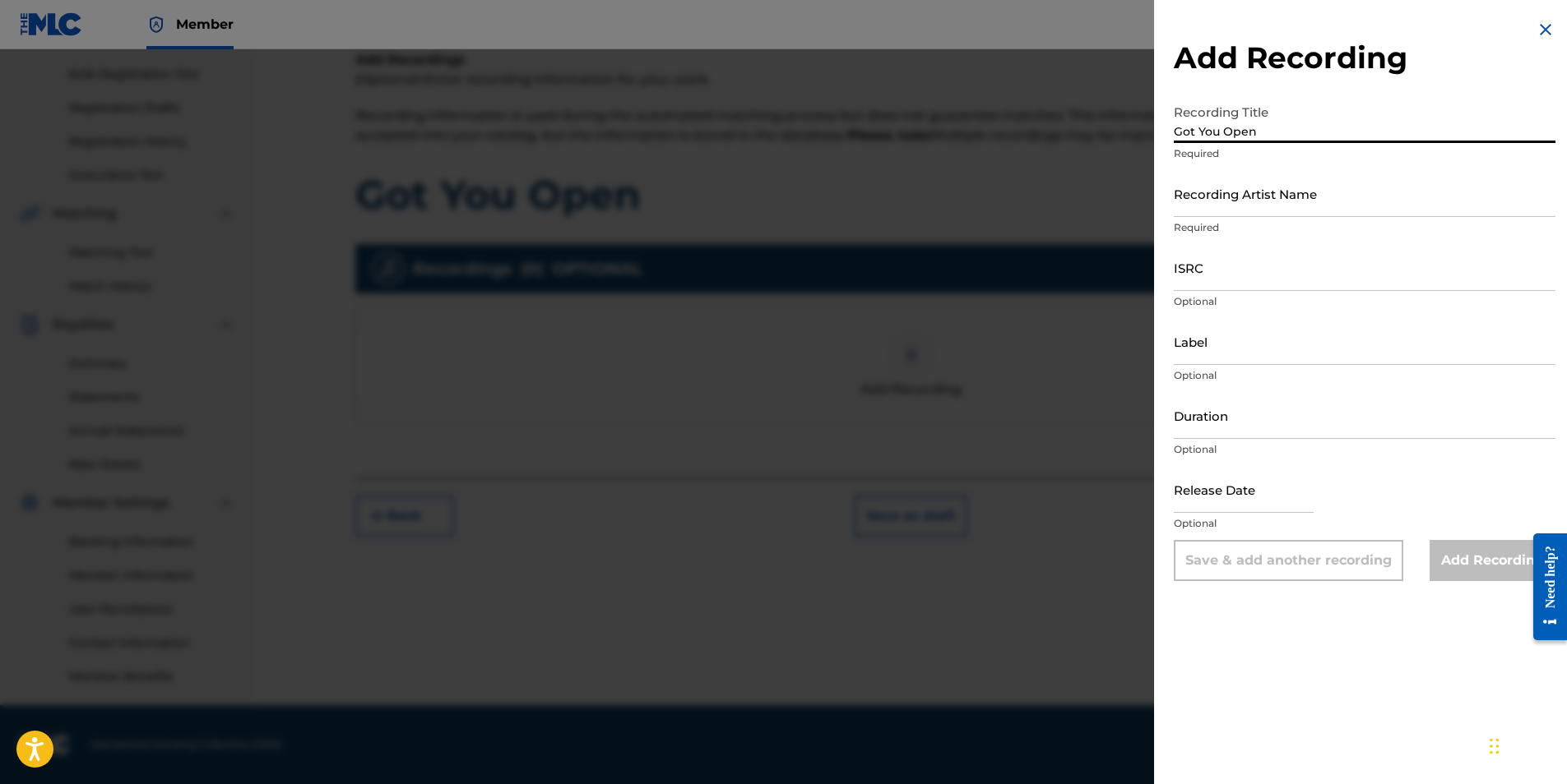
click at [1189, 203] on input "Recording Artist Name" at bounding box center [1365, 193] width 382 height 47
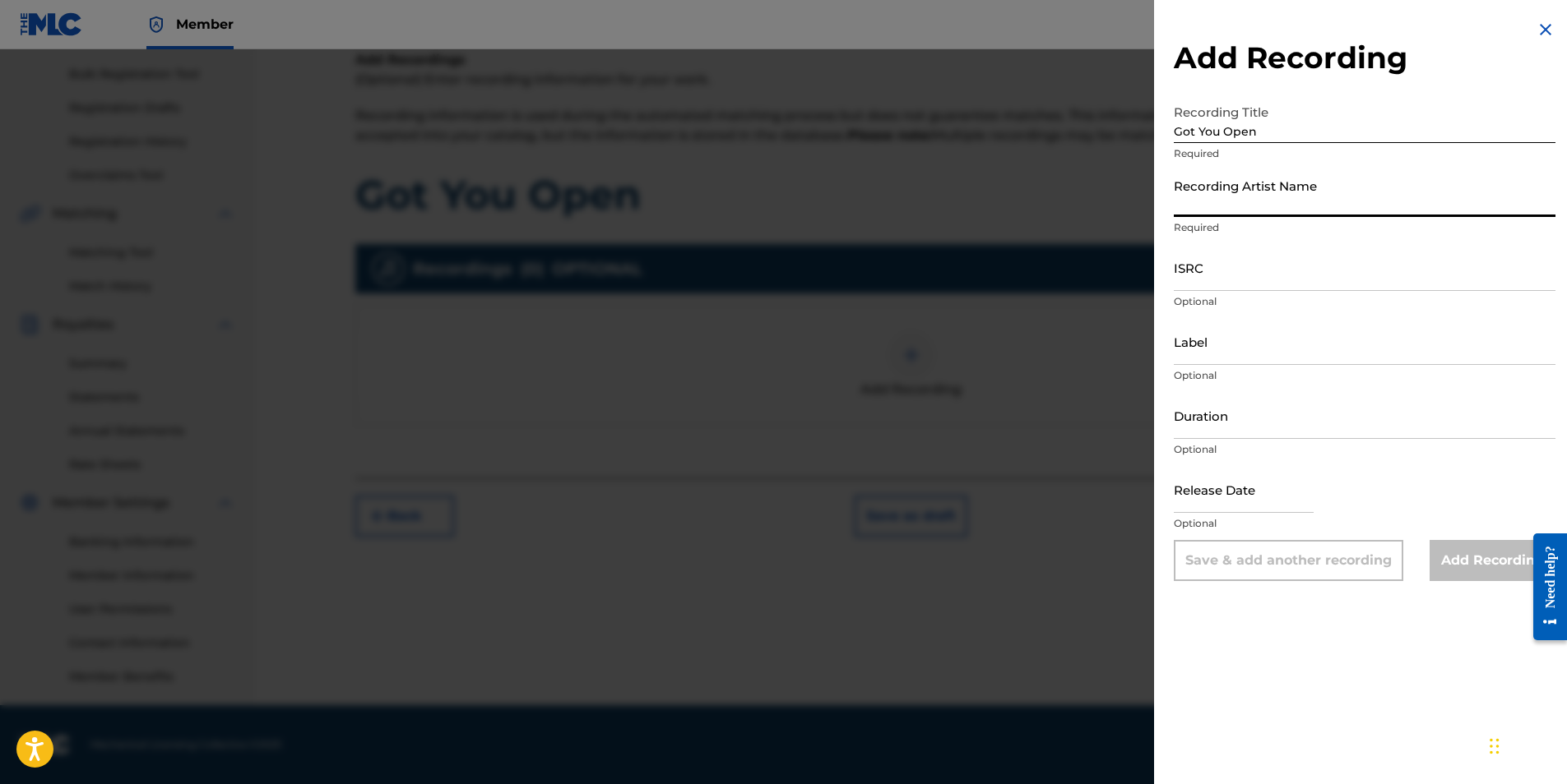
click at [1182, 202] on input "Recording Artist Name" at bounding box center [1365, 193] width 382 height 47
paste input "Kayla Noirae"
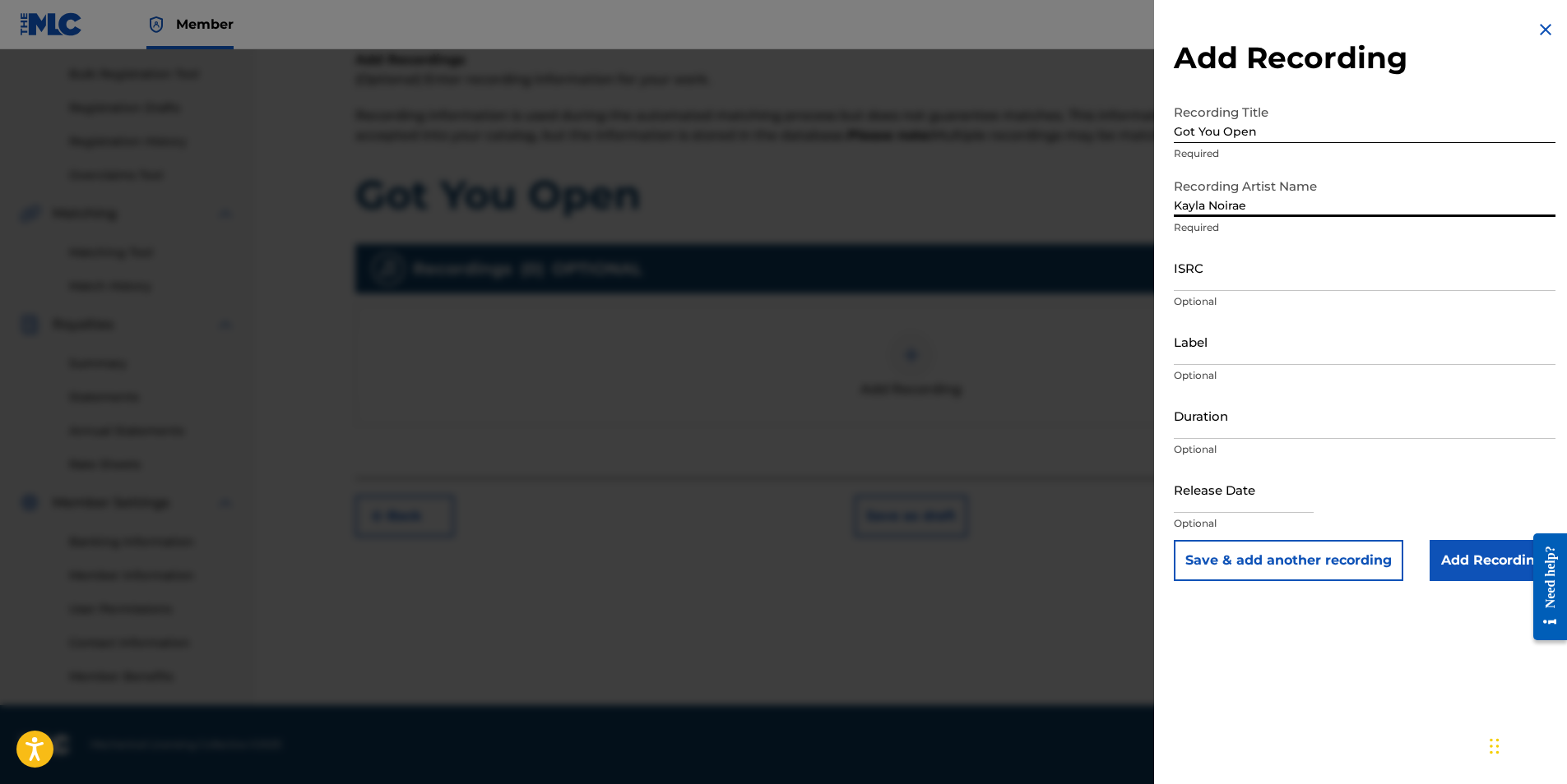
type input "Kayla Noirae"
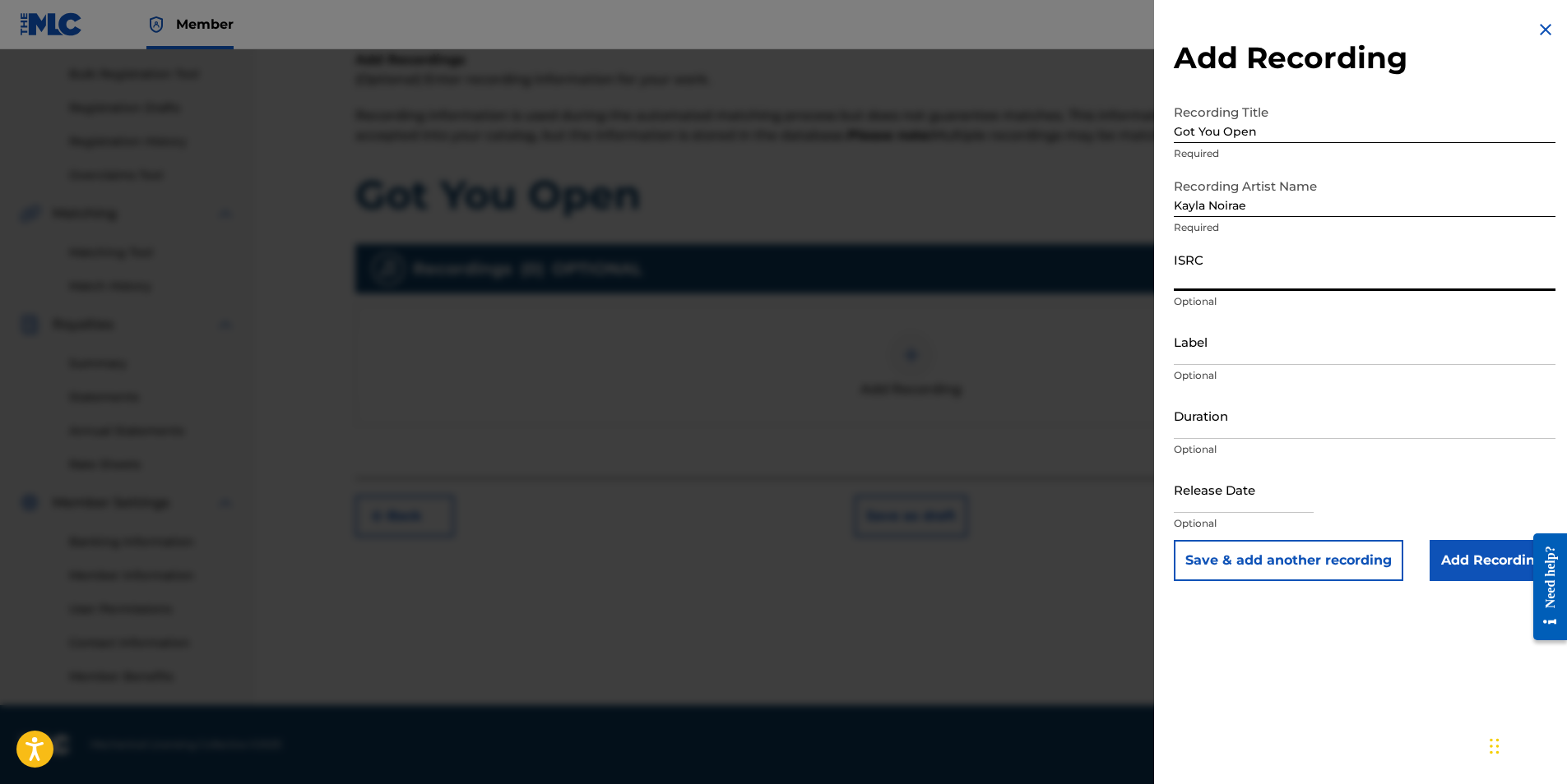
click at [1205, 279] on input "ISRC" at bounding box center [1365, 268] width 382 height 47
paste input "QT3EY2518530"
type input "QT3EY2518530"
click at [1218, 350] on input "Label" at bounding box center [1365, 342] width 382 height 47
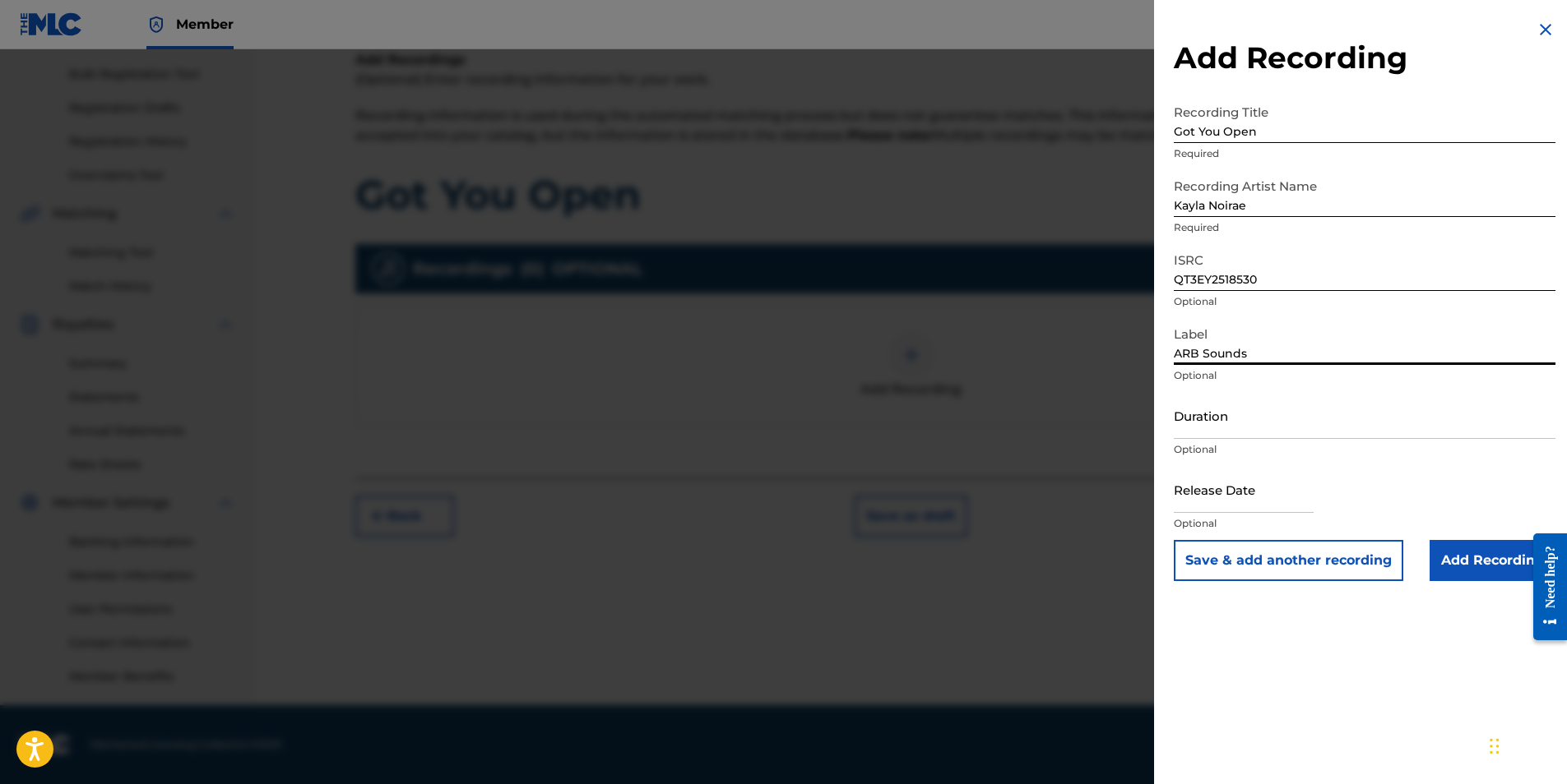
type input "ARB Sounds"
click at [1222, 434] on input "Duration" at bounding box center [1365, 416] width 382 height 47
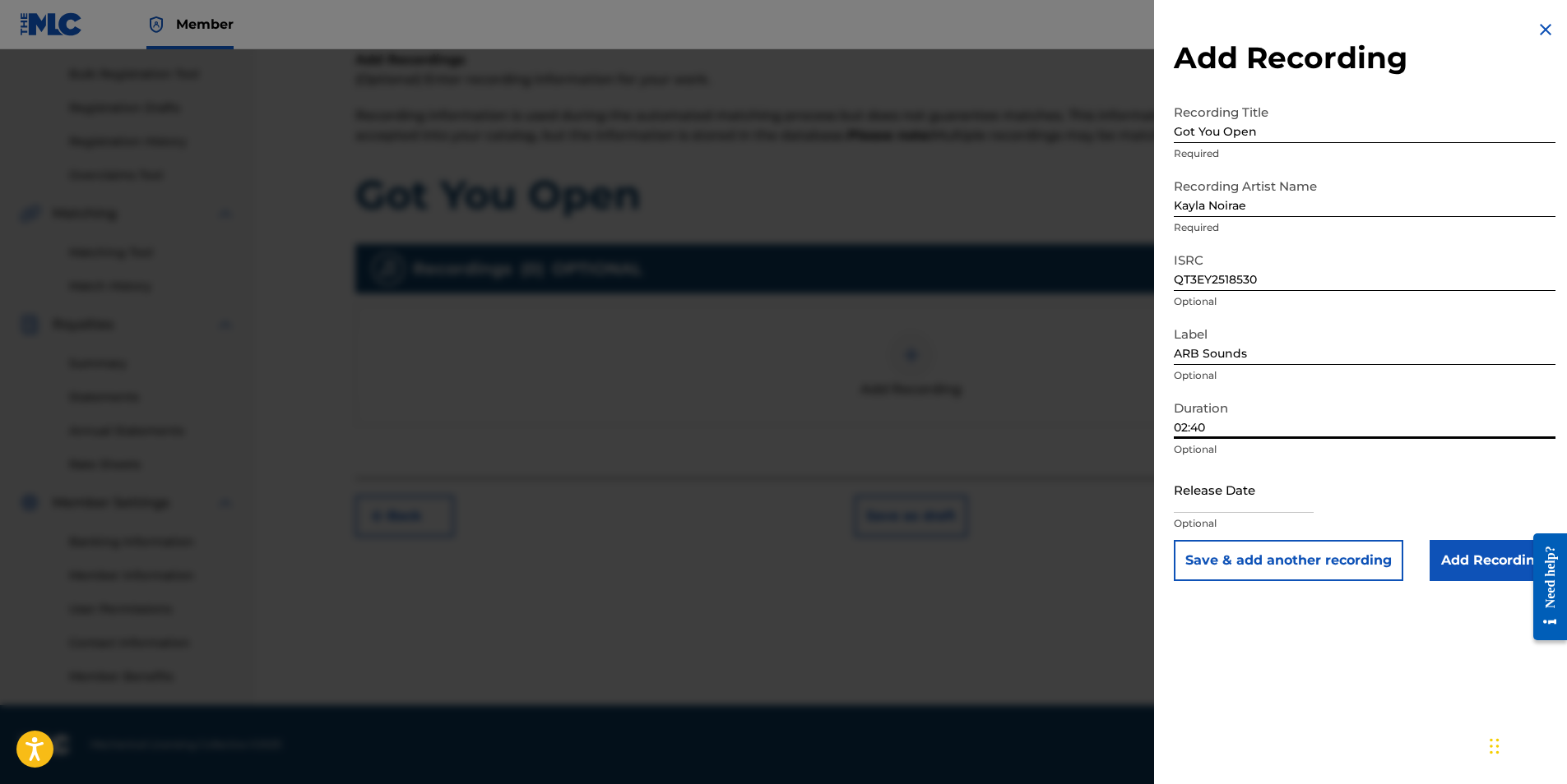
type input "02:40"
click at [1223, 497] on input "text" at bounding box center [1244, 490] width 140 height 47
select select "8"
select select "2025"
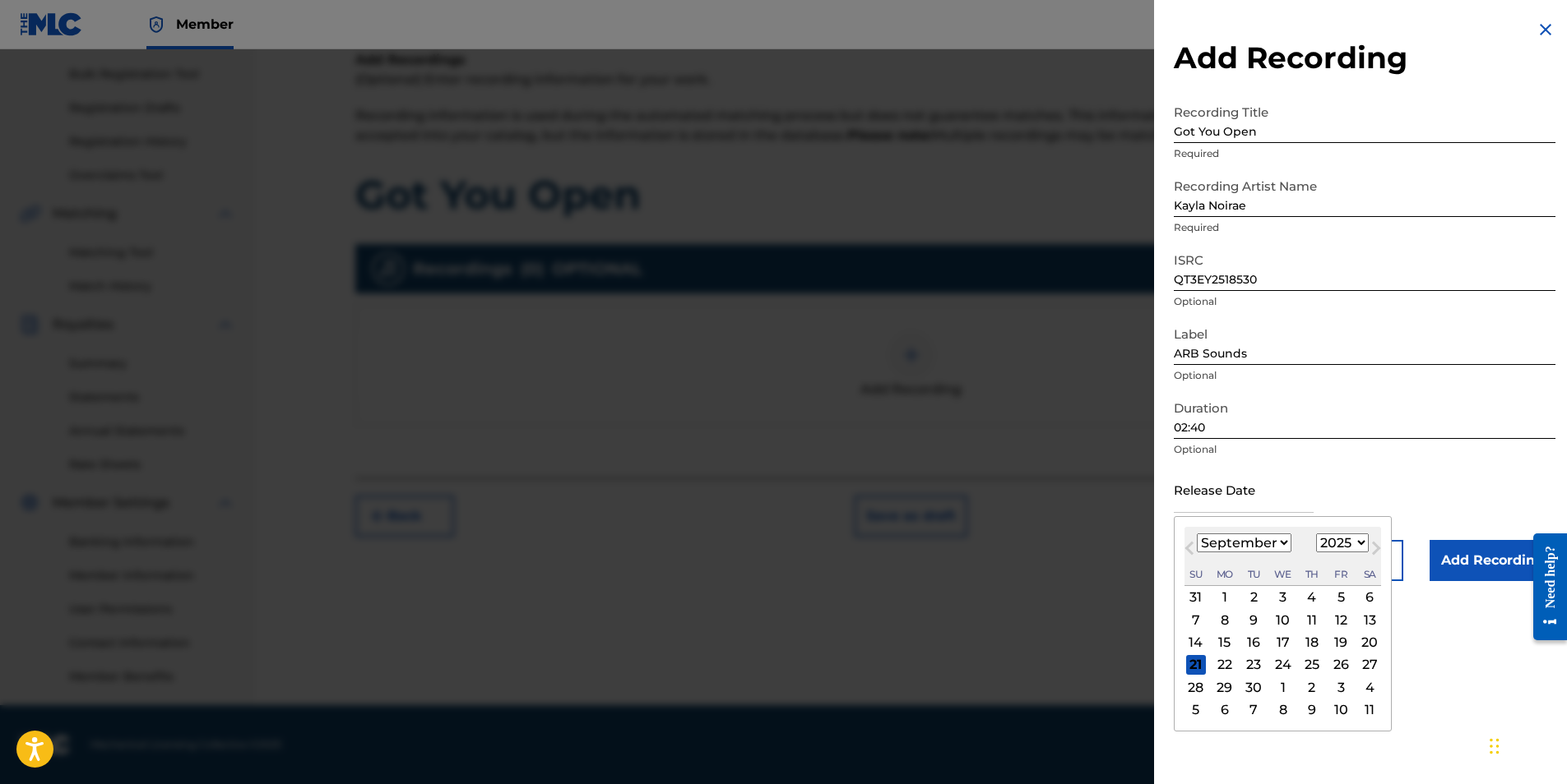
click at [1336, 686] on div "3" at bounding box center [1340, 687] width 19 height 19
type input "[DATE]"
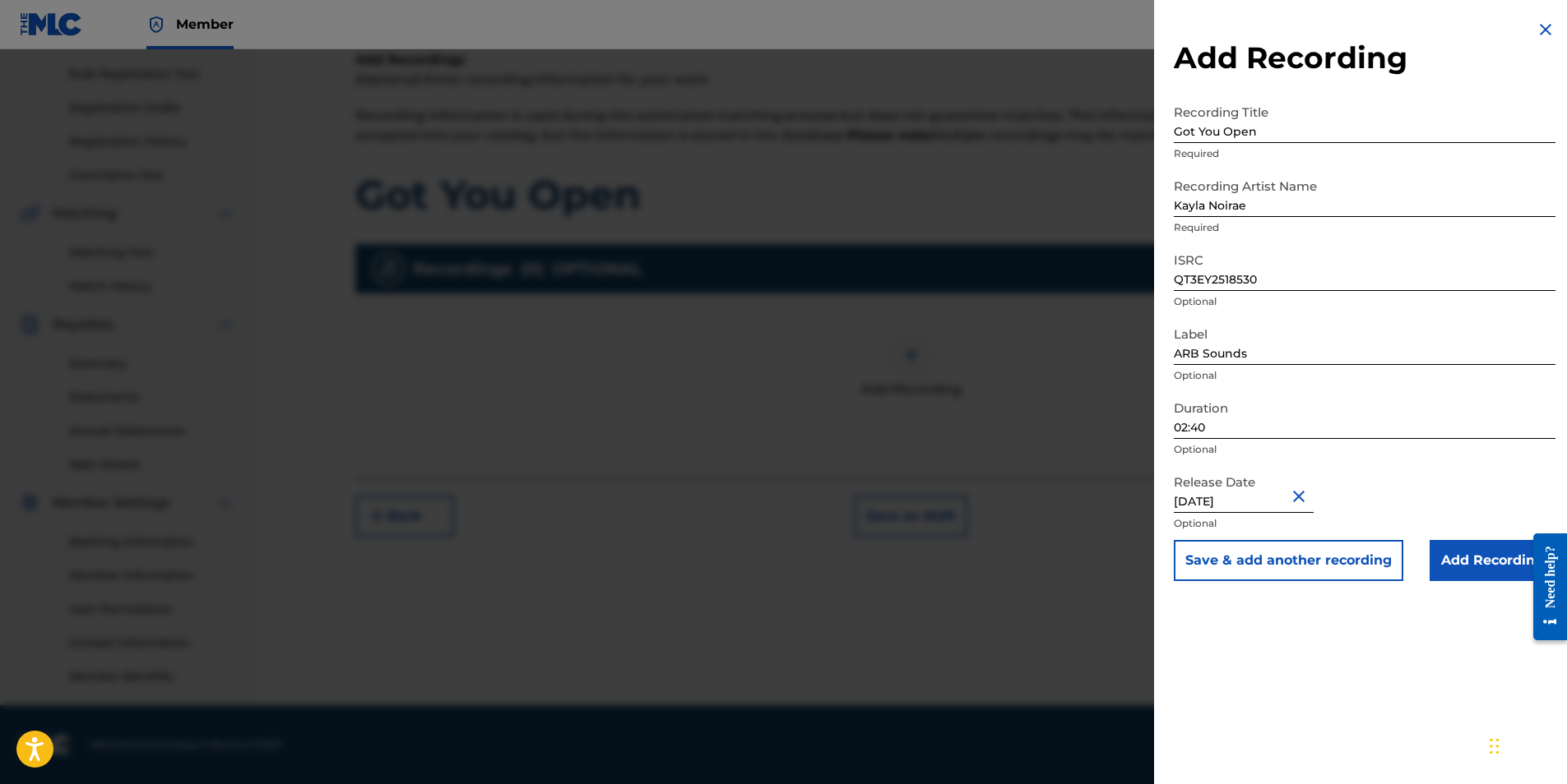
click at [1490, 562] on input "Add Recording" at bounding box center [1493, 561] width 126 height 41
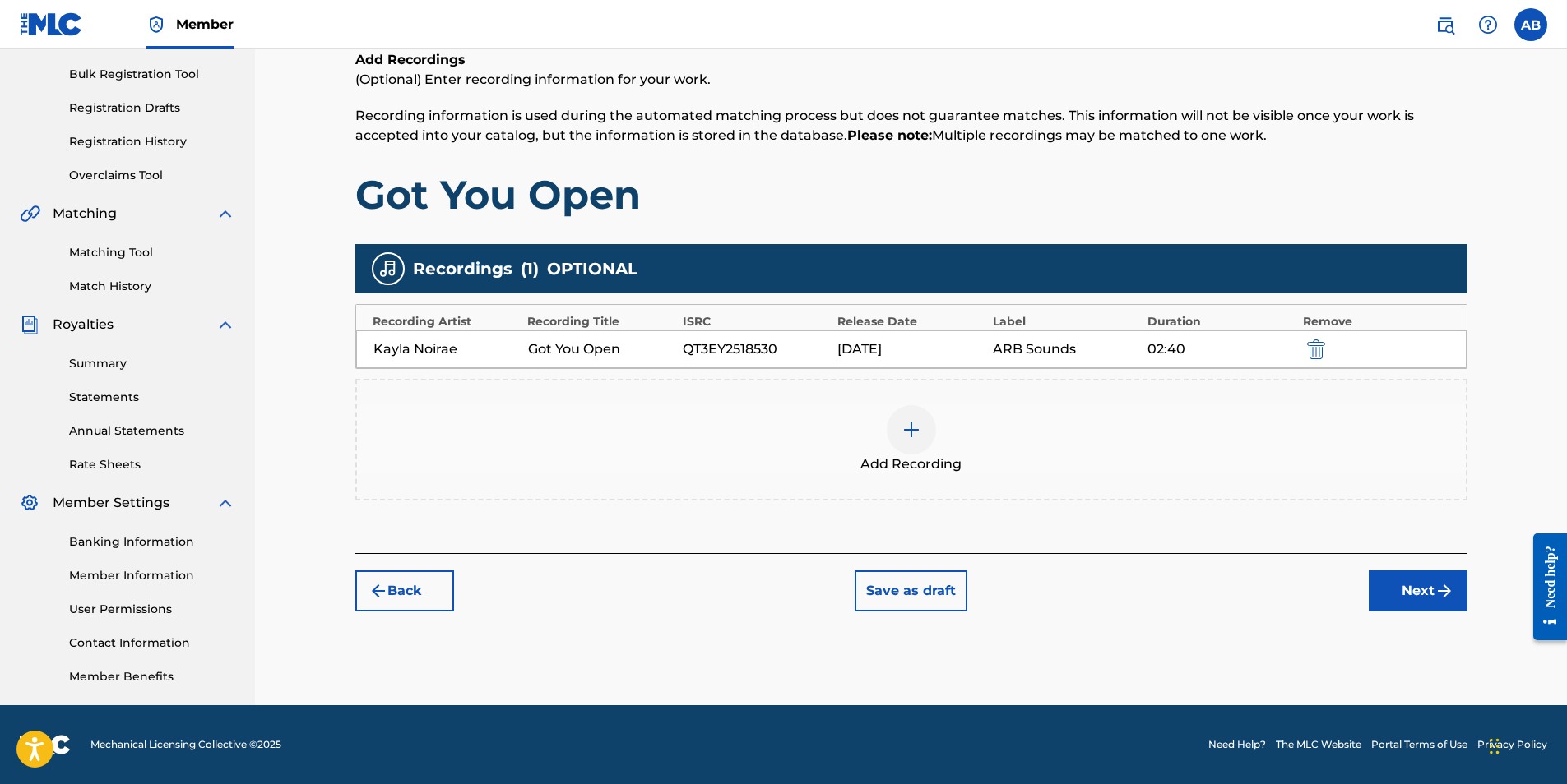
click at [1408, 592] on button "Next" at bounding box center [1418, 591] width 99 height 41
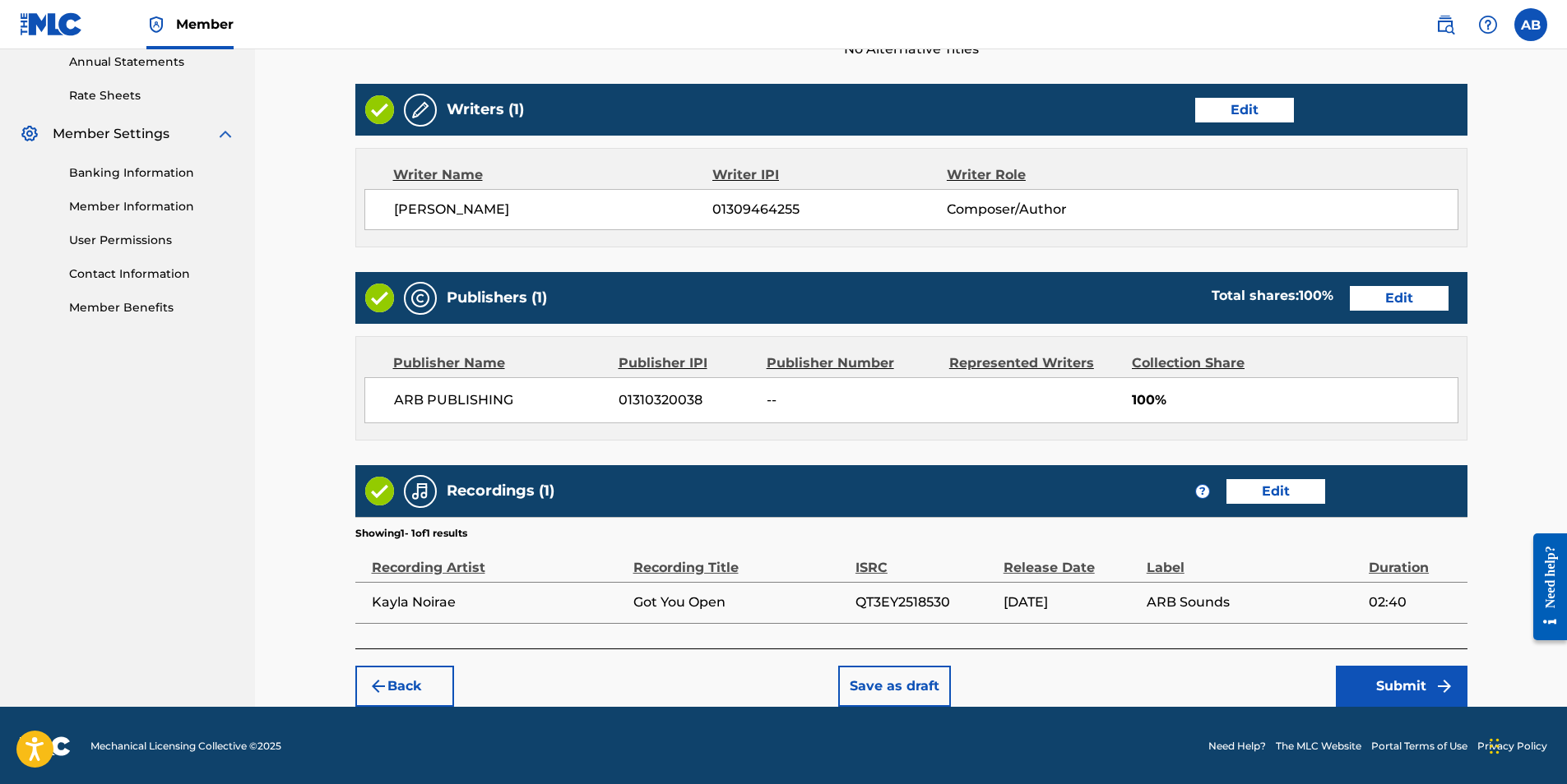
scroll to position [606, 0]
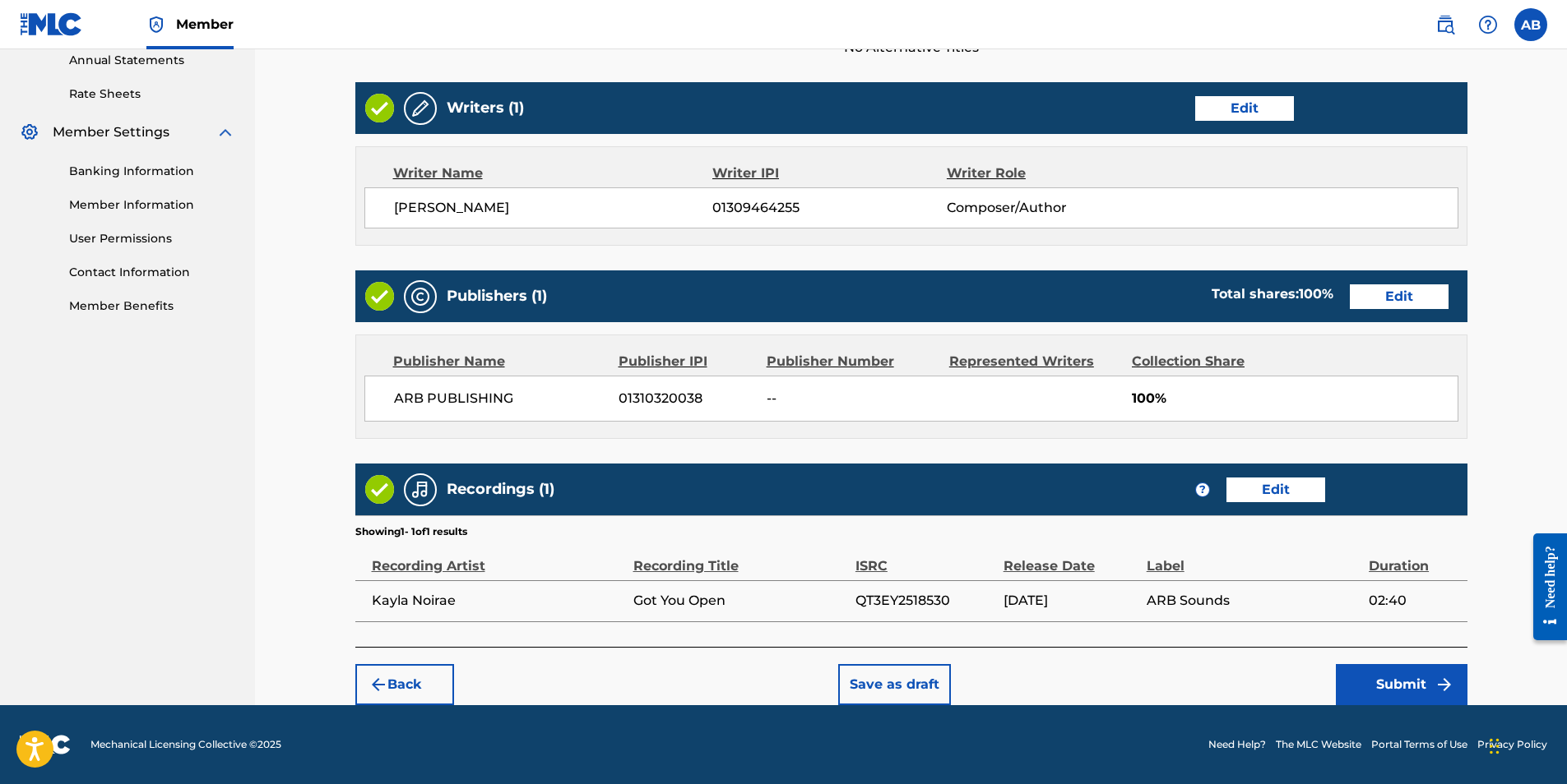
click at [908, 687] on button "Save as draft" at bounding box center [895, 685] width 113 height 41
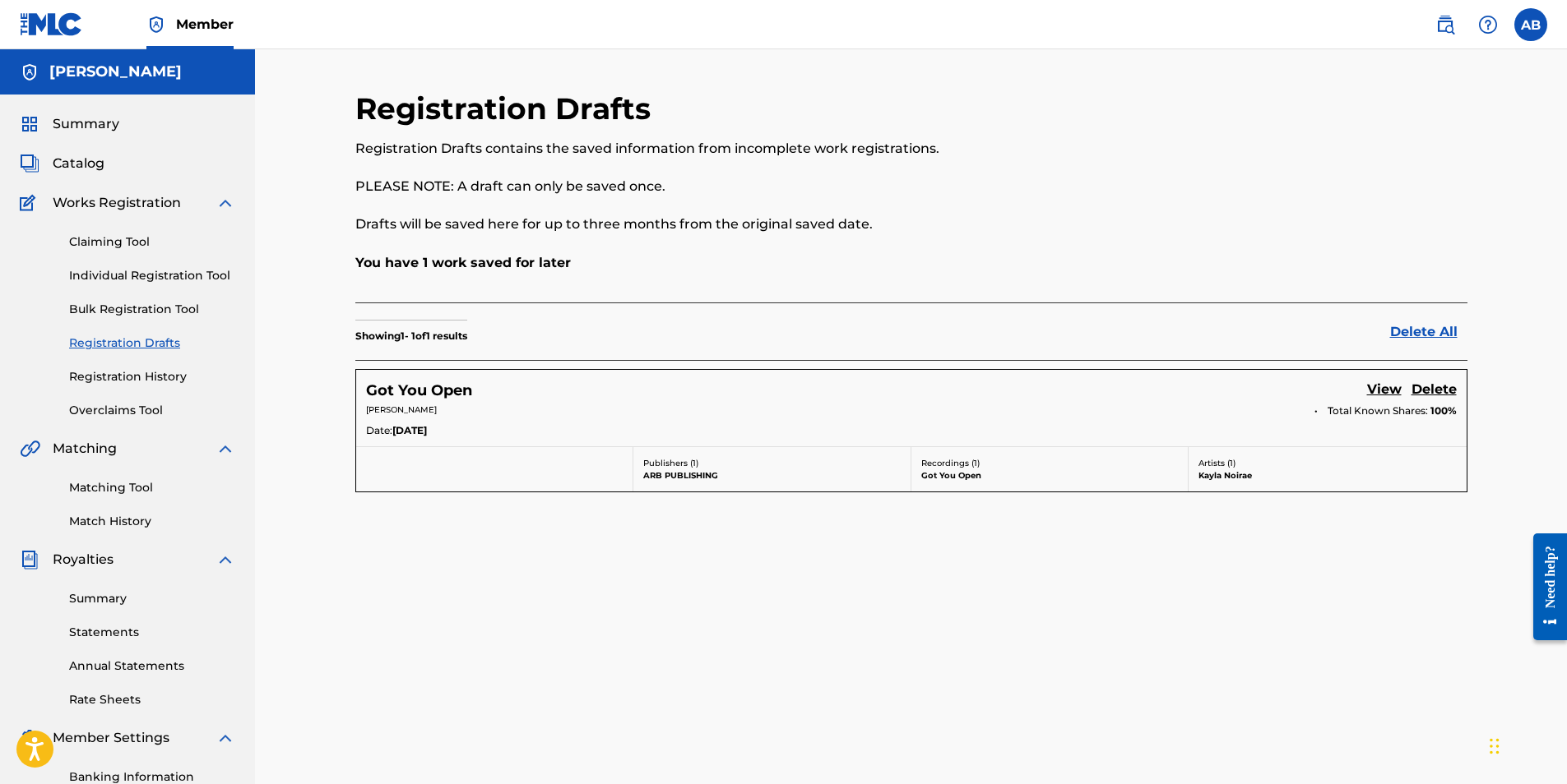
click at [1384, 397] on link "View" at bounding box center [1384, 391] width 34 height 22
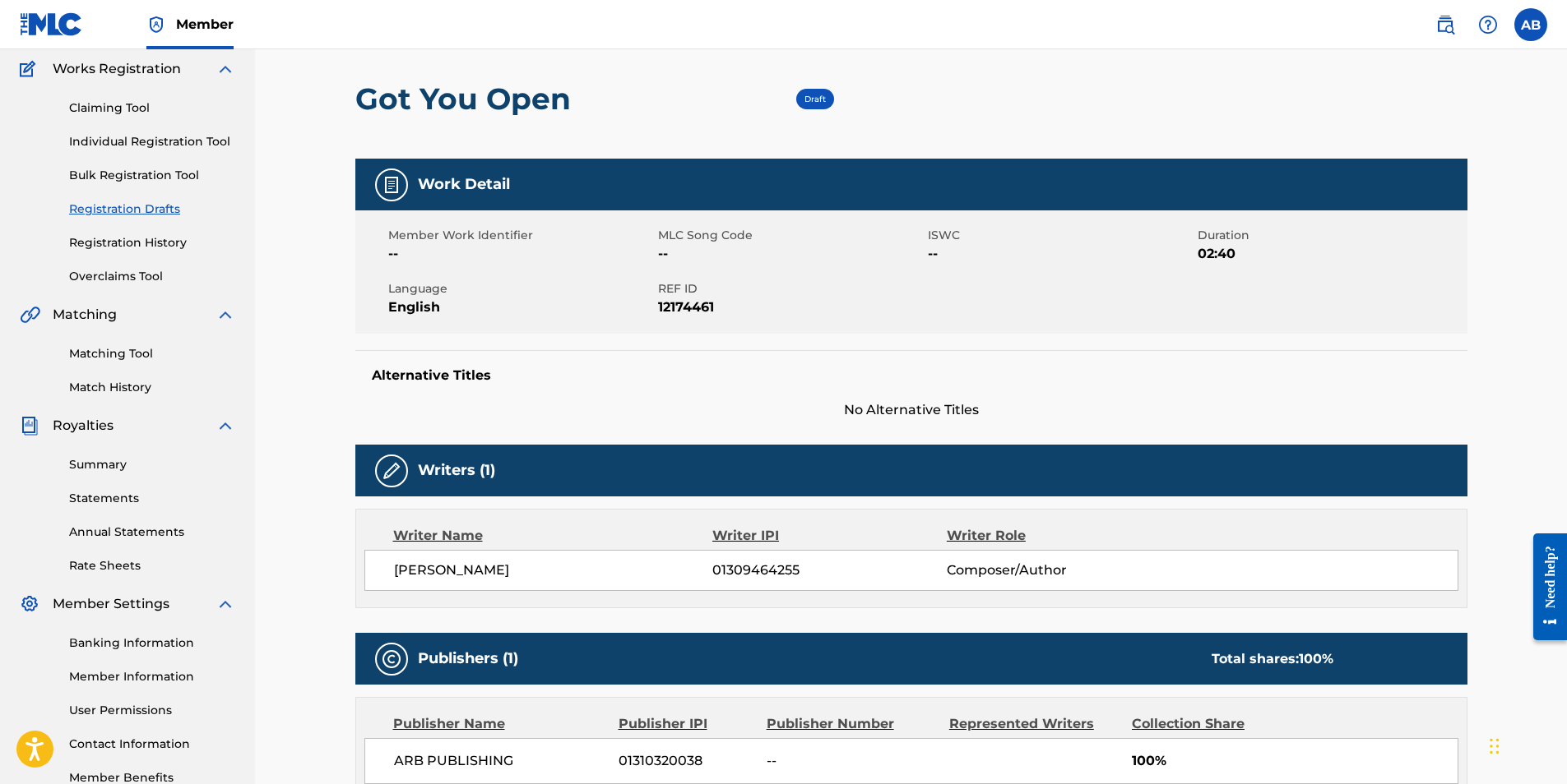
scroll to position [109, 0]
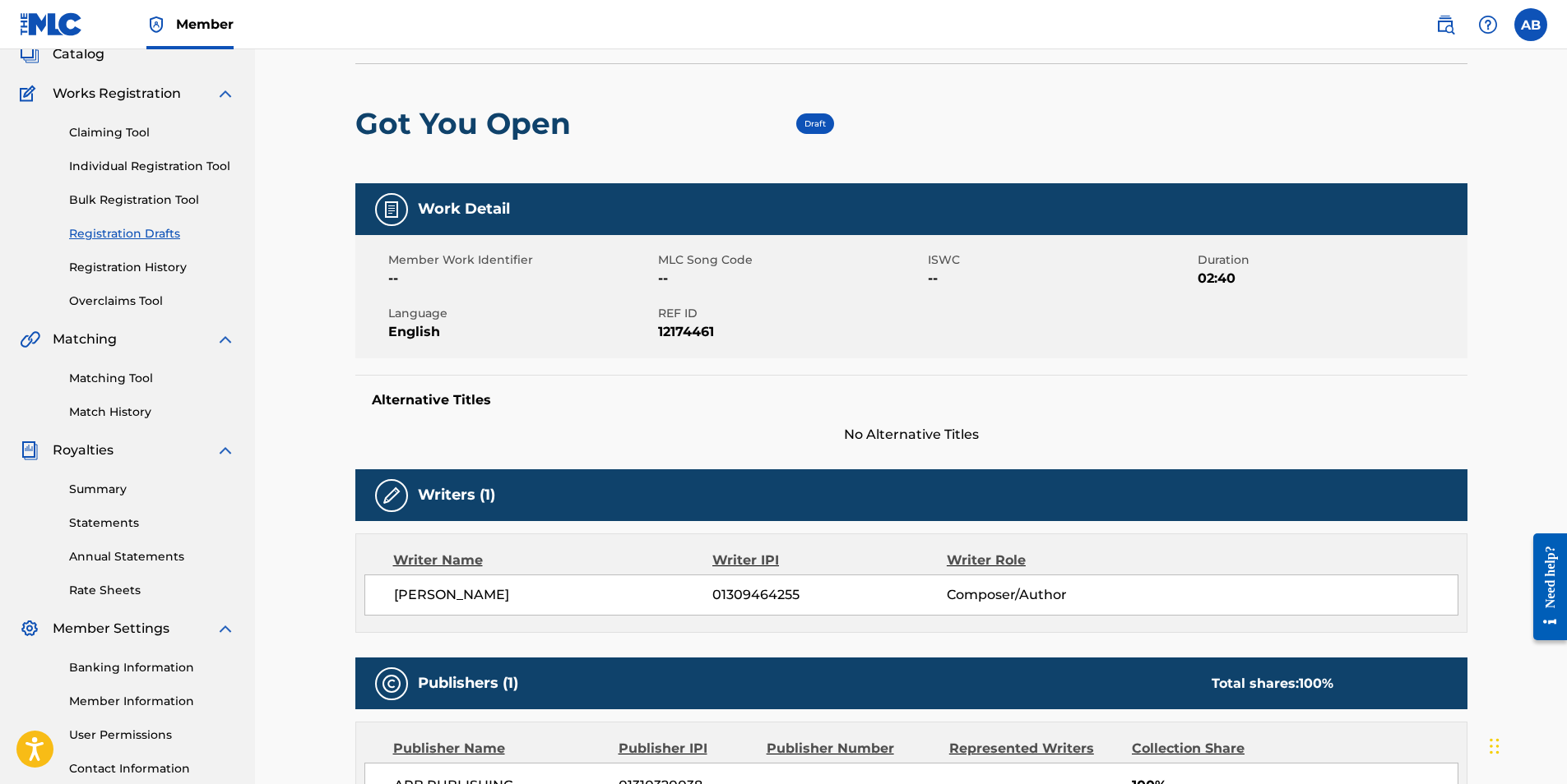
click at [813, 119] on span "Draft" at bounding box center [815, 124] width 21 height 11
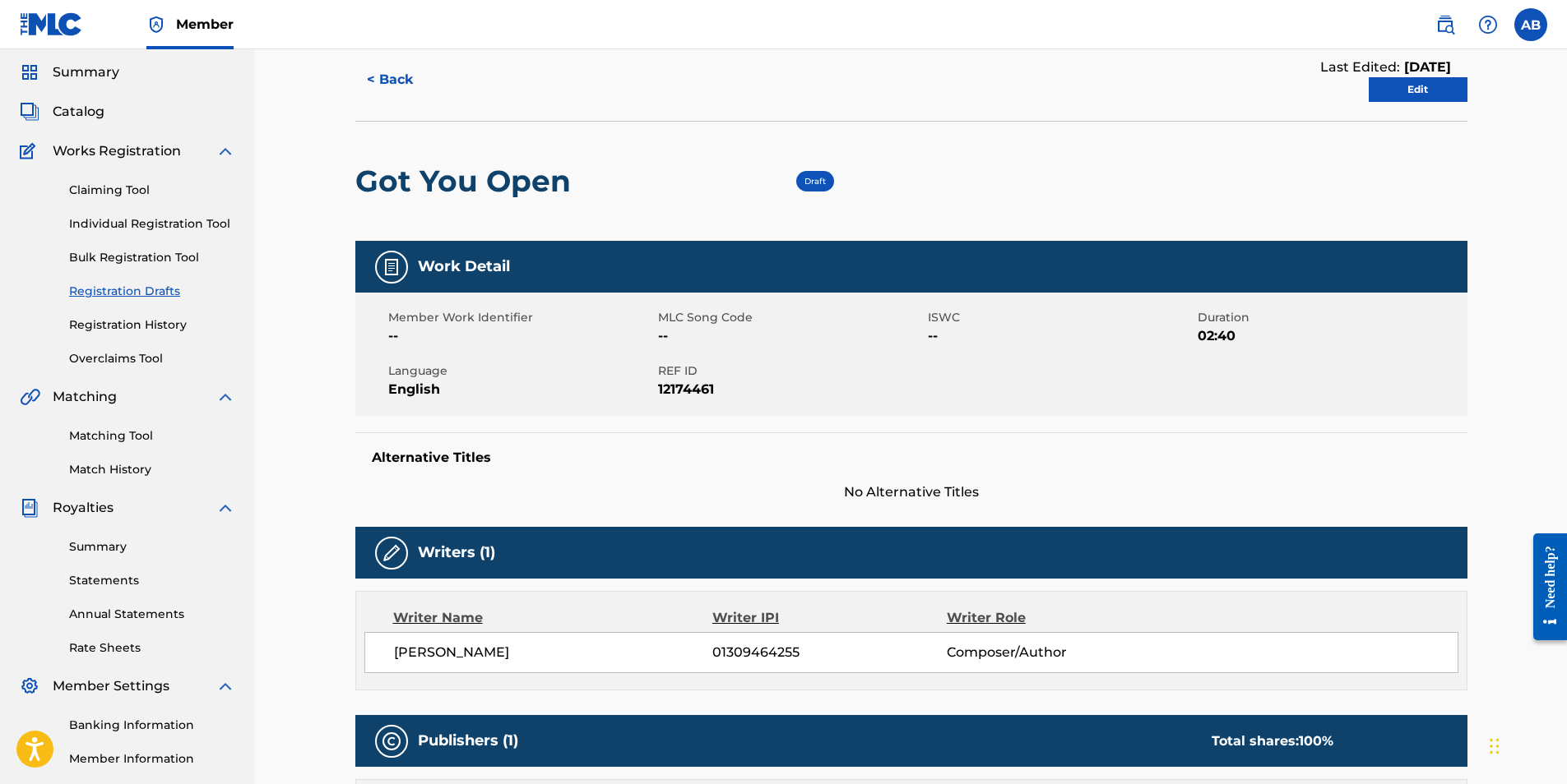
scroll to position [27, 0]
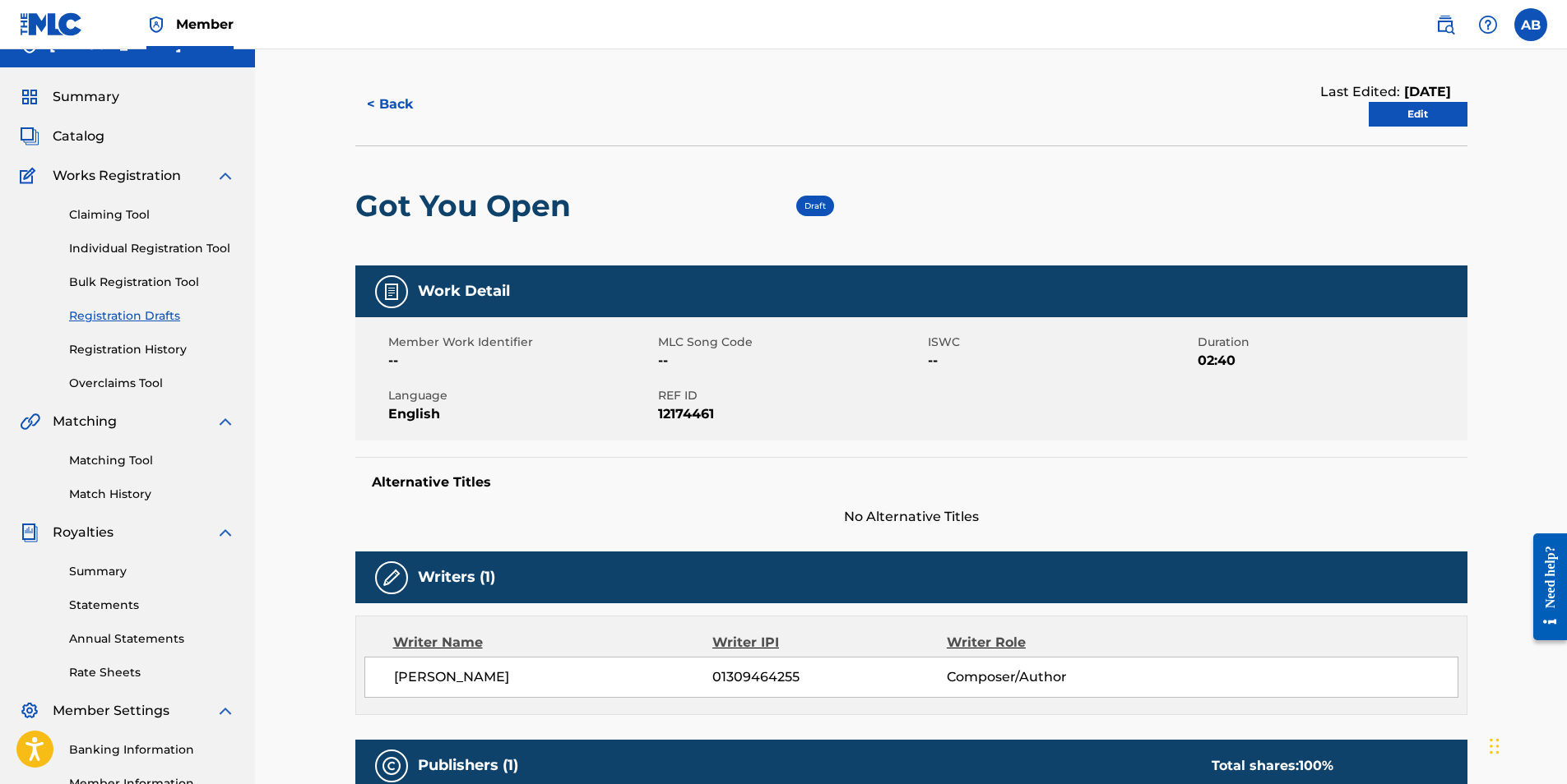
click at [1439, 113] on link "Edit" at bounding box center [1418, 114] width 99 height 25
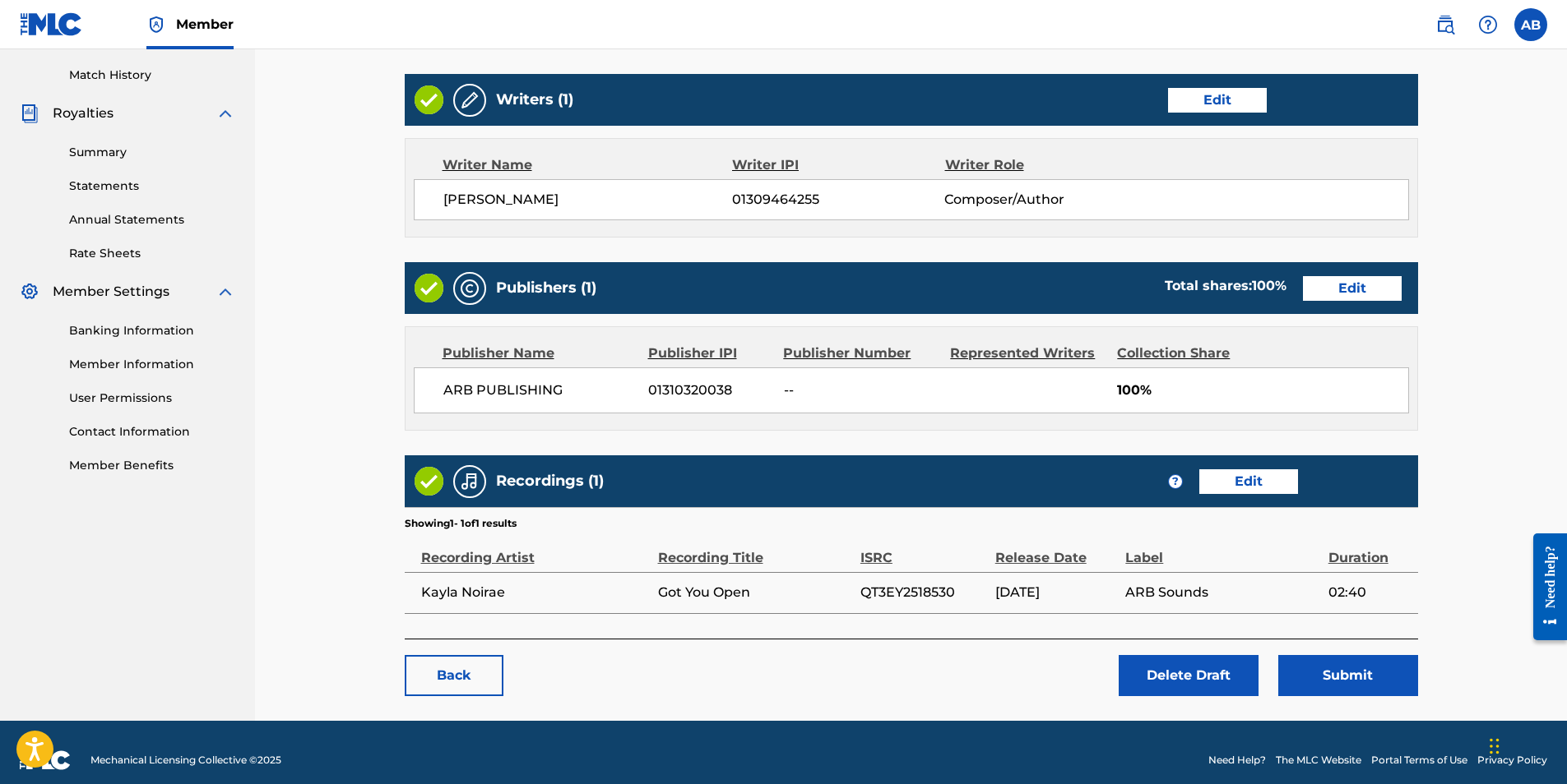
scroll to position [462, 0]
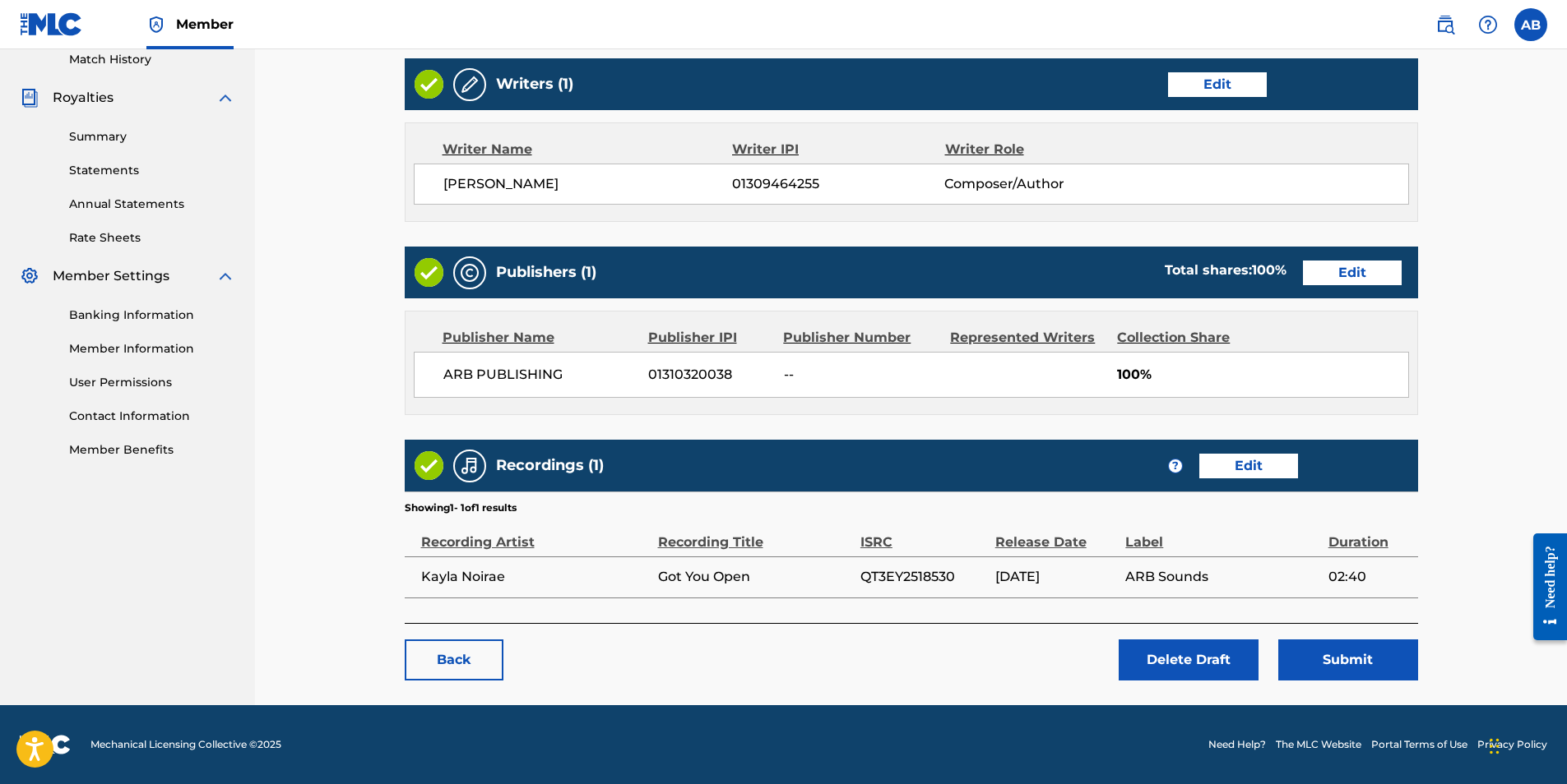
click at [431, 667] on link "Back" at bounding box center [454, 660] width 99 height 41
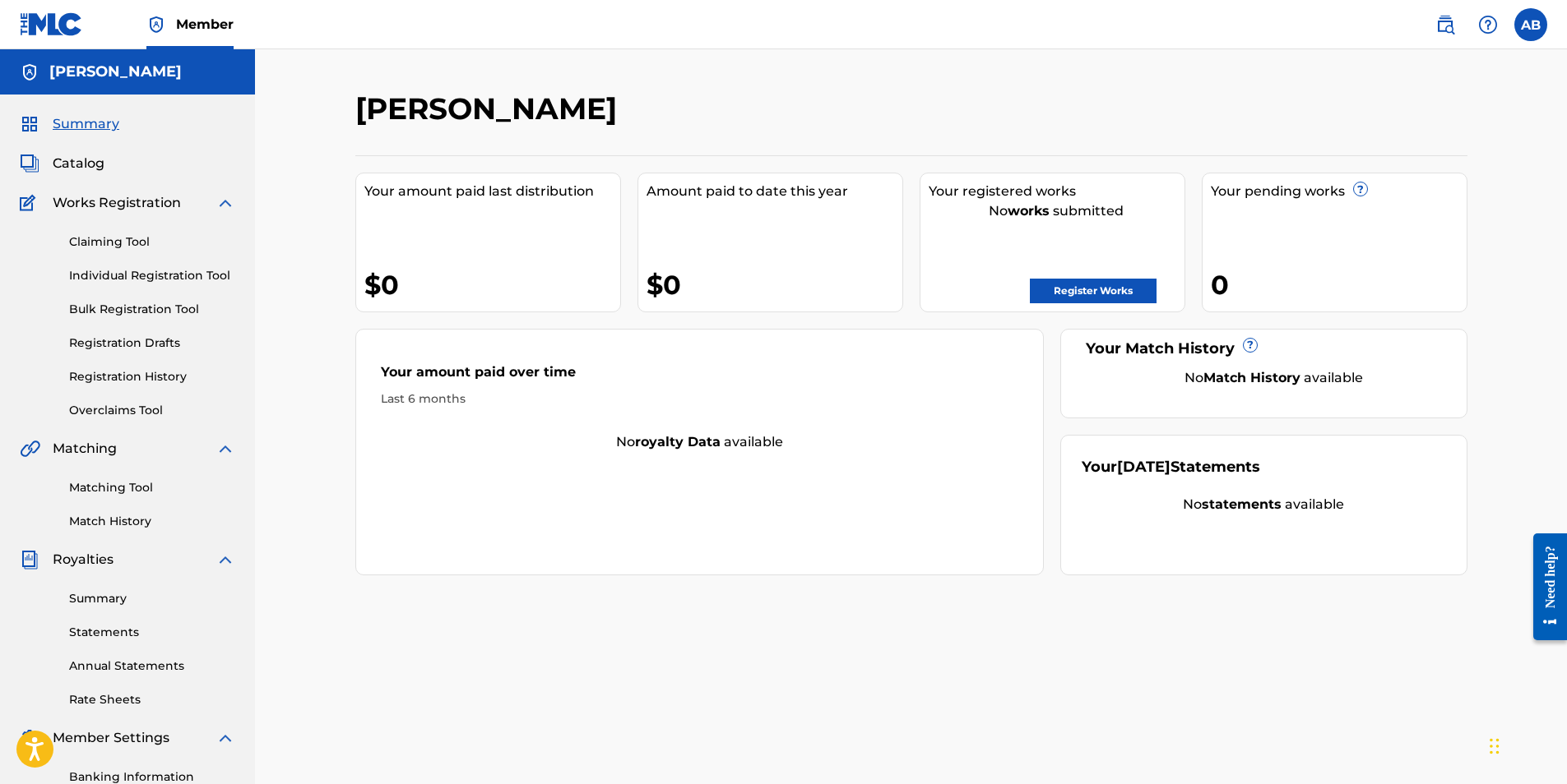
click at [117, 341] on link "Registration Drafts" at bounding box center [152, 343] width 166 height 18
